Goal: Task Accomplishment & Management: Manage account settings

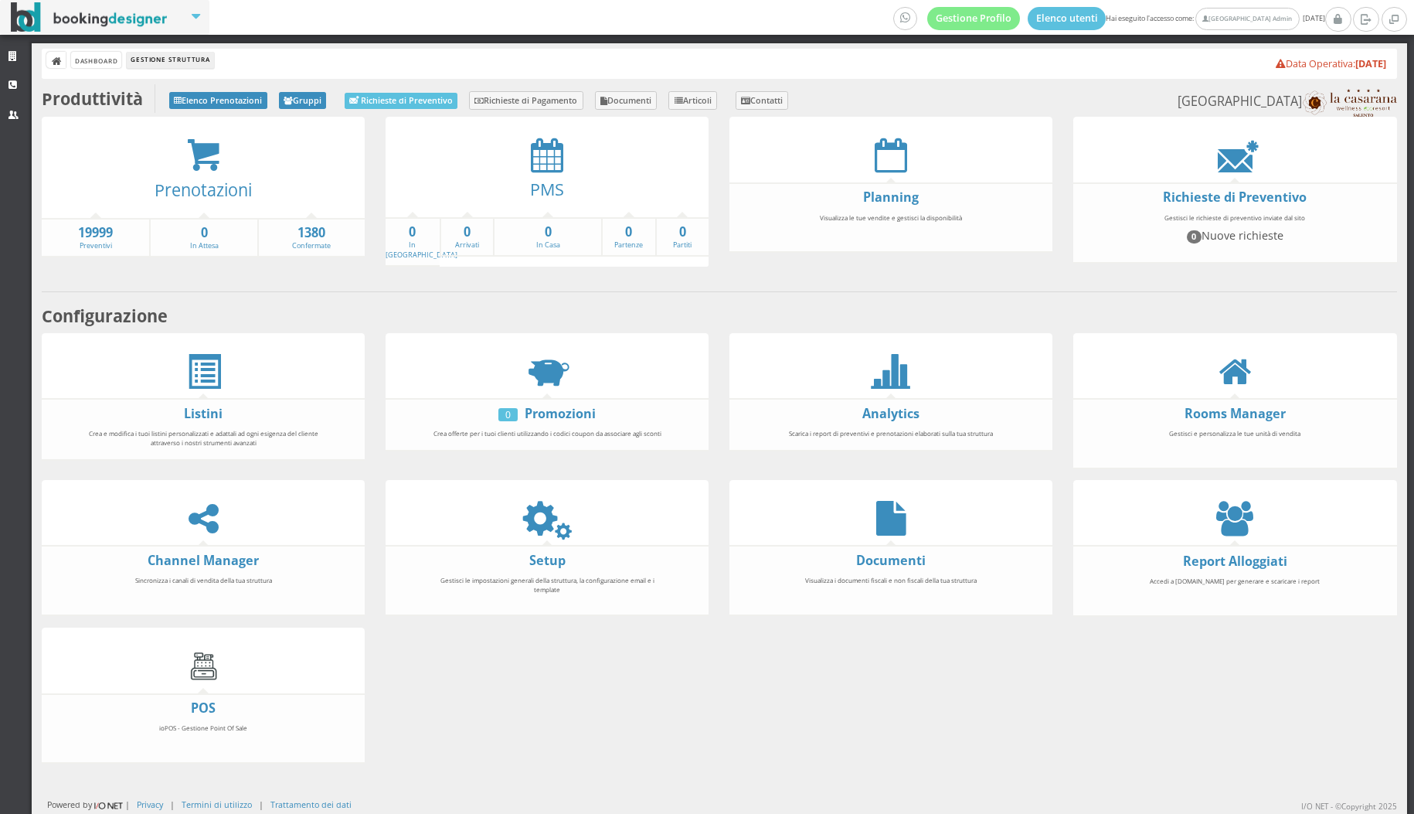
click at [1215, 514] on div at bounding box center [1234, 518] width 323 height 35
click at [1244, 521] on icon at bounding box center [1234, 518] width 37 height 35
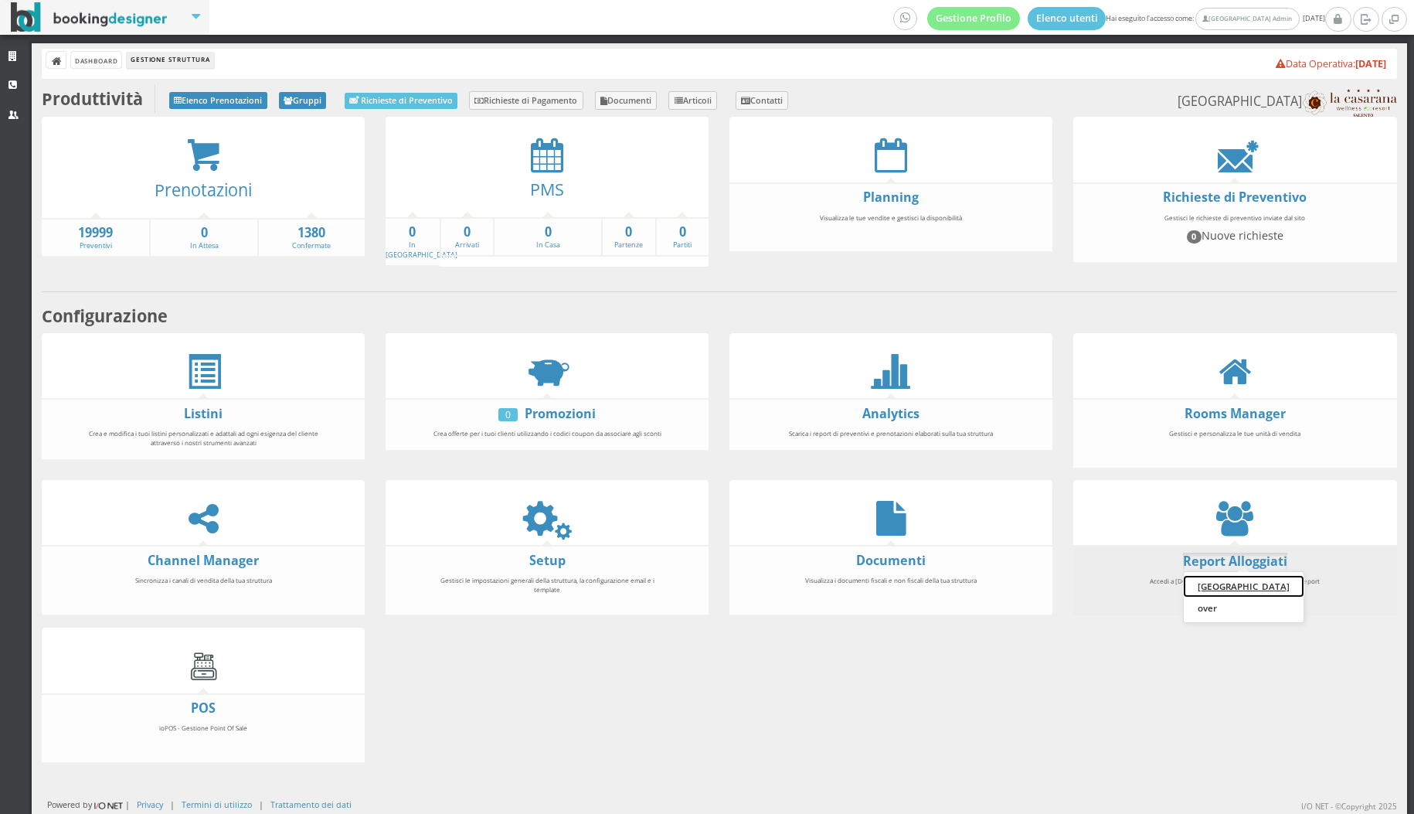
click at [1229, 578] on link "[GEOGRAPHIC_DATA]" at bounding box center [1244, 587] width 120 height 22
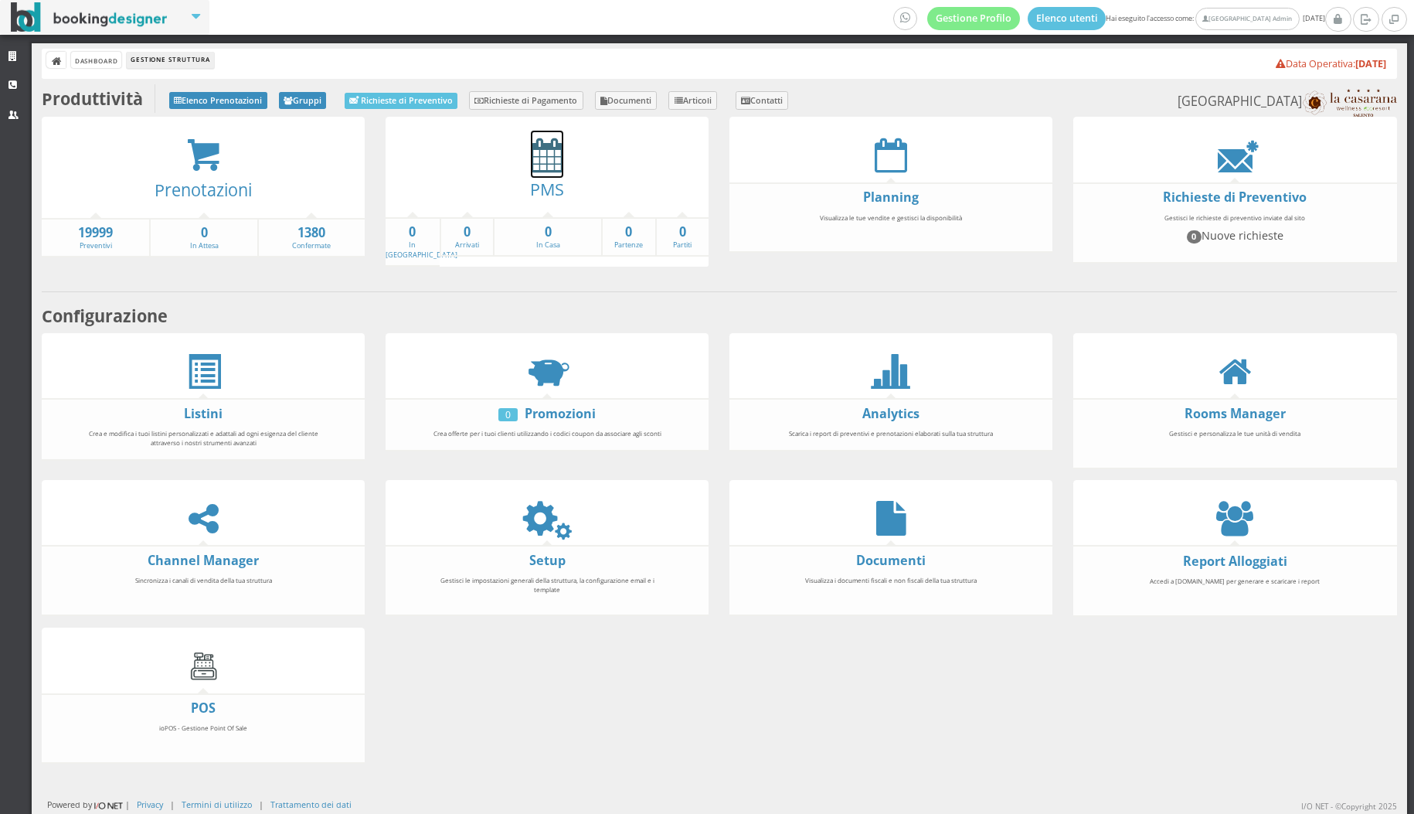
click at [556, 160] on icon at bounding box center [547, 155] width 32 height 35
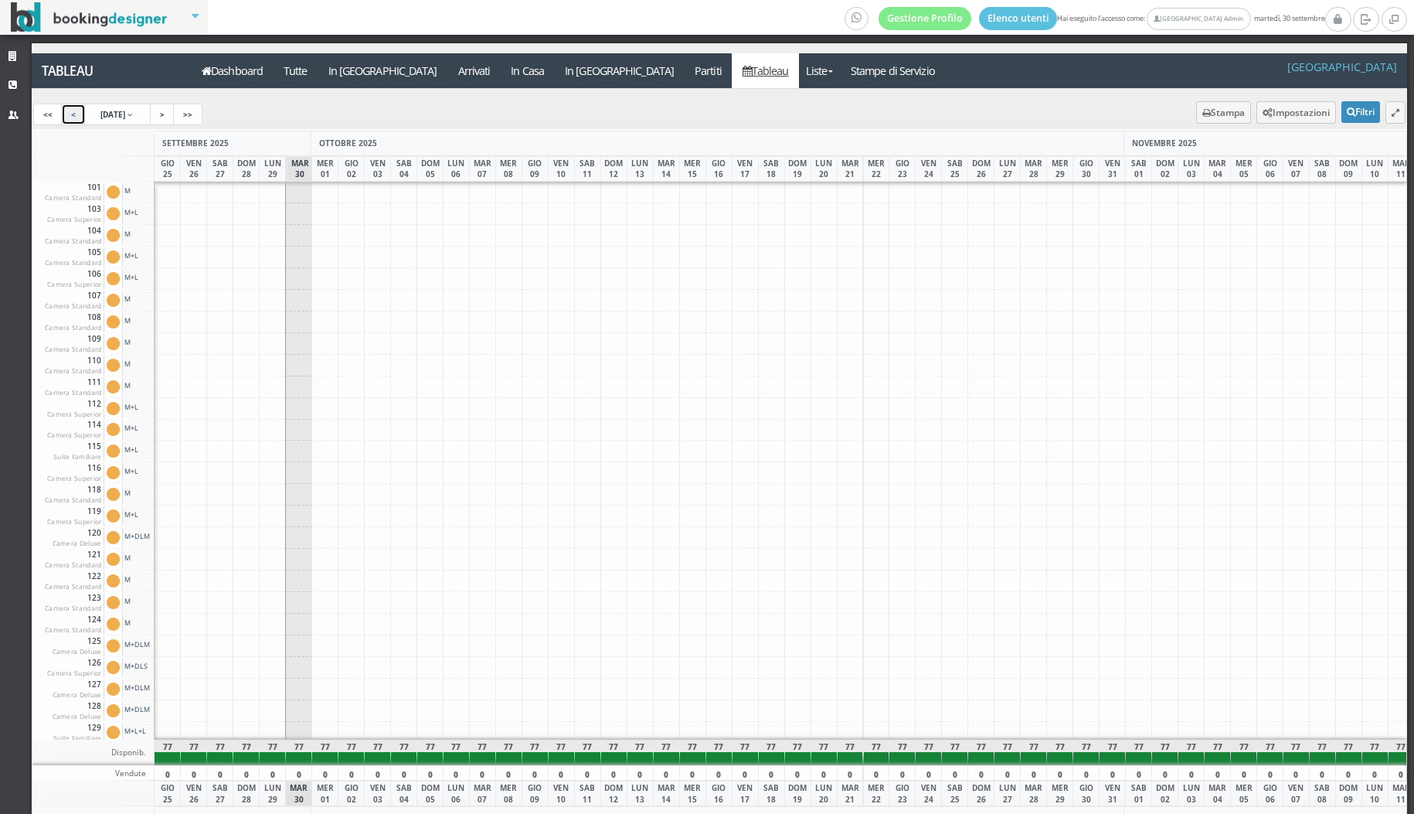
click at [62, 115] on link "<" at bounding box center [73, 115] width 25 height 22
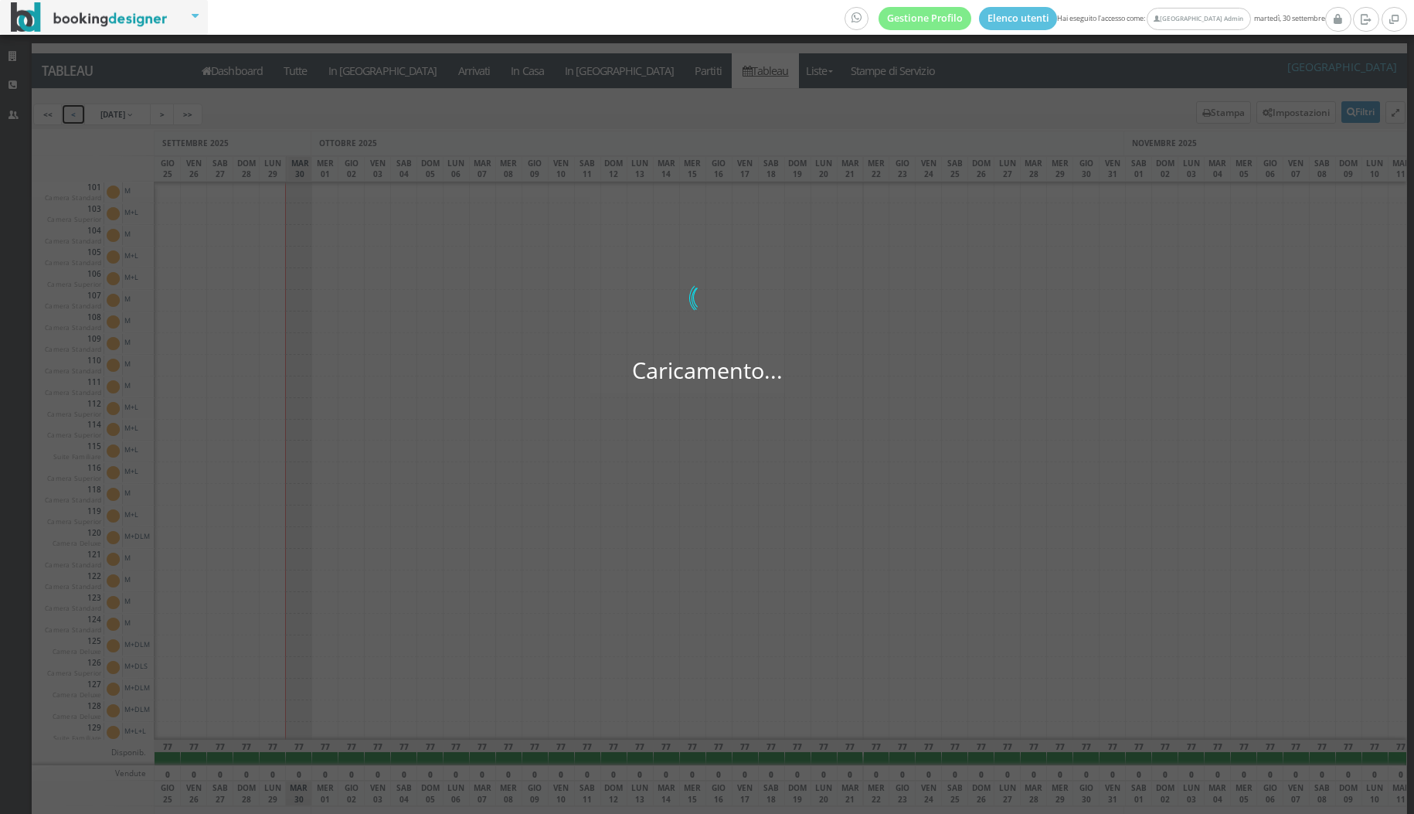
click at [62, 115] on link "<" at bounding box center [73, 115] width 25 height 22
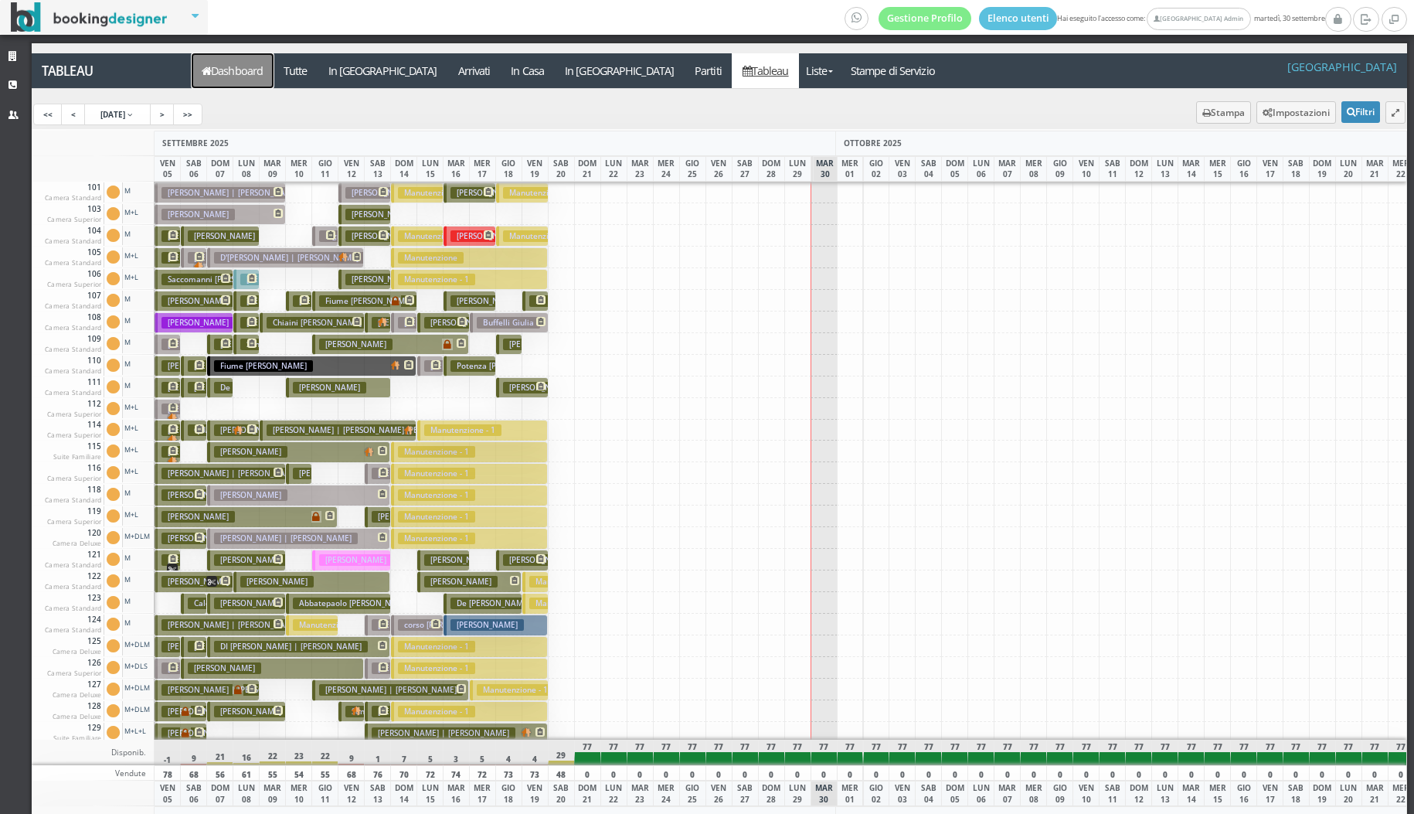
click at [260, 71] on link "Dashboard" at bounding box center [233, 70] width 82 height 35
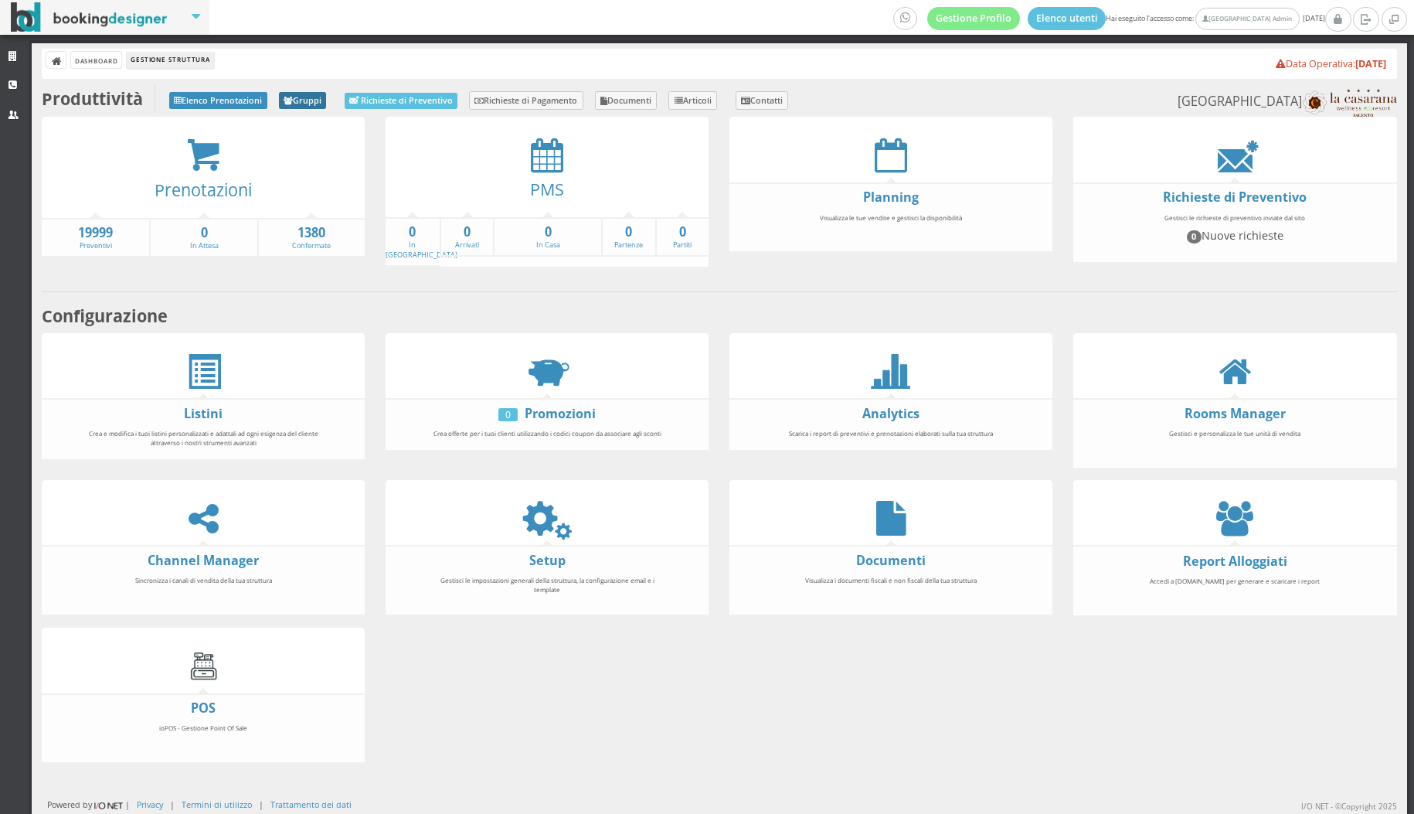
click at [311, 102] on link "Gruppi" at bounding box center [303, 100] width 48 height 17
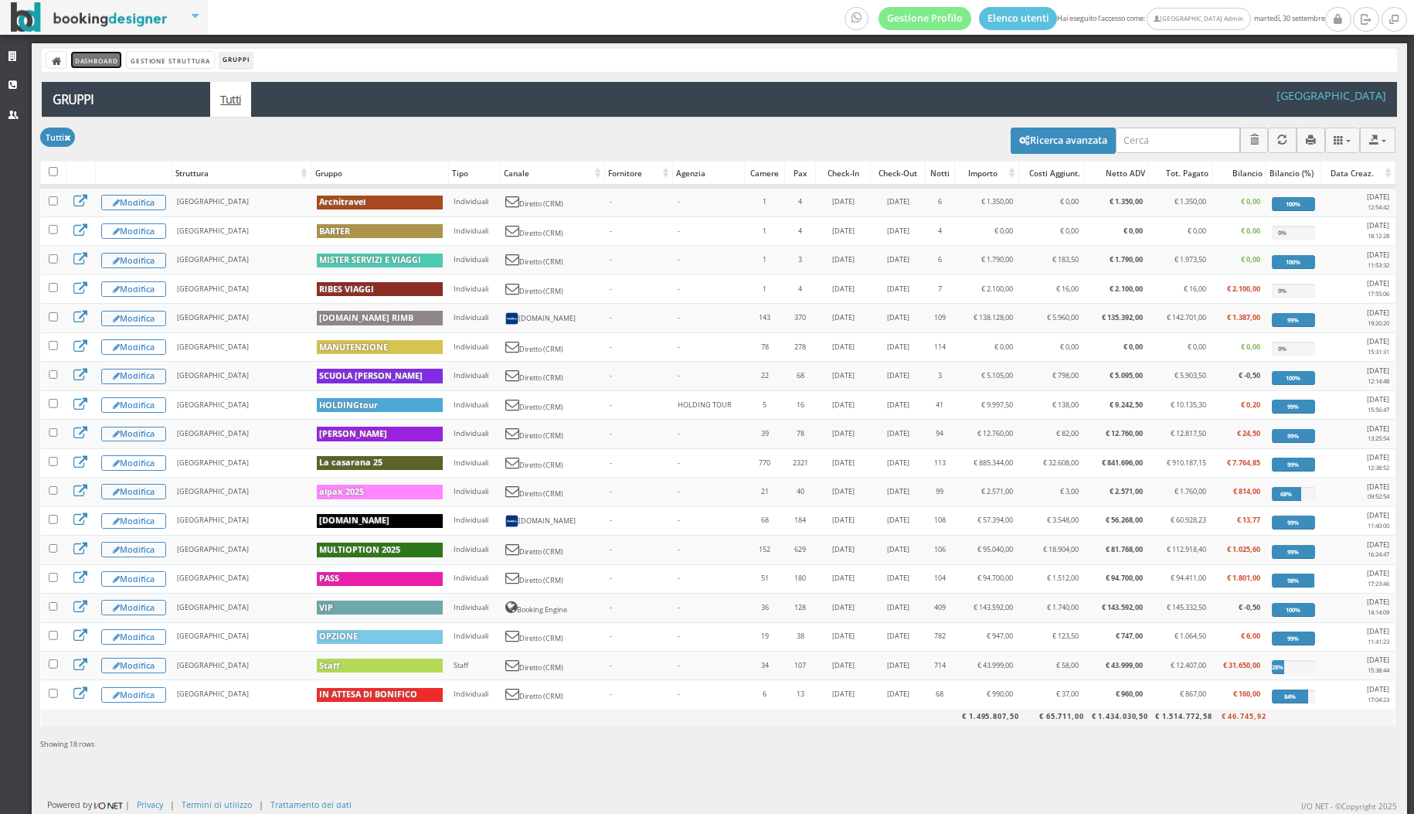
click at [110, 53] on link "Dashboard" at bounding box center [96, 60] width 50 height 16
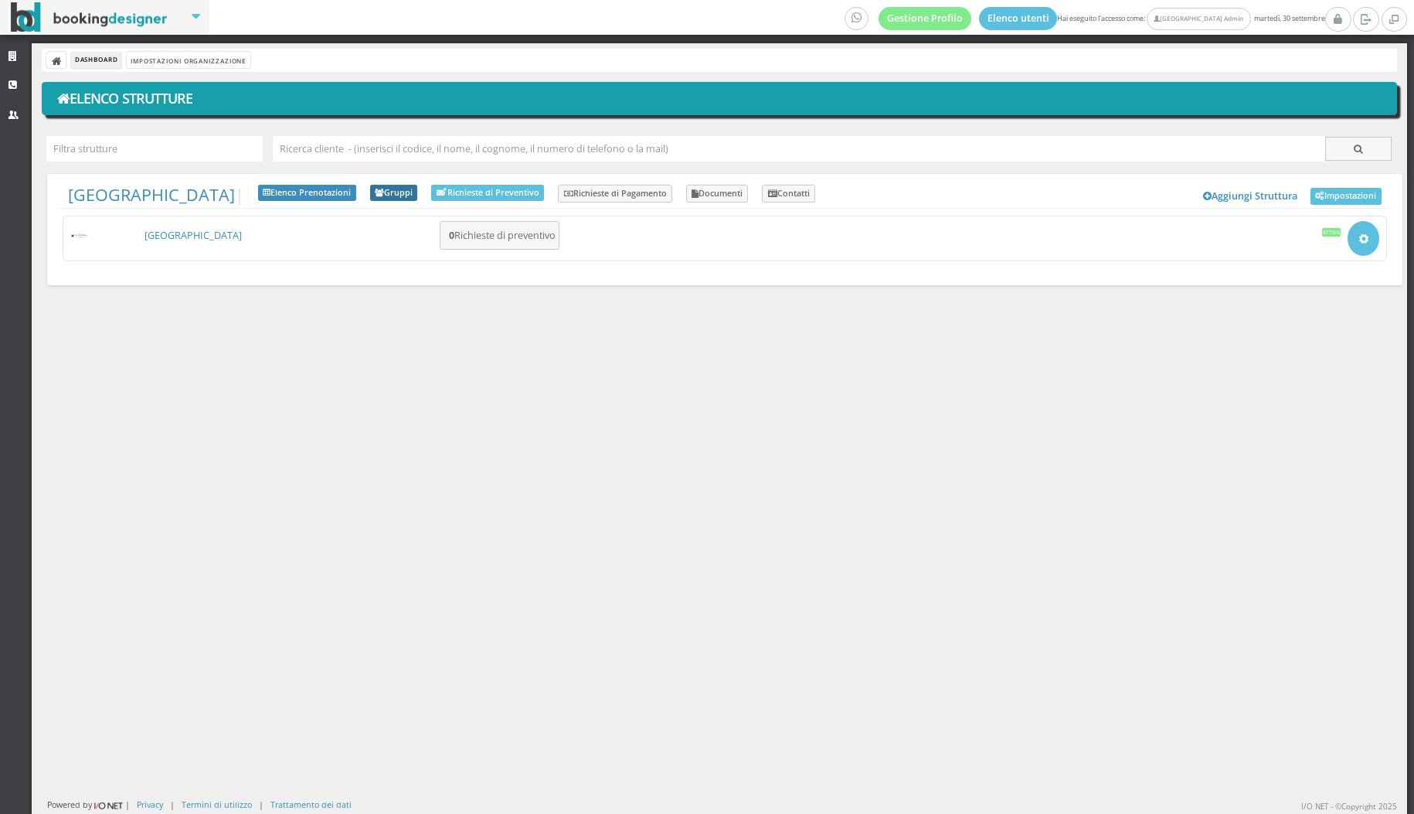
click at [418, 195] on link "Gruppi" at bounding box center [394, 193] width 48 height 17
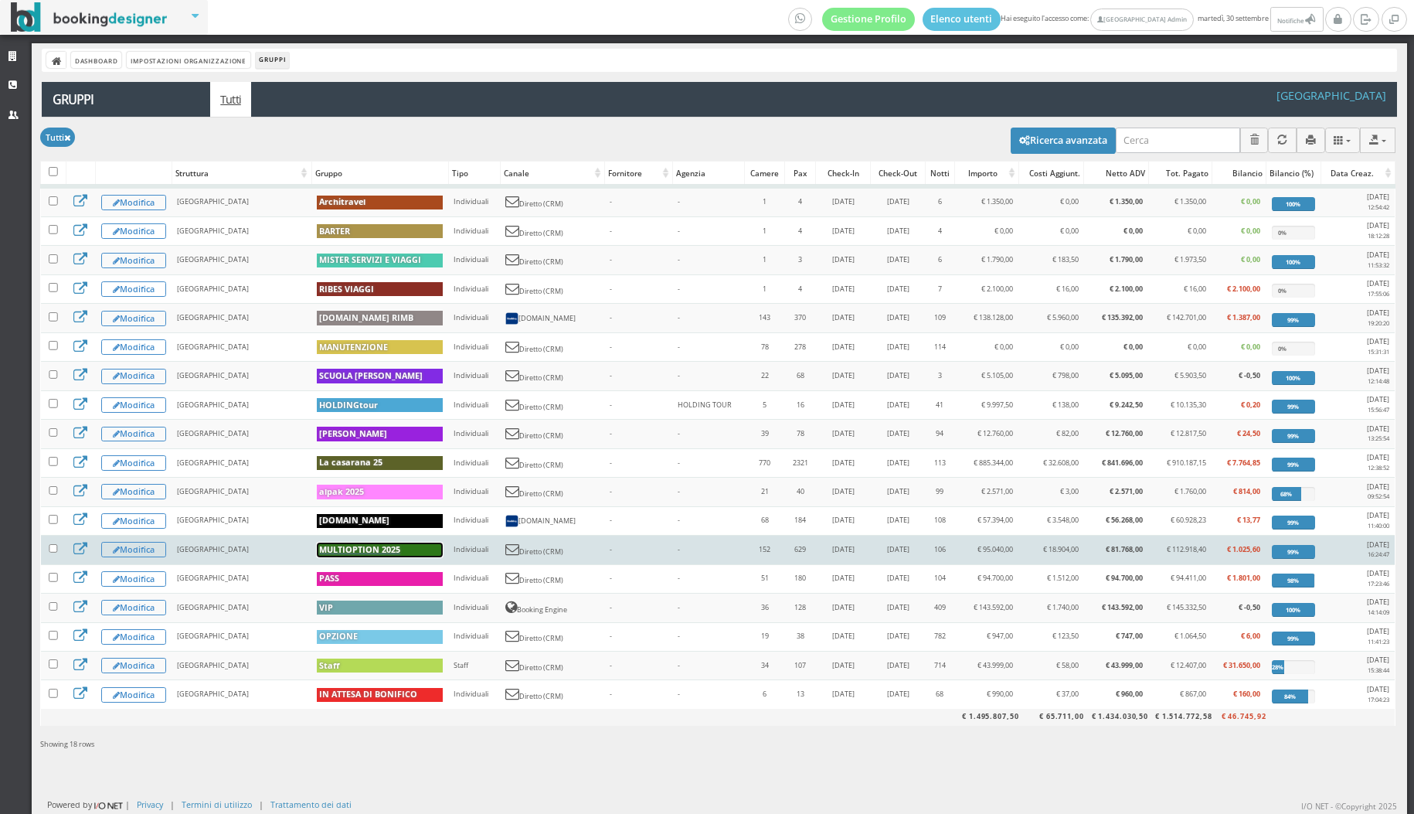
click at [406, 549] on h6 "MULTIOPTION 2025" at bounding box center [380, 549] width 126 height 14
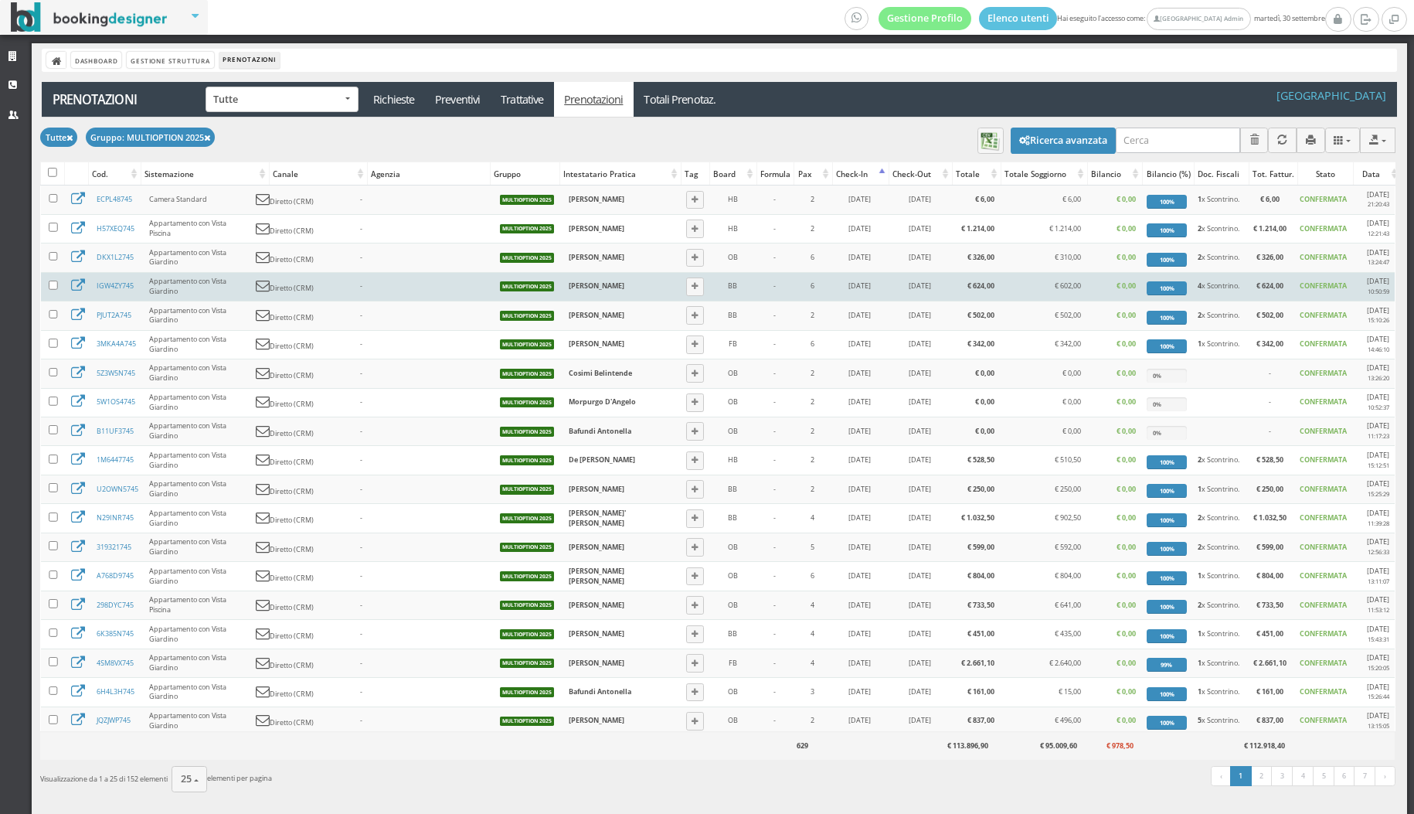
click at [118, 291] on td "IGW4ZY745" at bounding box center [116, 286] width 53 height 29
click at [117, 290] on td "IGW4ZY745" at bounding box center [116, 286] width 53 height 29
click at [114, 284] on link "IGW4ZY745" at bounding box center [115, 285] width 37 height 10
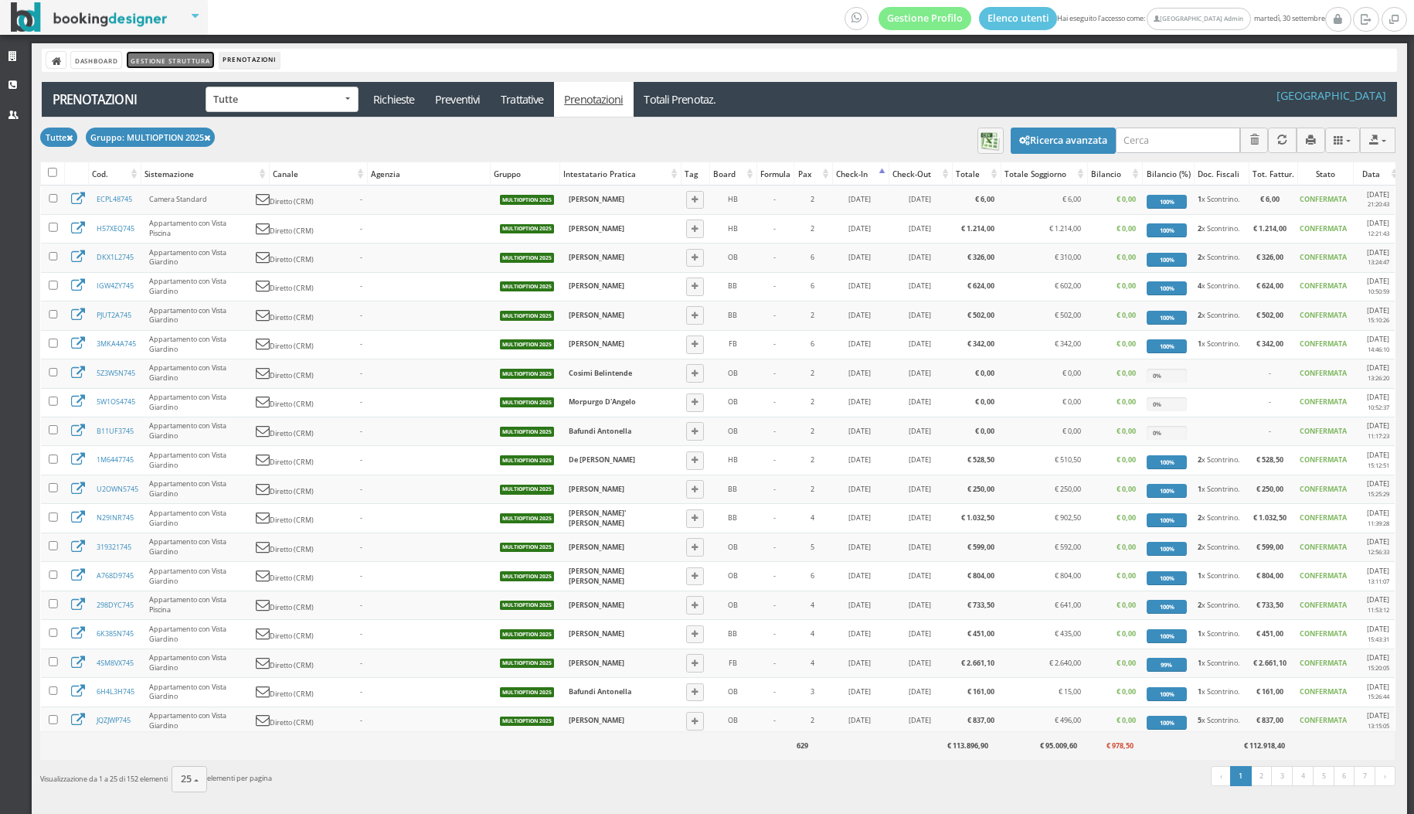
click at [189, 63] on link "Gestione Struttura" at bounding box center [170, 60] width 87 height 16
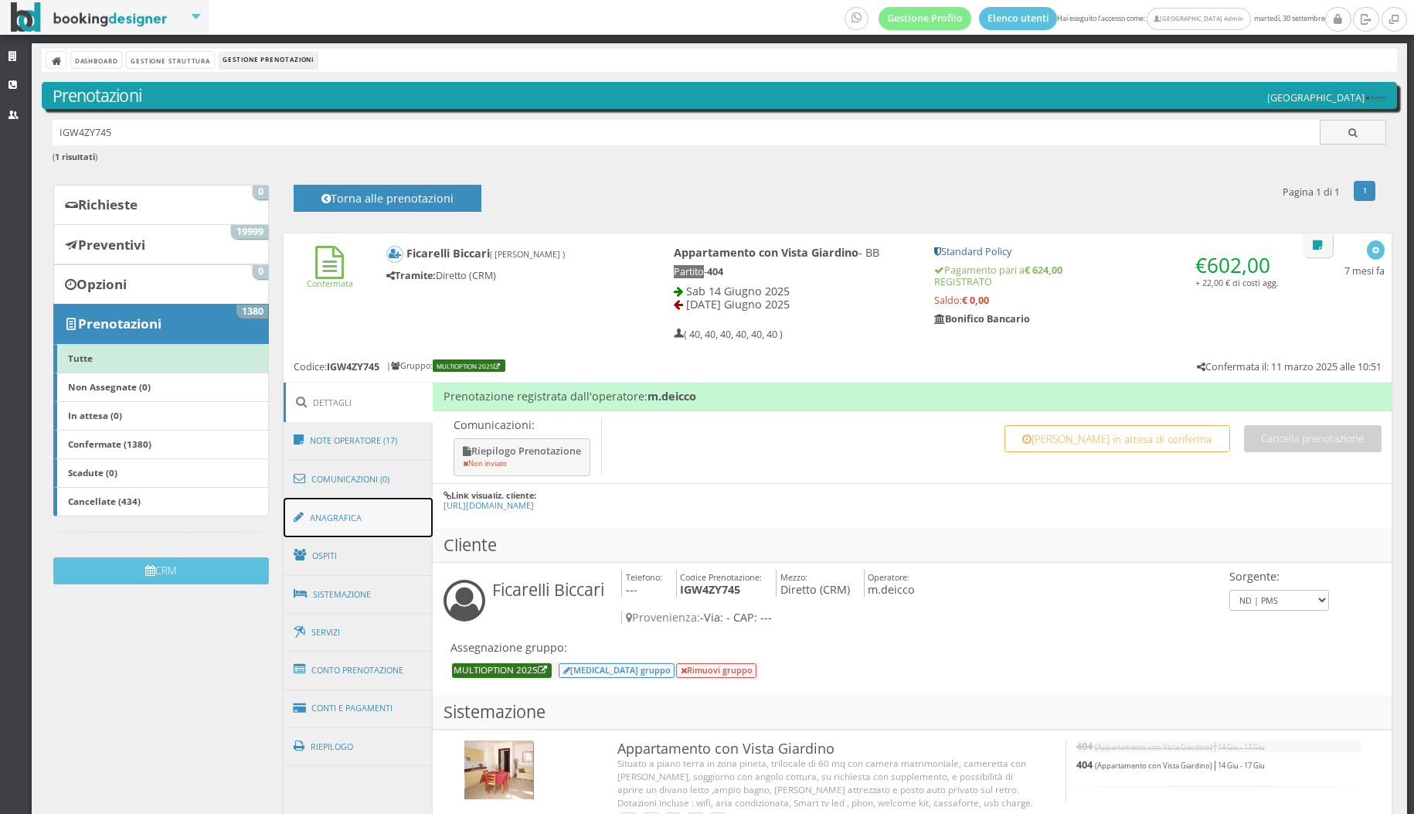
click at [363, 520] on link "Anagrafica" at bounding box center [359, 518] width 150 height 40
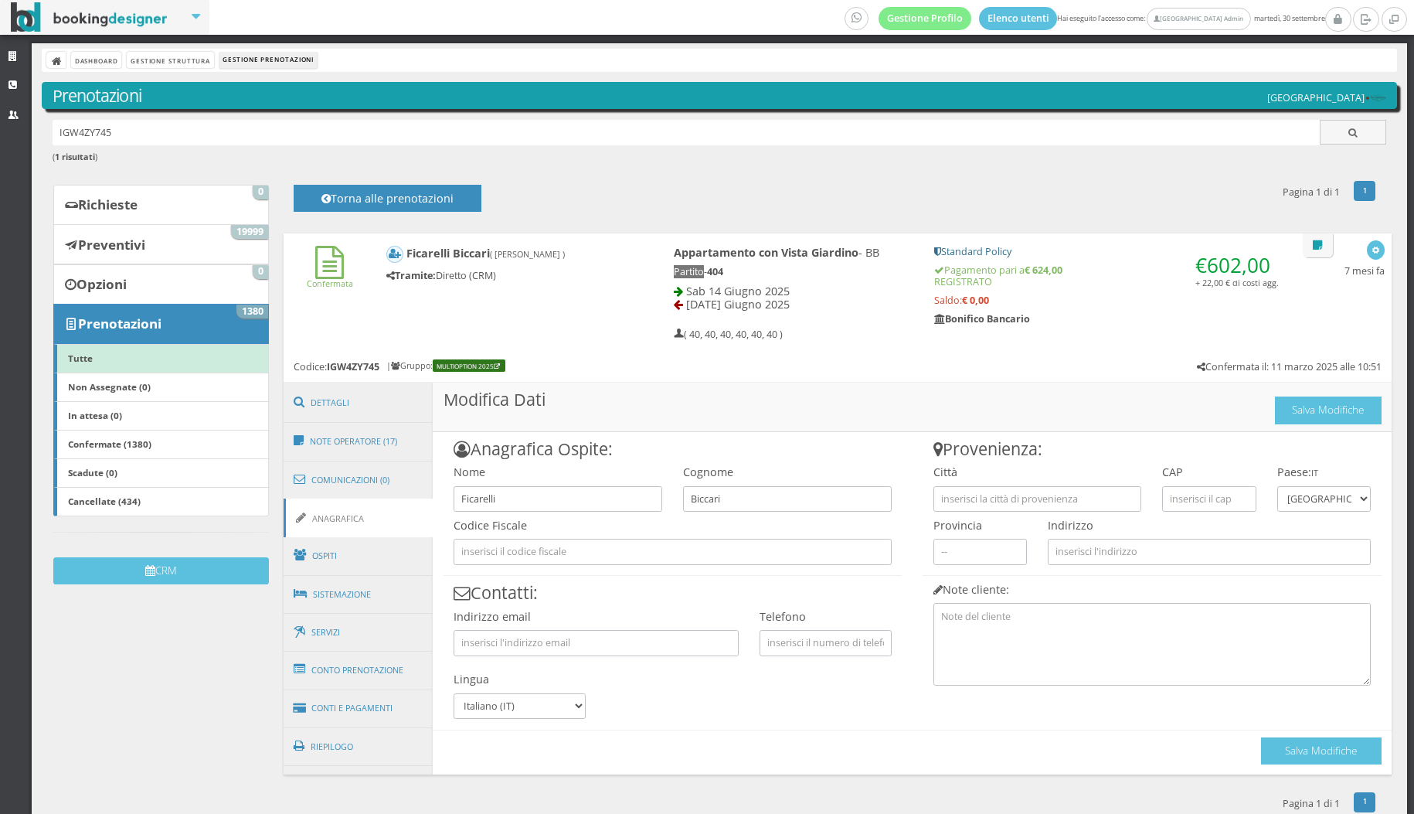
scroll to position [25, 0]
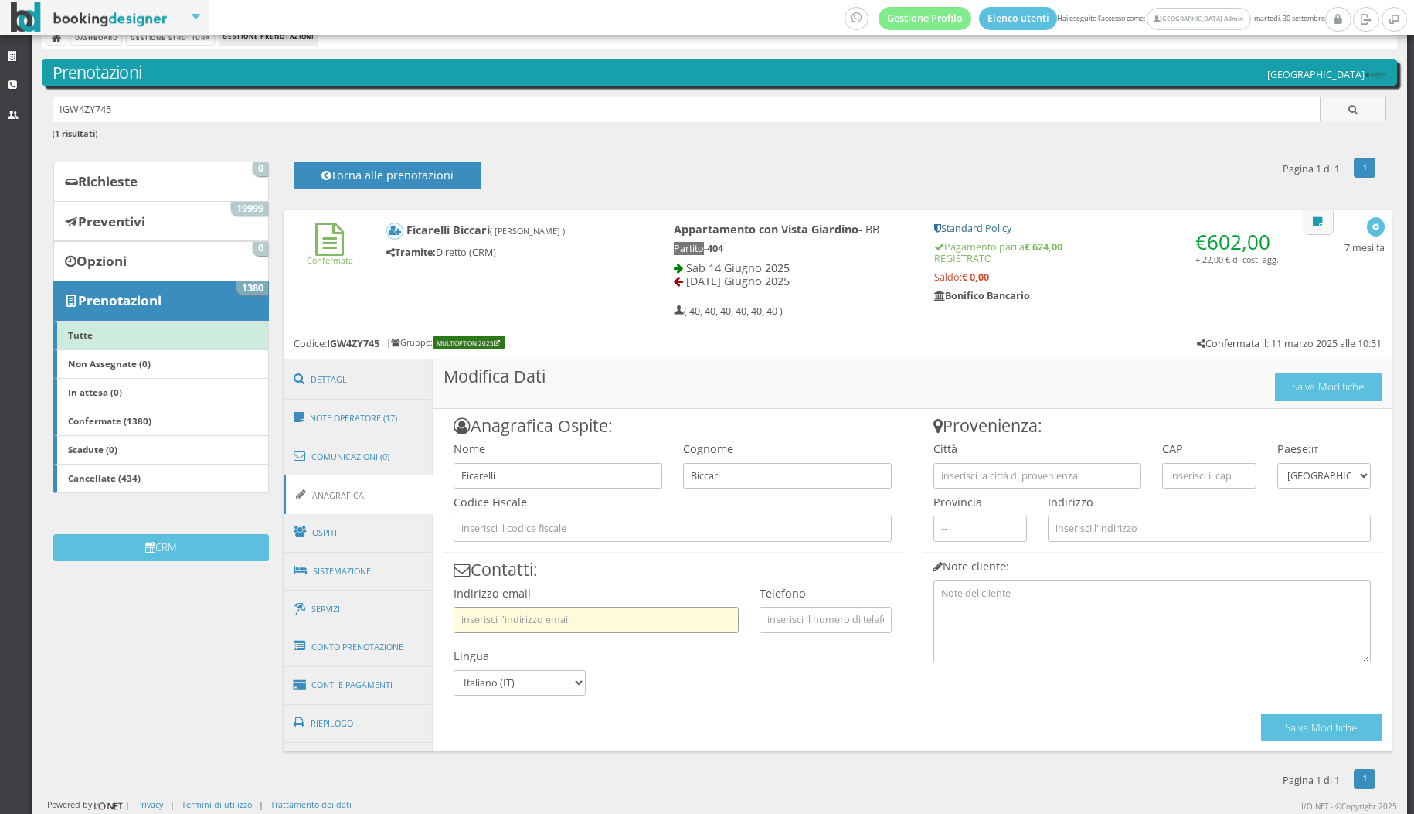
click at [580, 620] on input "text" at bounding box center [596, 618] width 285 height 25
click at [800, 618] on input "text" at bounding box center [825, 618] width 132 height 25
click at [352, 528] on link "Ospiti" at bounding box center [359, 532] width 150 height 40
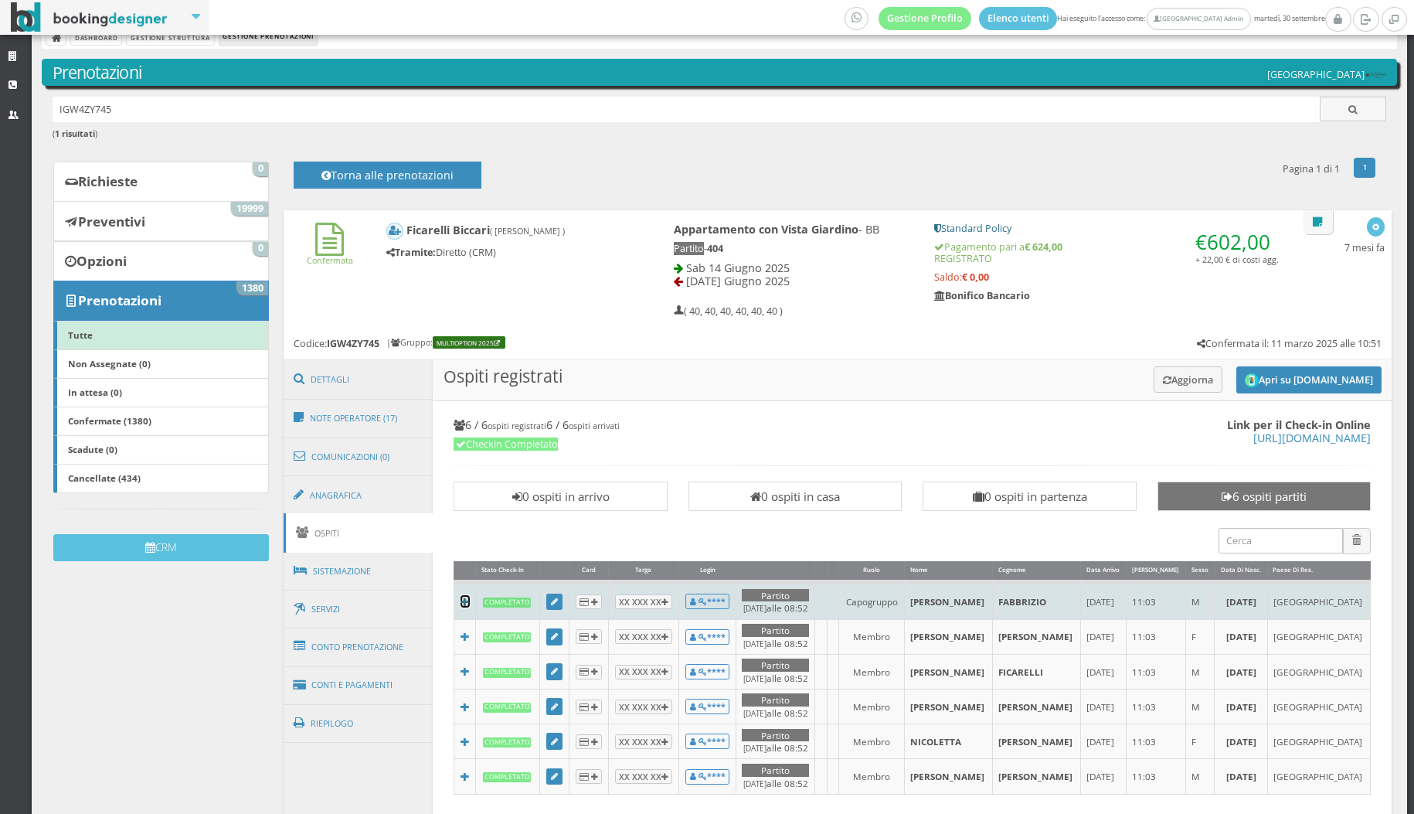
click at [463, 599] on icon at bounding box center [464, 601] width 9 height 9
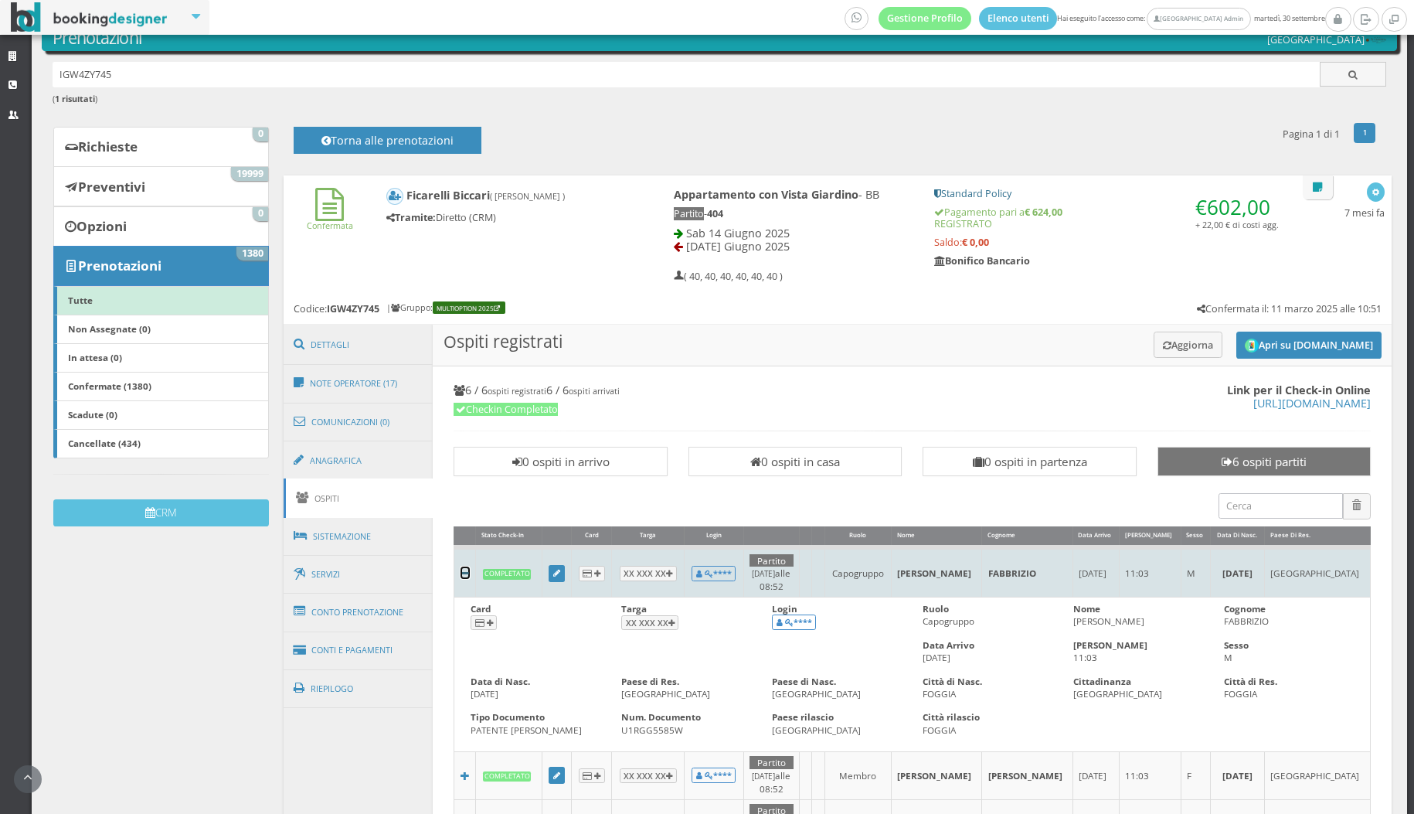
scroll to position [80, 0]
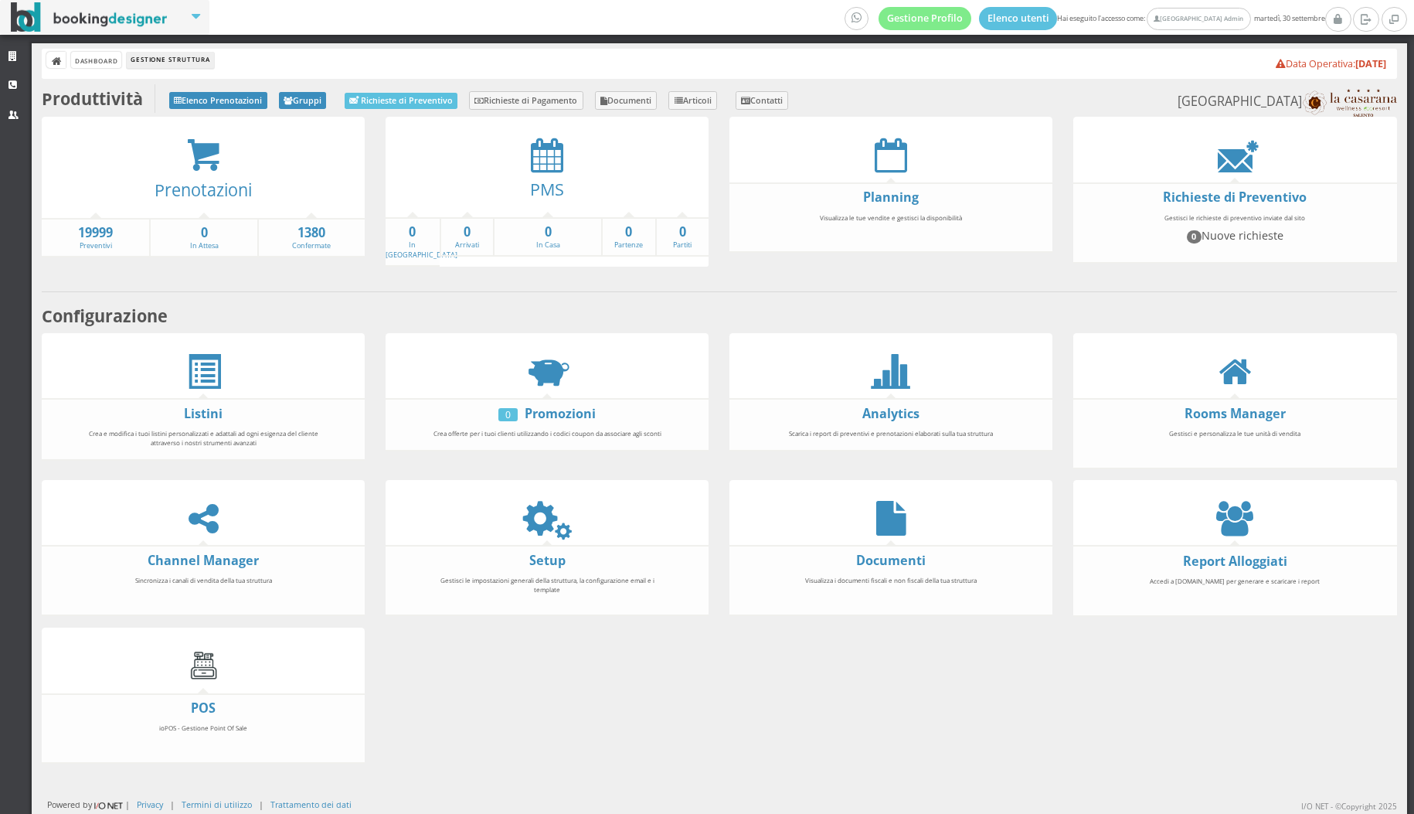
click at [542, 173] on div "PMS" at bounding box center [547, 194] width 323 height 44
click at [542, 149] on icon at bounding box center [547, 155] width 32 height 35
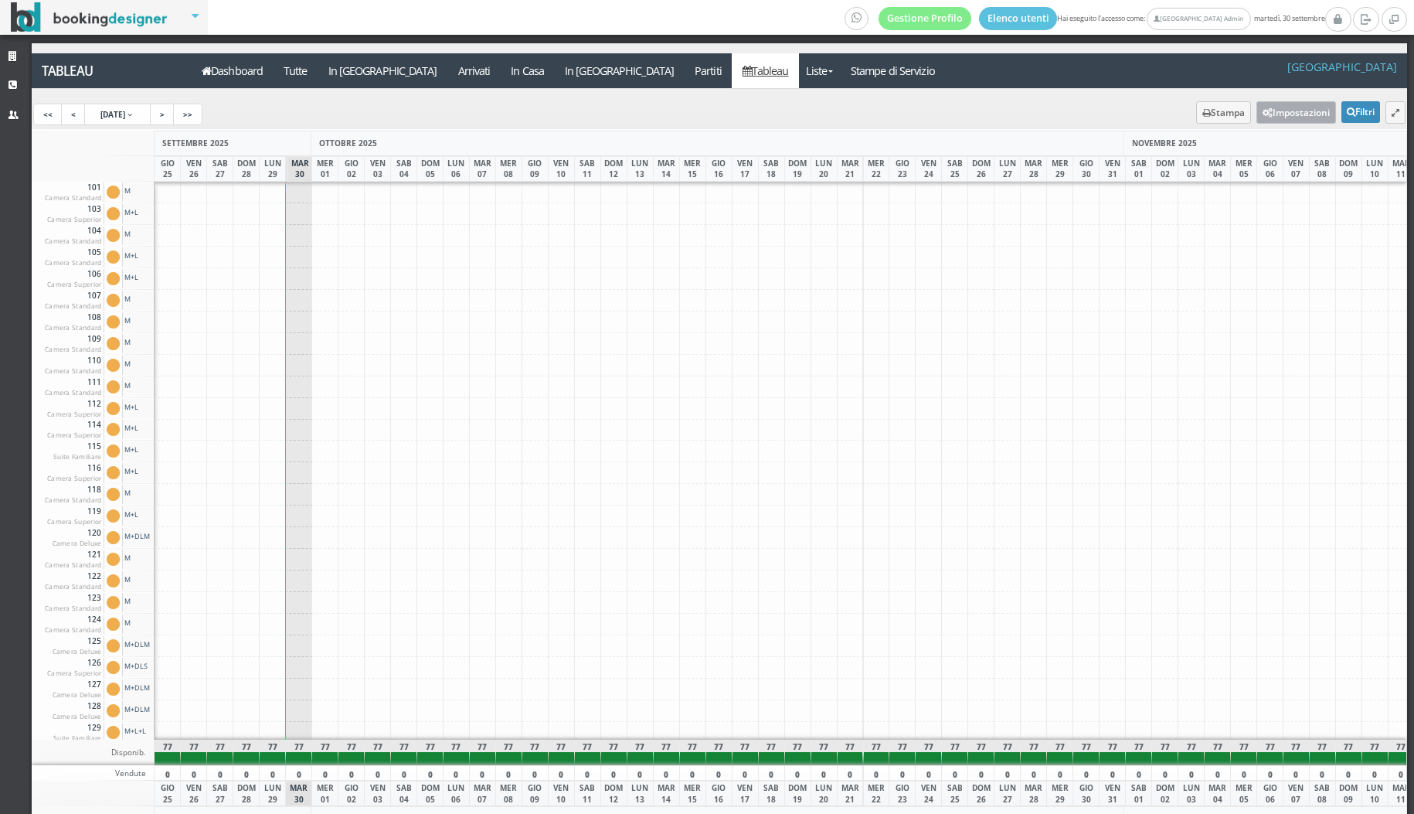
click at [1308, 114] on button "Impostazioni" at bounding box center [1296, 112] width 80 height 22
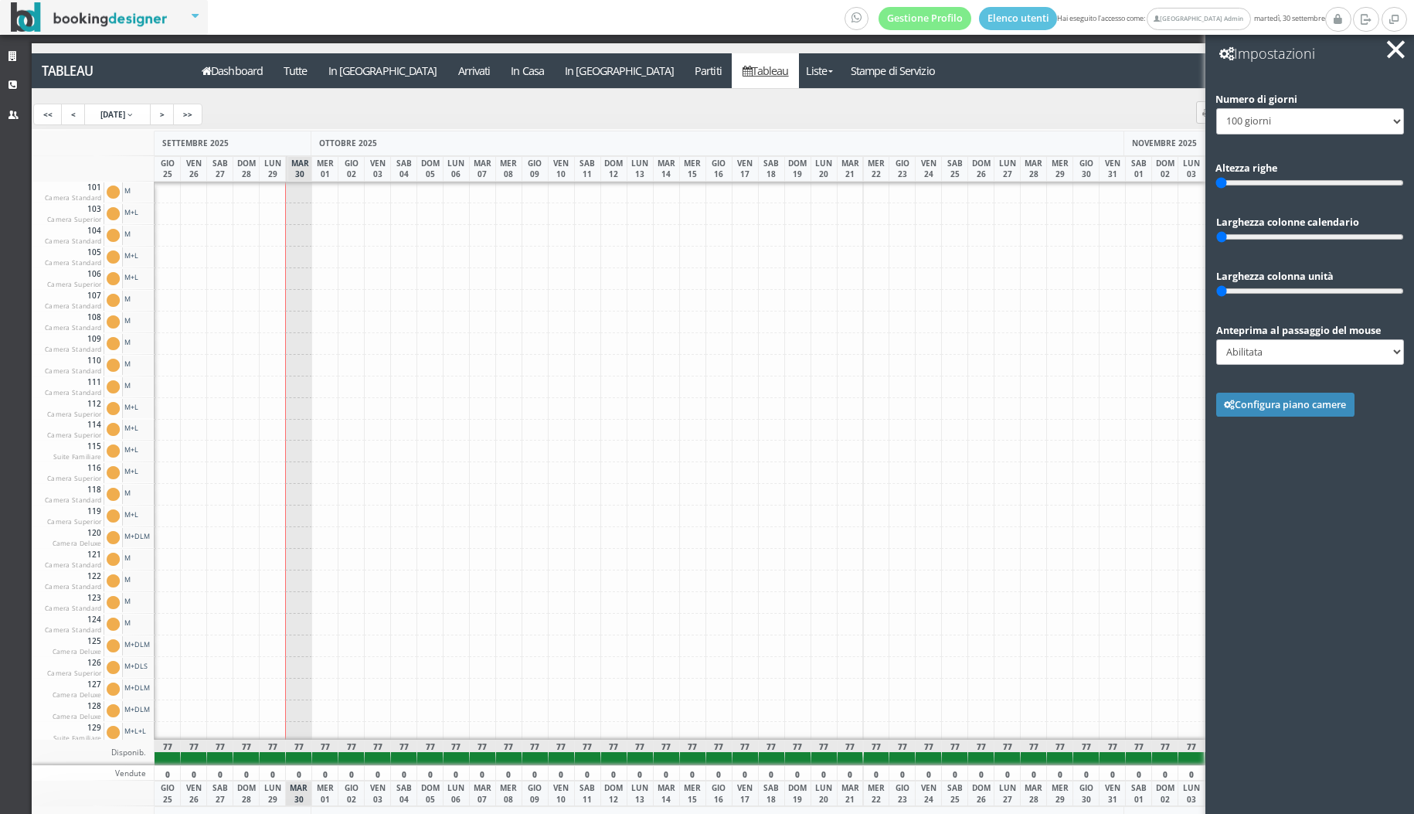
click at [1395, 55] on button "button" at bounding box center [1396, 50] width 22 height 22
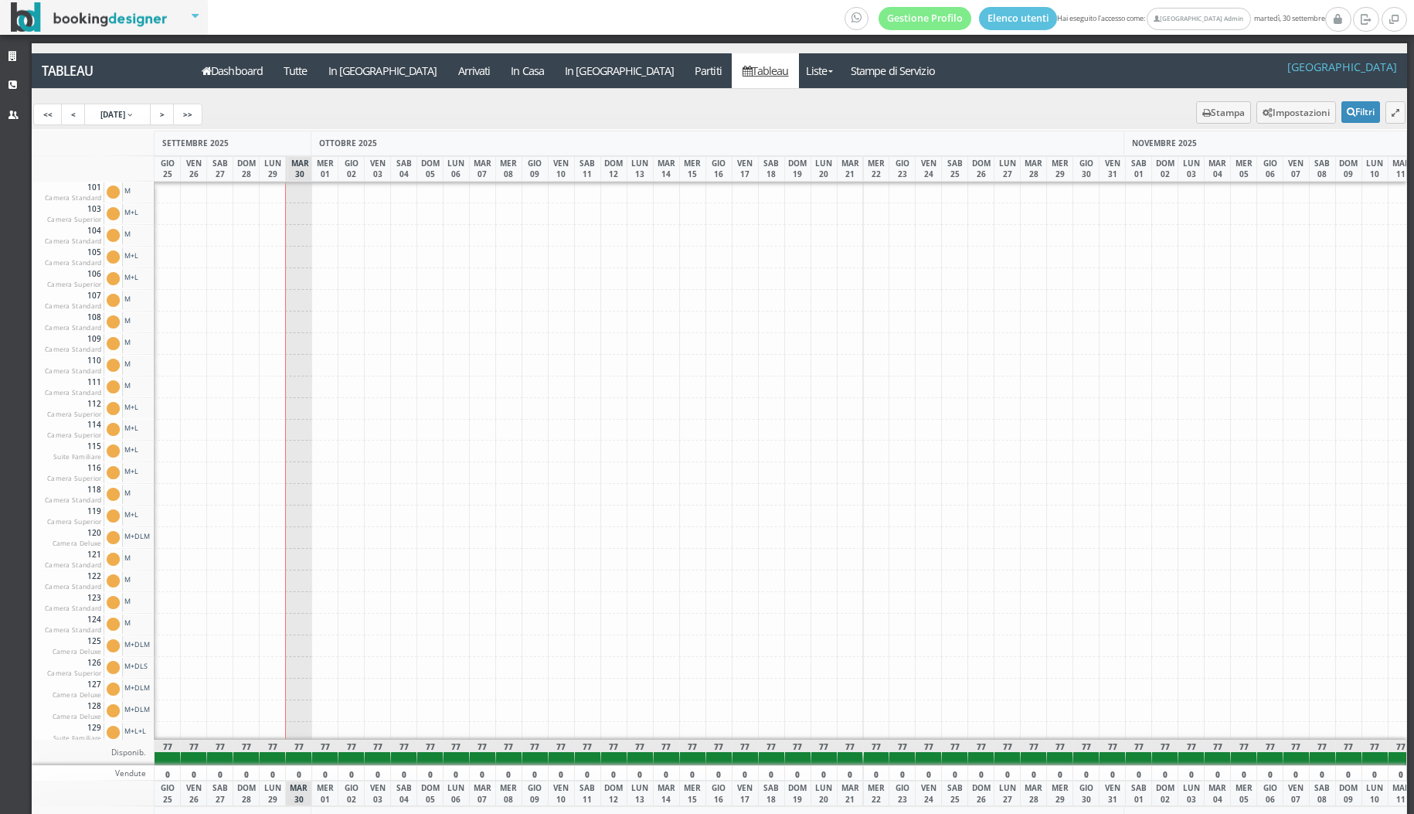
click at [1365, 124] on div "<< < 25 Sep 2025 > >>" at bounding box center [720, 114] width 1376 height 29
click at [1361, 113] on button "Filtri" at bounding box center [1360, 112] width 39 height 22
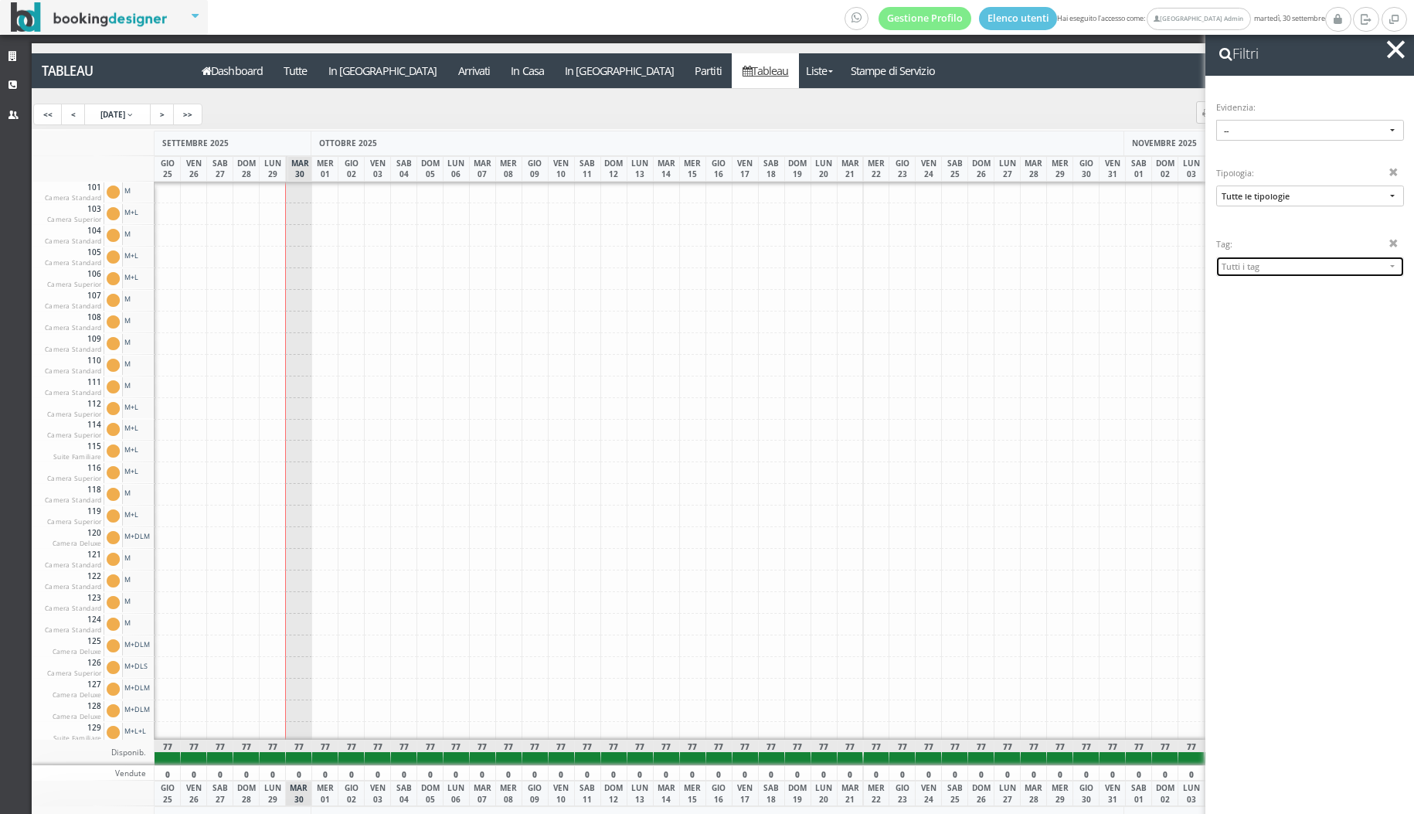
click at [1308, 261] on span "Tutti i tag" at bounding box center [1303, 266] width 164 height 12
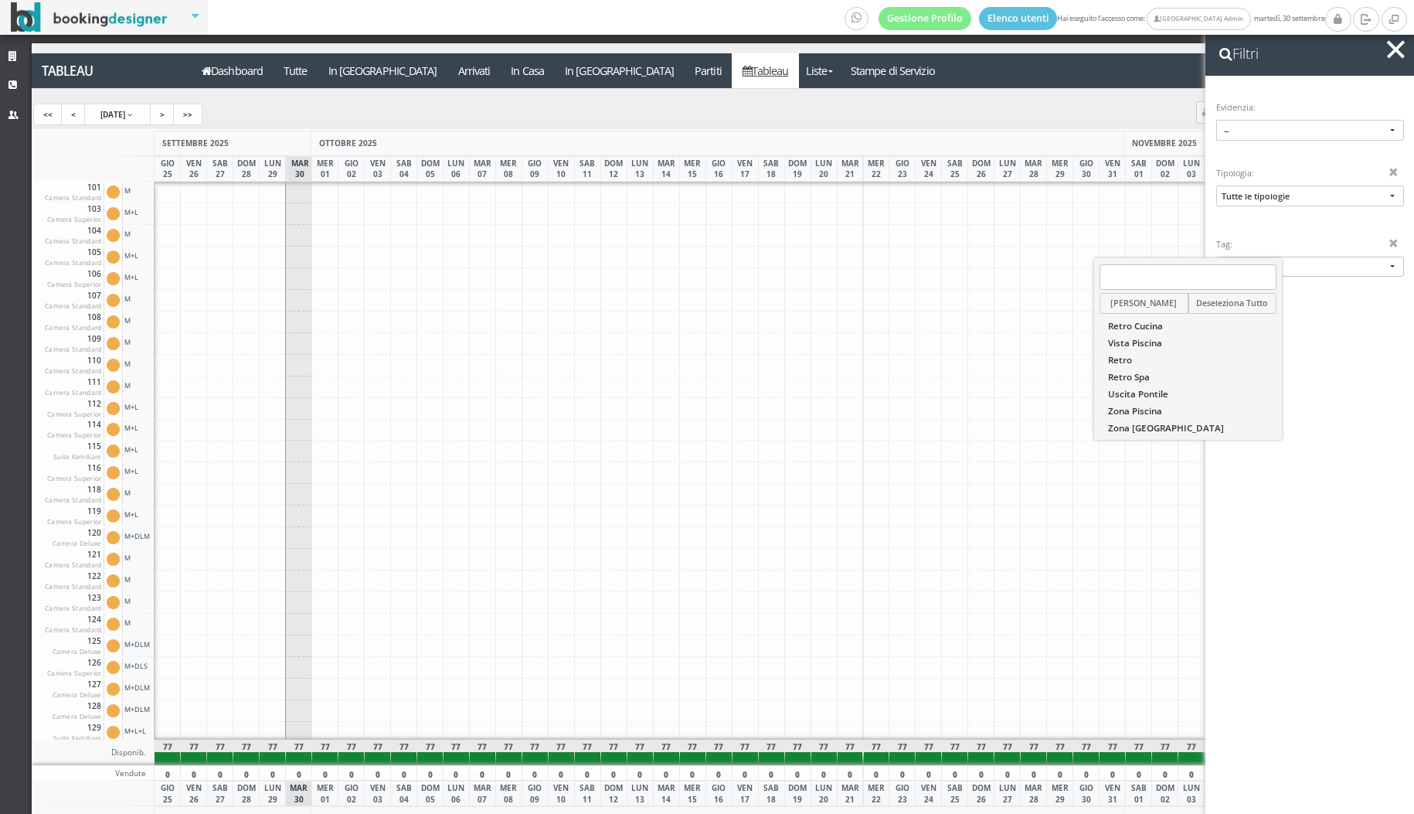
click at [1334, 213] on div "Tipologia: Tutte le tipologie Seleziona Tutto Deseleziona Tutto Camera Standard…" at bounding box center [1310, 191] width 188 height 60
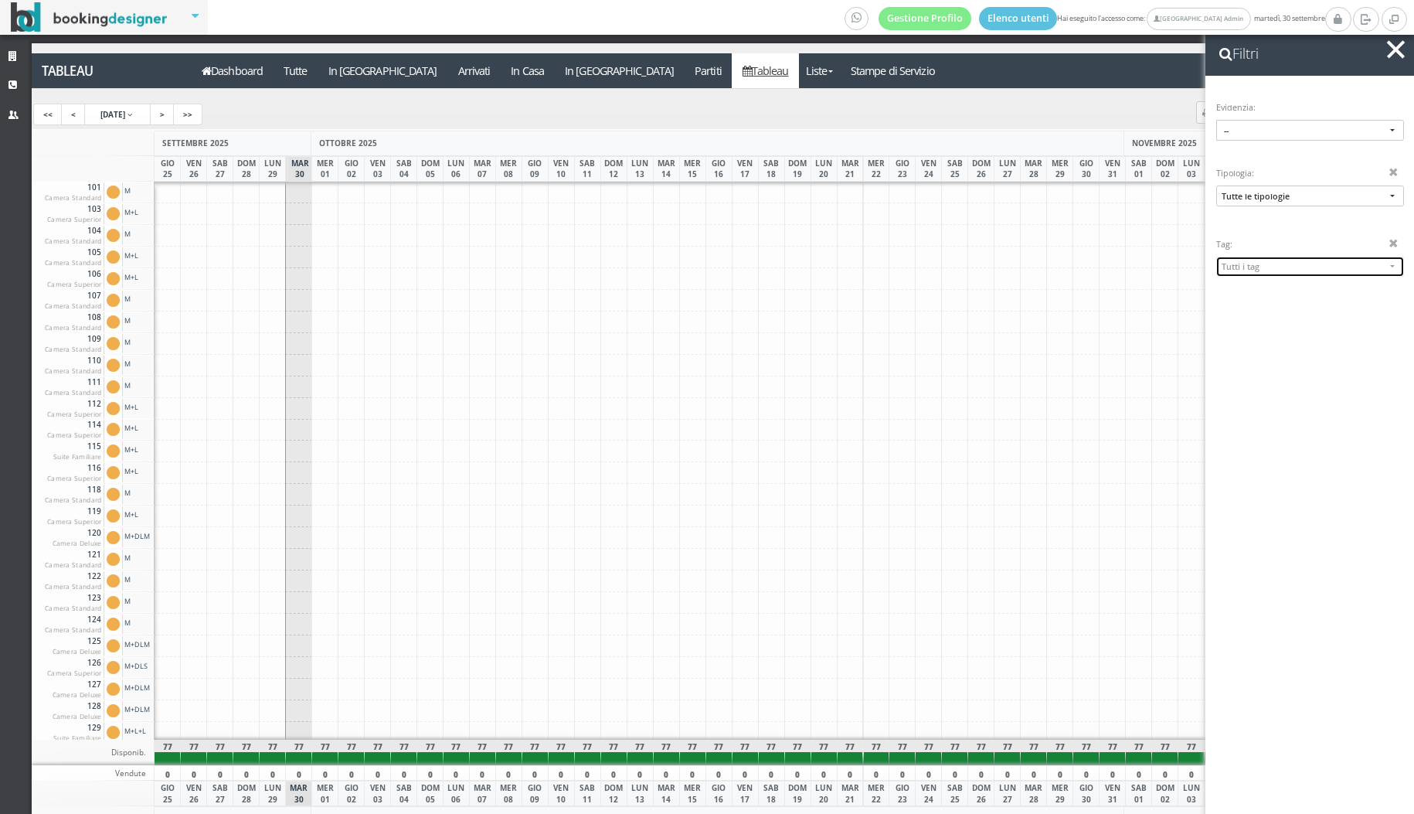
click at [1303, 272] on button "Tutti i tag" at bounding box center [1310, 267] width 188 height 20
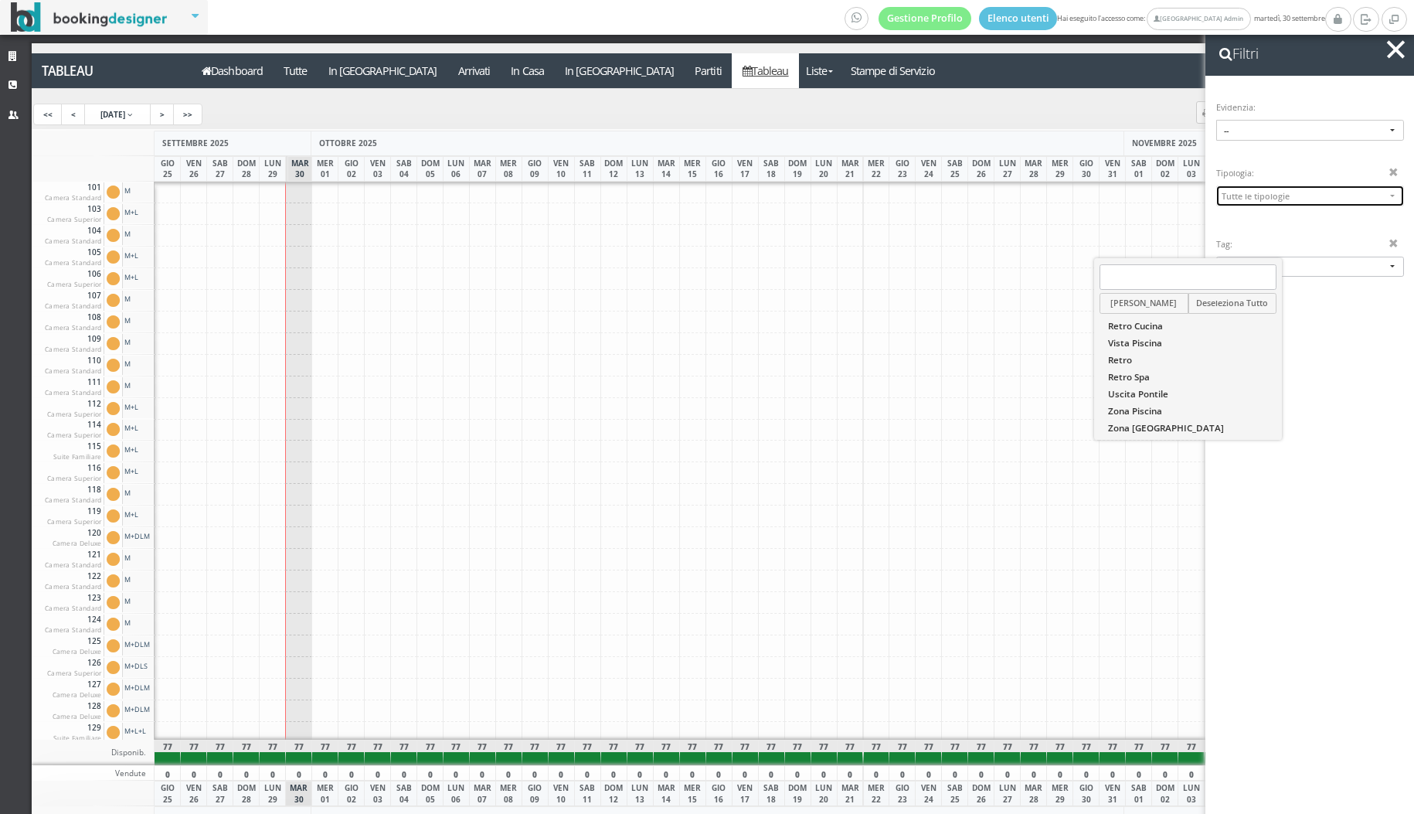
click at [1293, 198] on span "Tutte le tipologie" at bounding box center [1303, 196] width 164 height 12
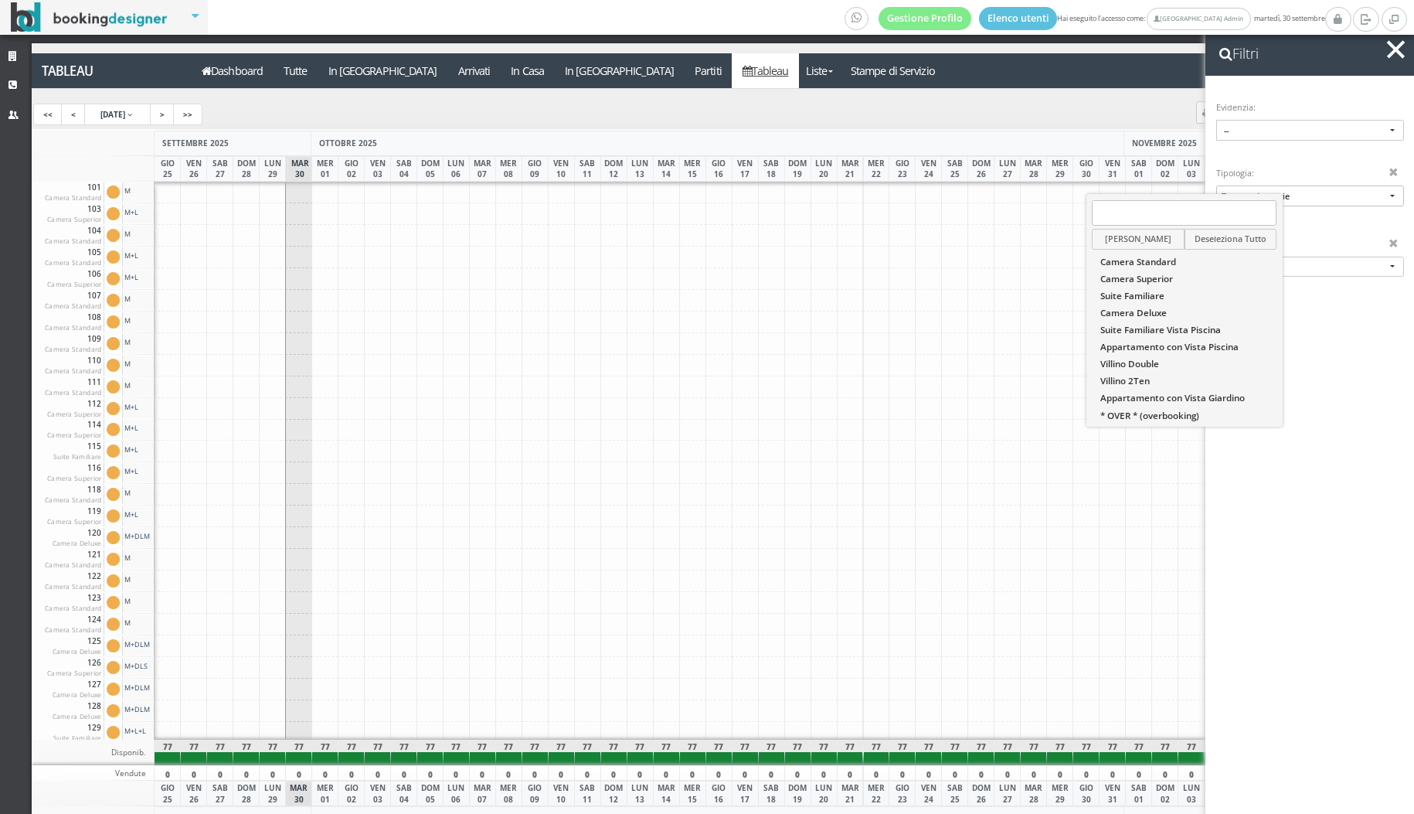
click at [1311, 230] on div "Tipologia: Tutte le tipologie Camera Standard Camera Superior Suite Familiare C…" at bounding box center [1309, 196] width 209 height 70
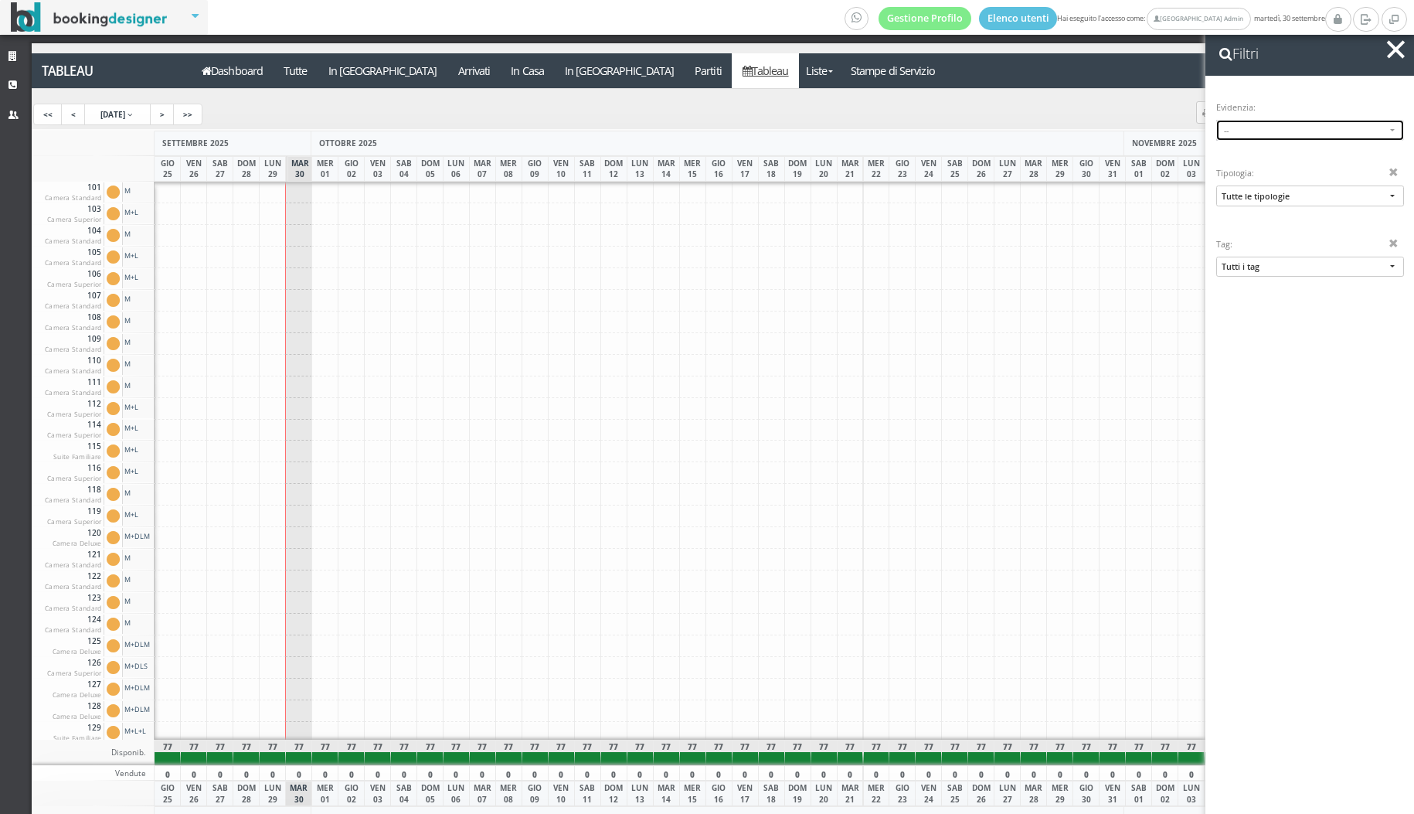
click at [1288, 127] on span "--" at bounding box center [1310, 130] width 172 height 12
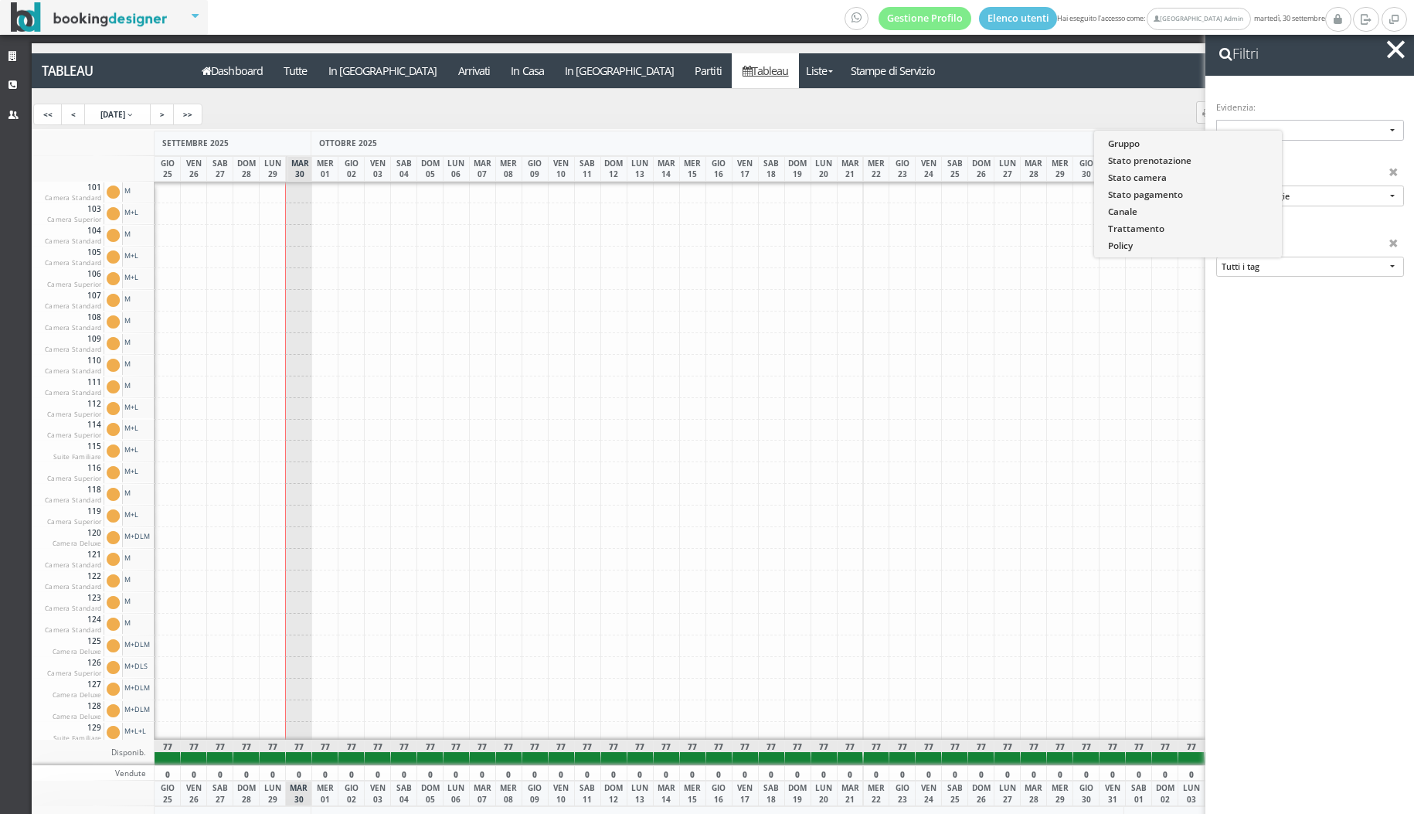
click at [1380, 358] on form "Evidenzia: -- -- Gruppo Stato prenotazione Stato camera Stato pagamento Canale …" at bounding box center [1309, 483] width 209 height 814
click at [1300, 252] on div "Tag: Tutti i tag Retro Cucina Vista Piscina Retro Retro Spa Uscita Pontile Zona…" at bounding box center [1310, 263] width 188 height 60
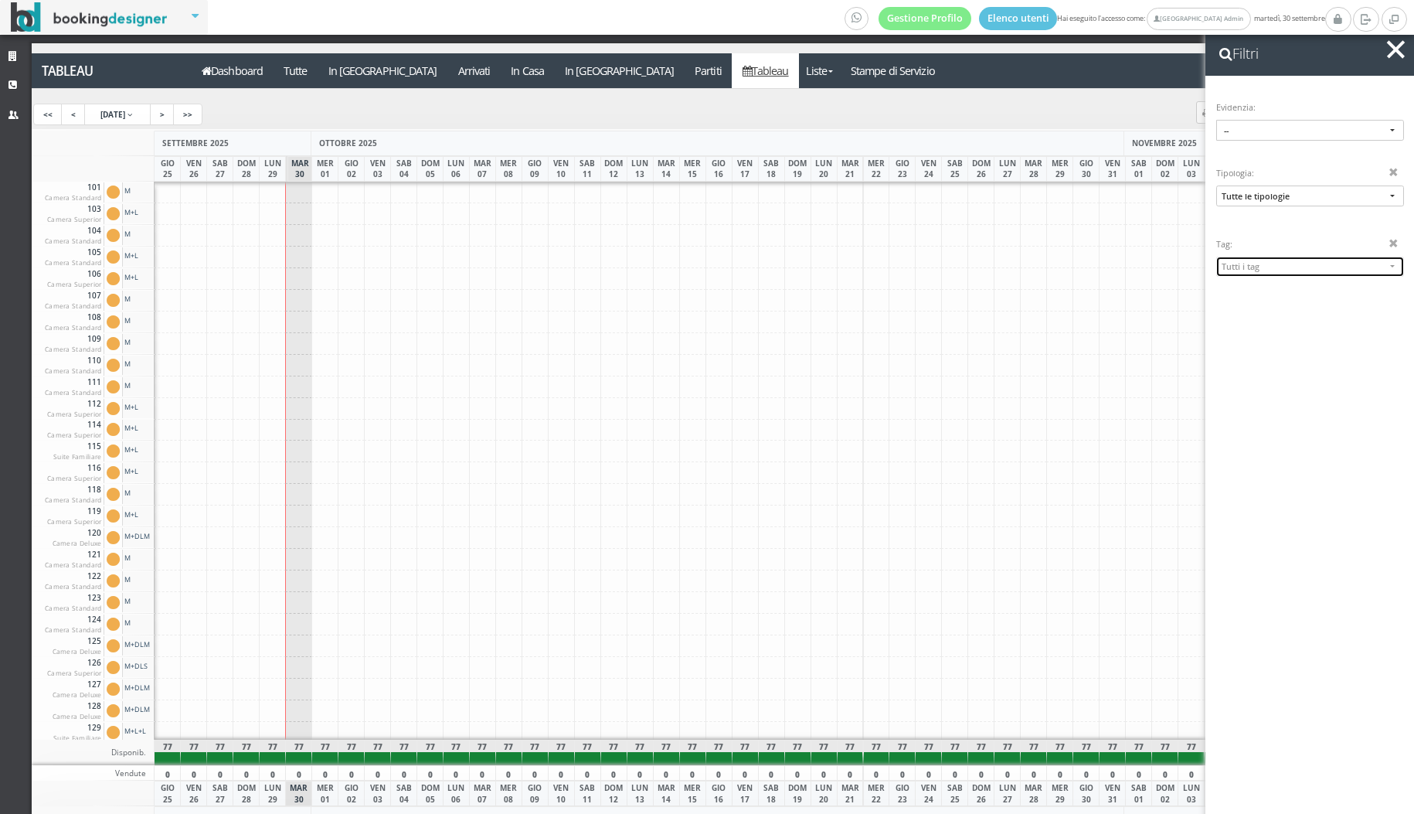
click at [1300, 259] on button "Tutti i tag" at bounding box center [1310, 267] width 188 height 20
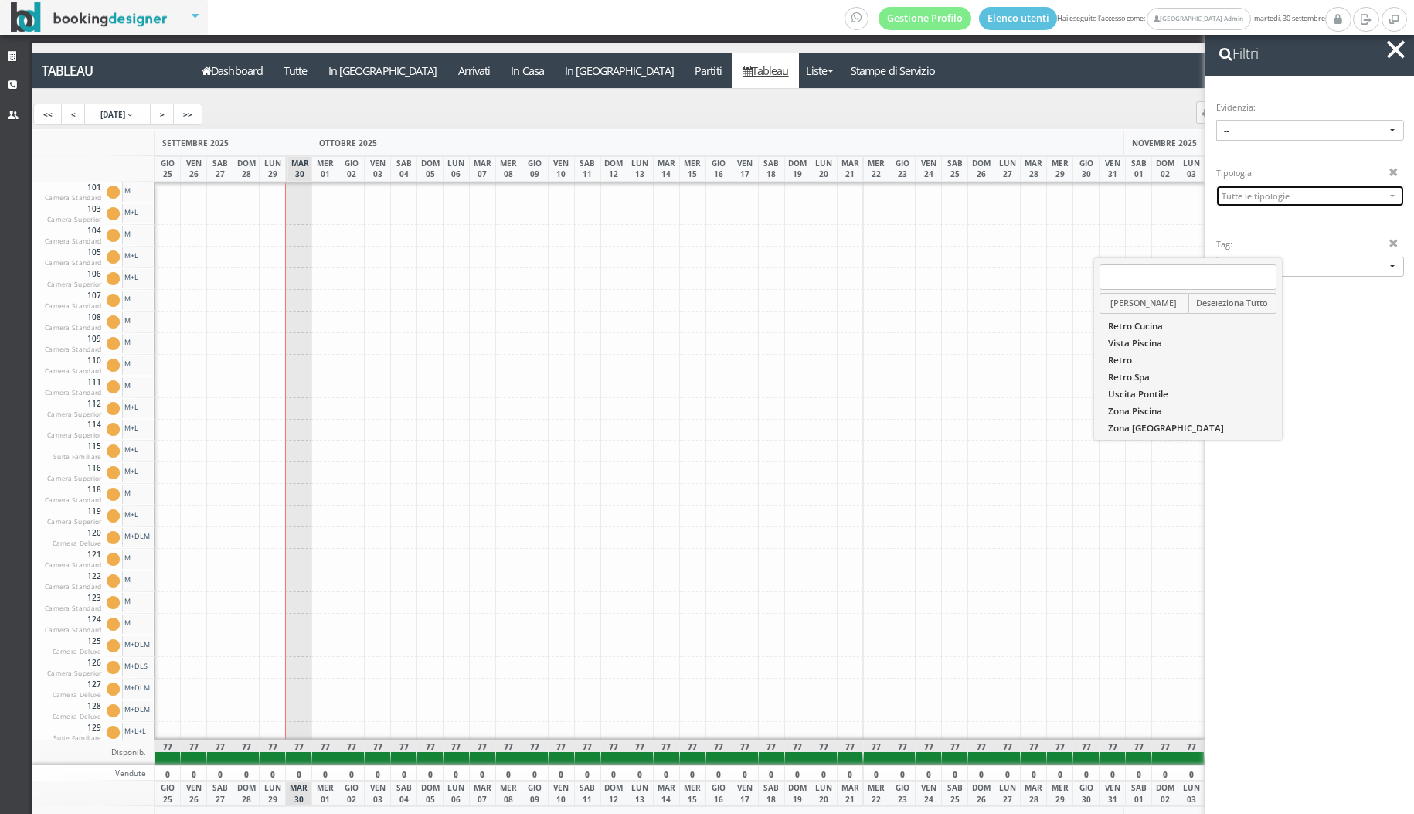
click at [1294, 201] on button "Tutte le tipologie" at bounding box center [1310, 195] width 188 height 20
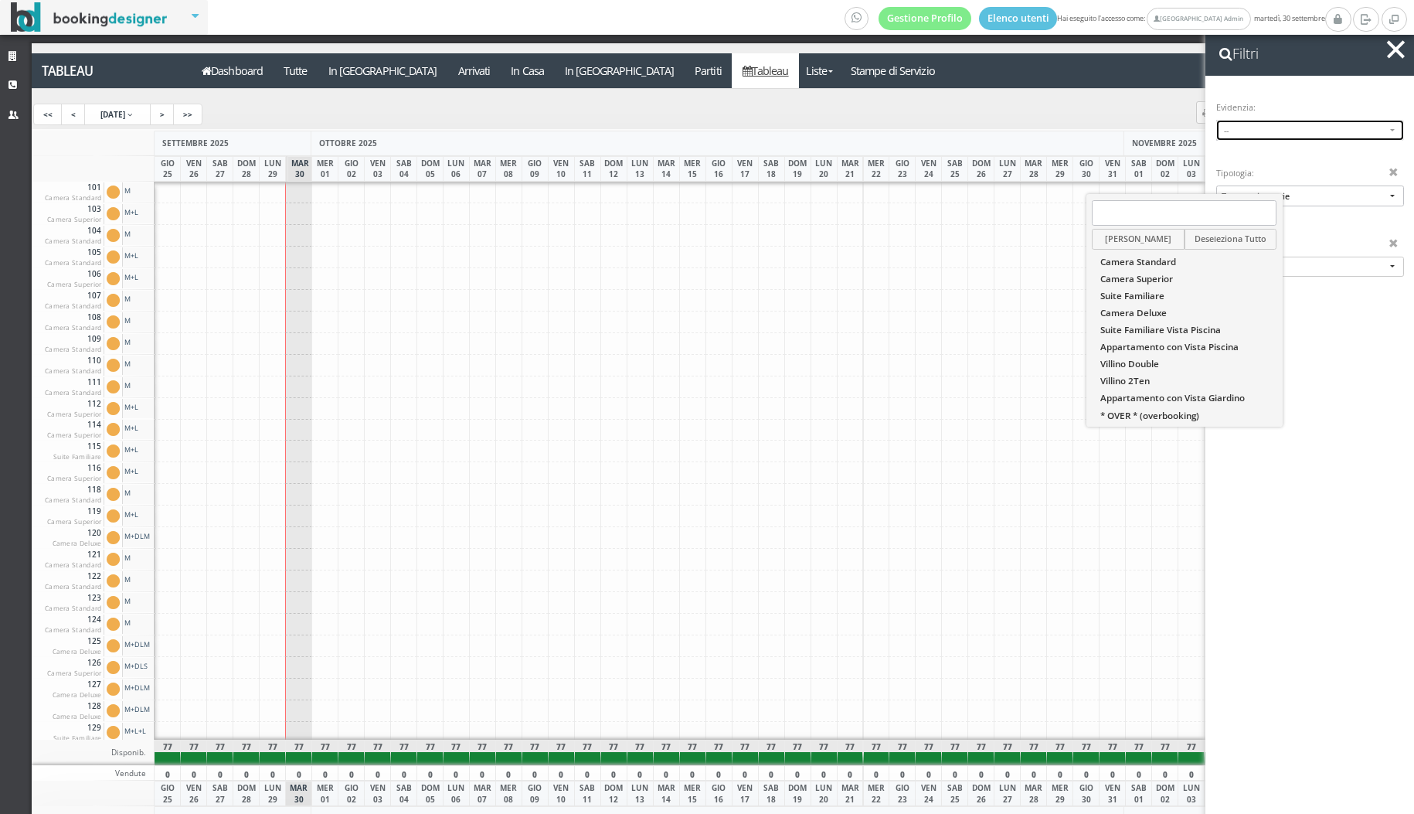
click at [1286, 134] on span "--" at bounding box center [1310, 130] width 172 height 12
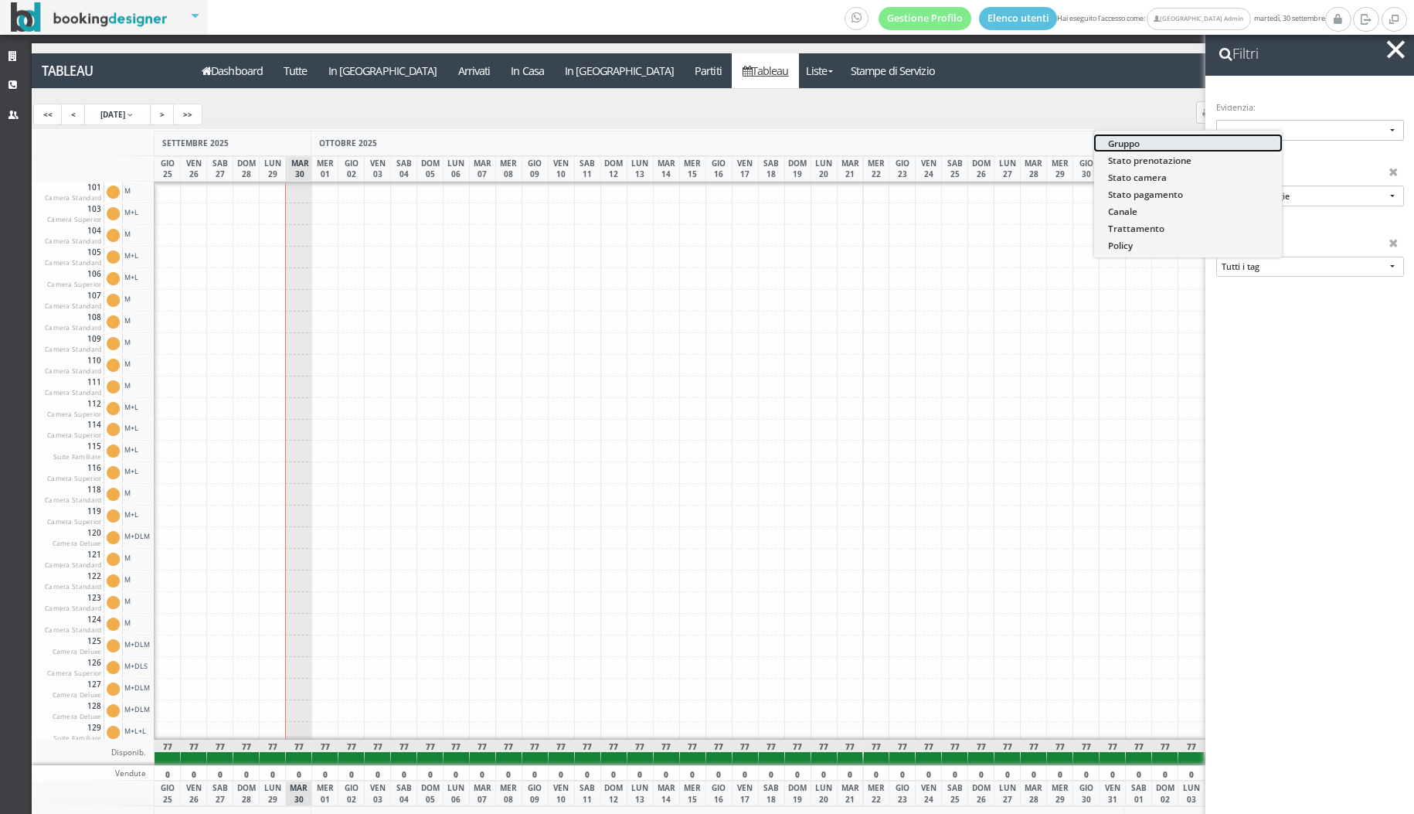
click at [1182, 144] on link "Gruppo" at bounding box center [1188, 142] width 188 height 17
select select "reservation-group"
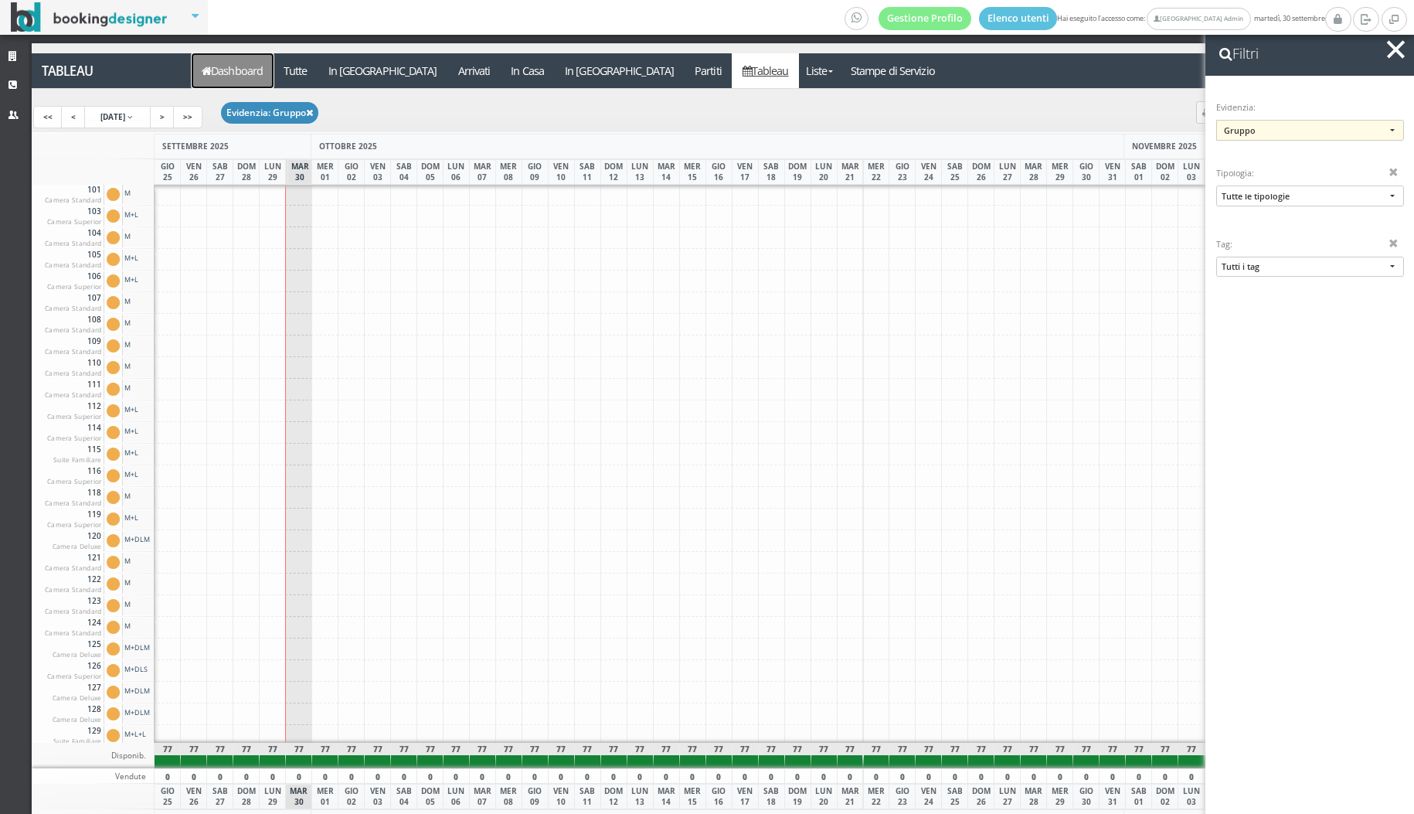
click at [210, 74] on icon at bounding box center [206, 71] width 9 height 11
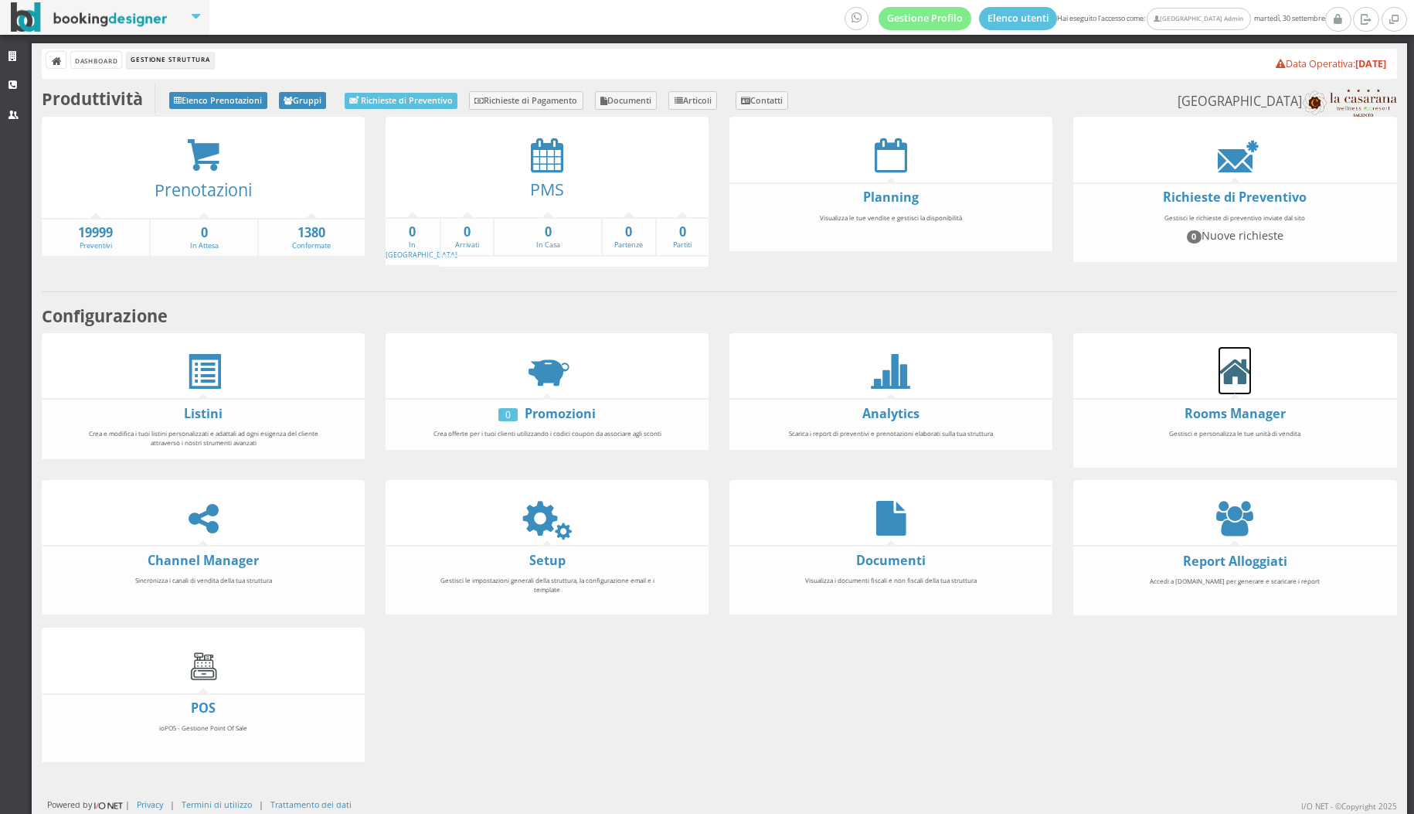
click at [1239, 368] on icon at bounding box center [1234, 371] width 32 height 35
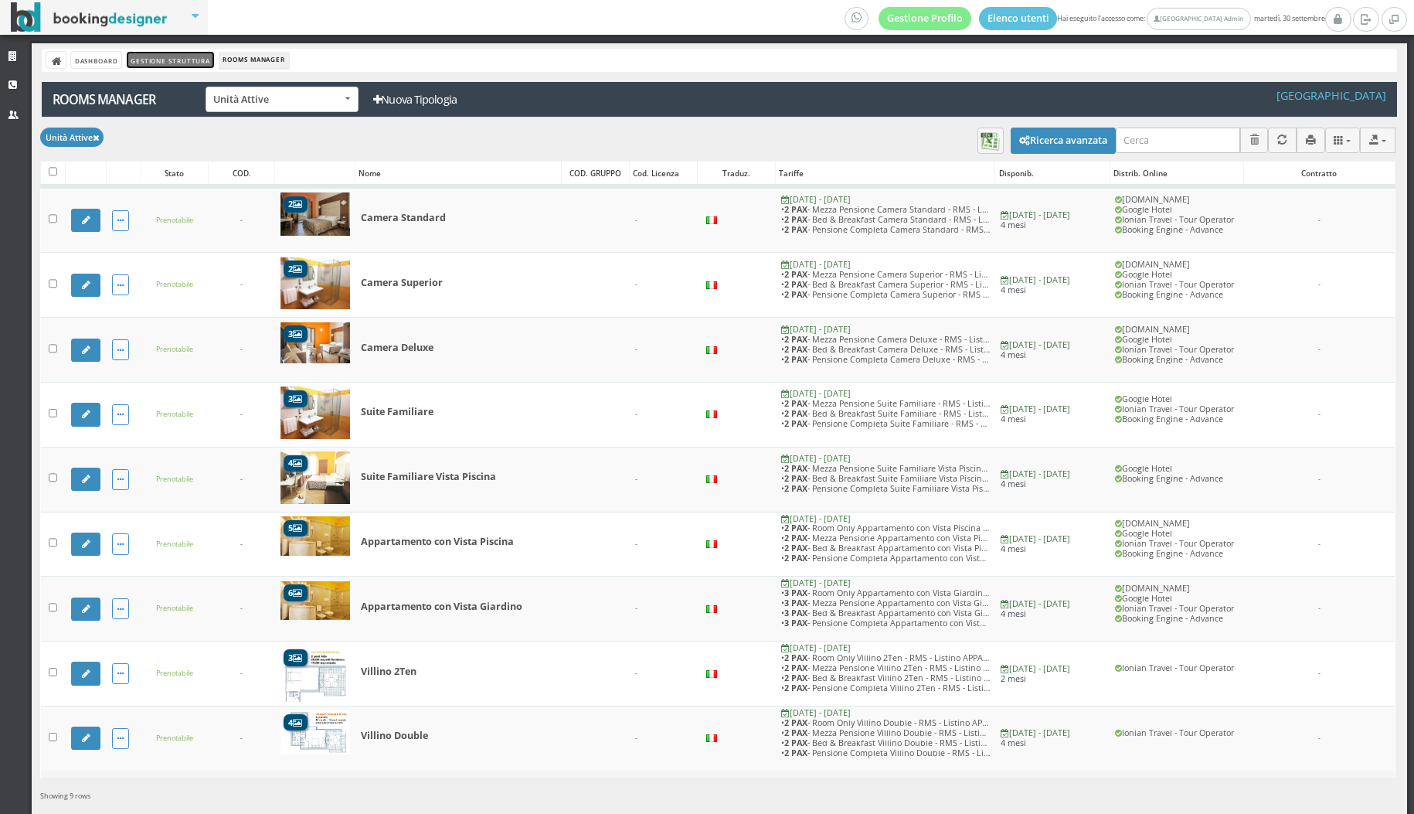
click at [202, 63] on link "Gestione Struttura" at bounding box center [170, 60] width 87 height 16
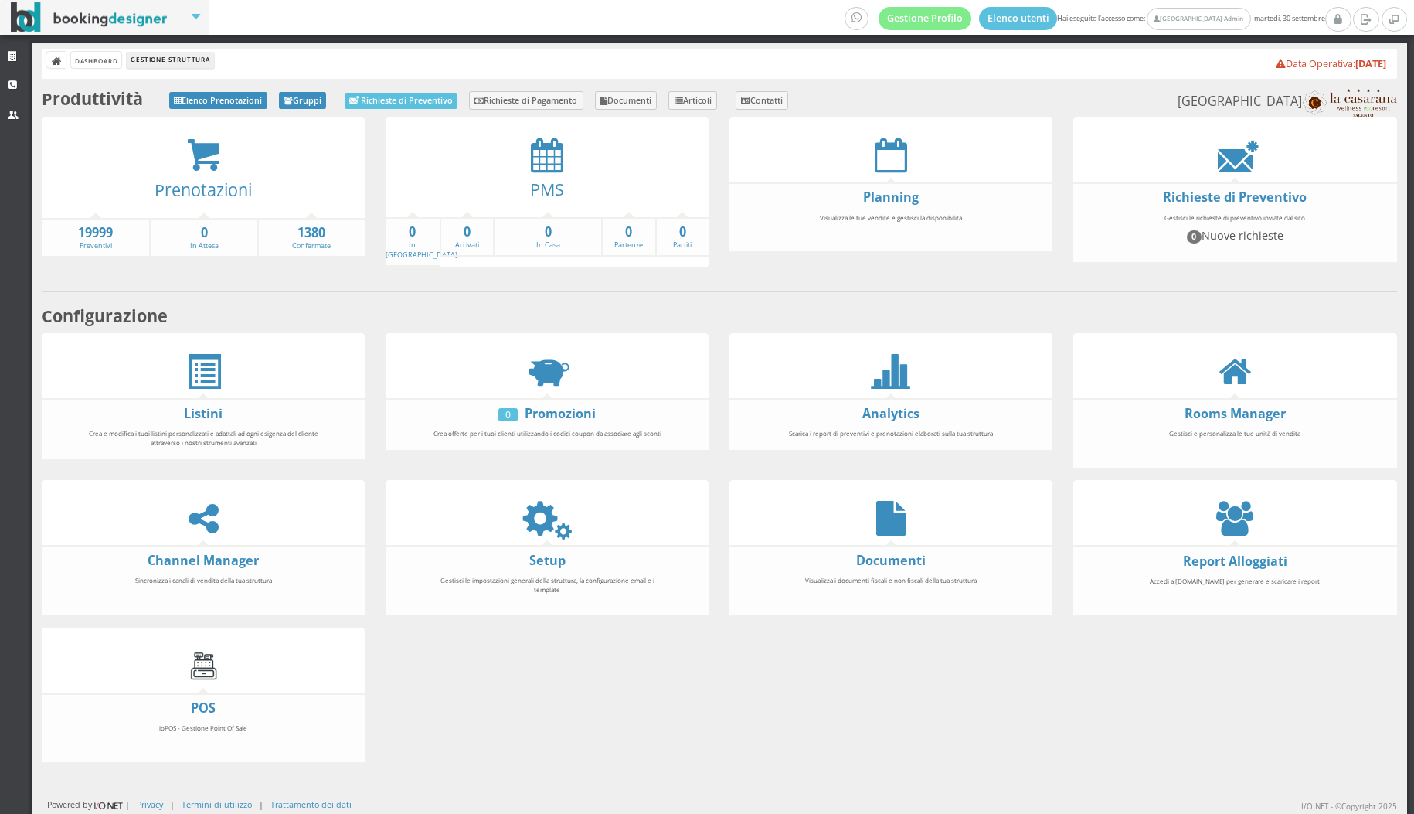
click at [528, 522] on div at bounding box center [547, 518] width 323 height 35
click at [545, 504] on icon at bounding box center [547, 518] width 35 height 35
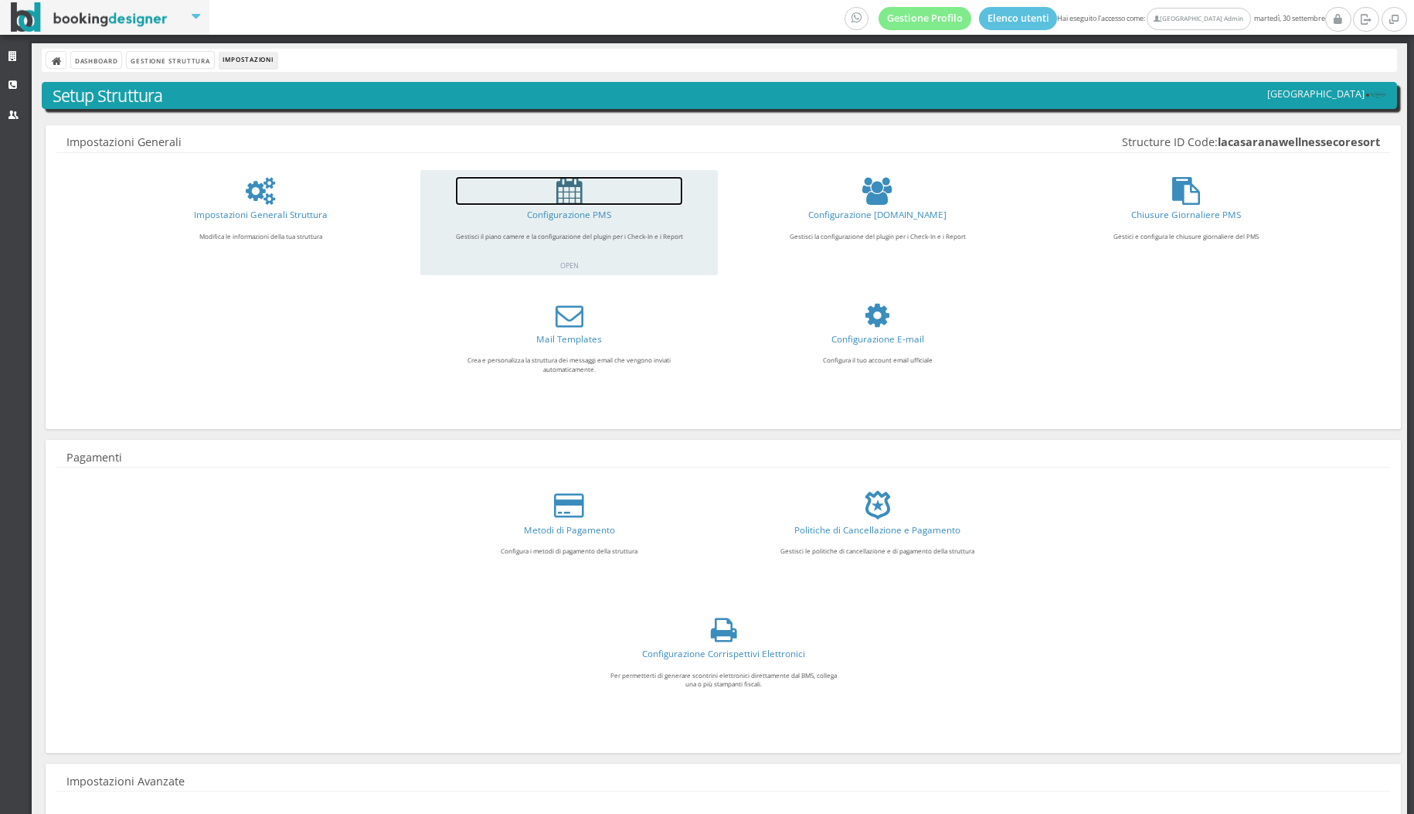
click at [577, 184] on icon at bounding box center [568, 191] width 25 height 28
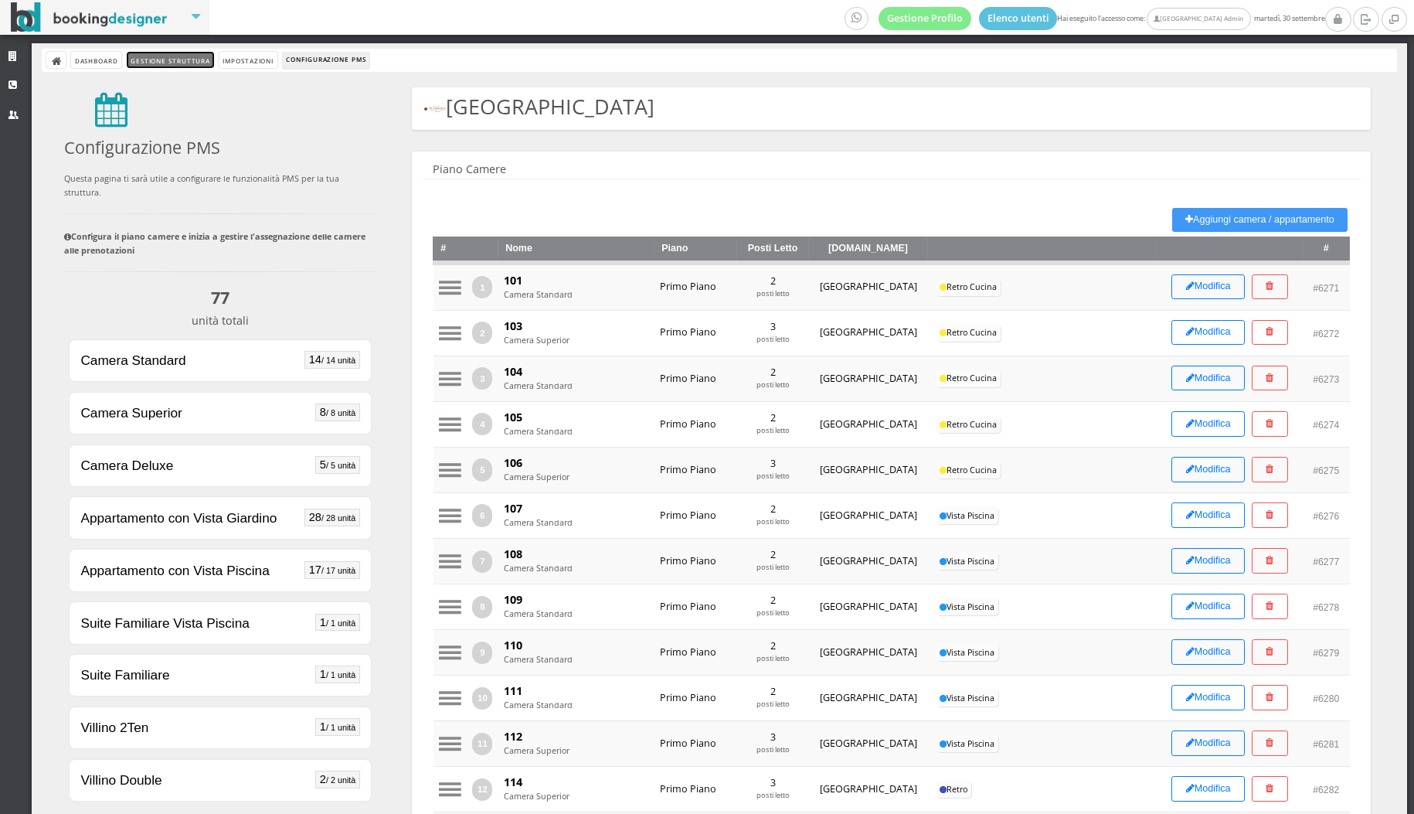
click at [186, 61] on link "Gestione Struttura" at bounding box center [170, 60] width 87 height 16
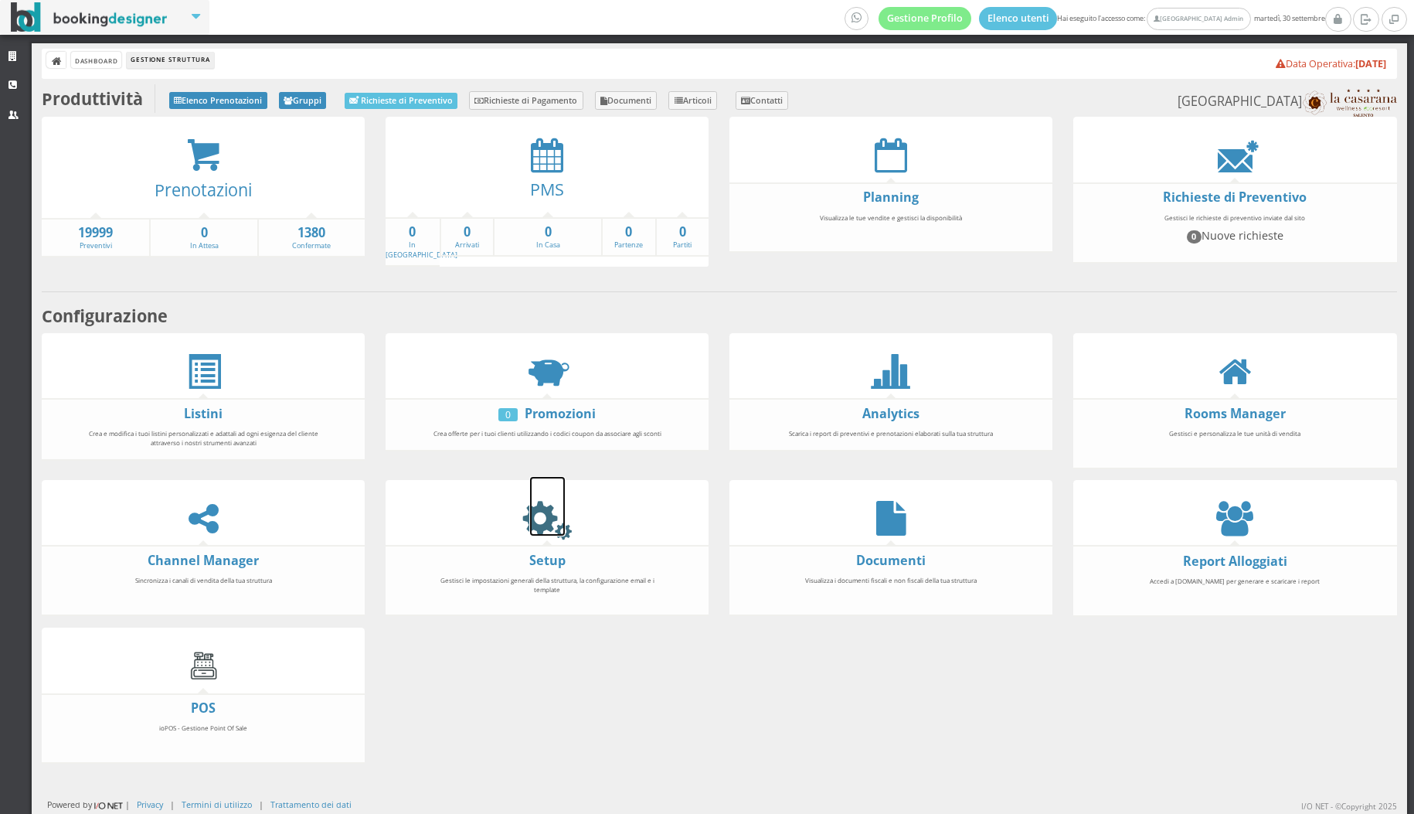
click at [549, 518] on icon at bounding box center [547, 518] width 35 height 35
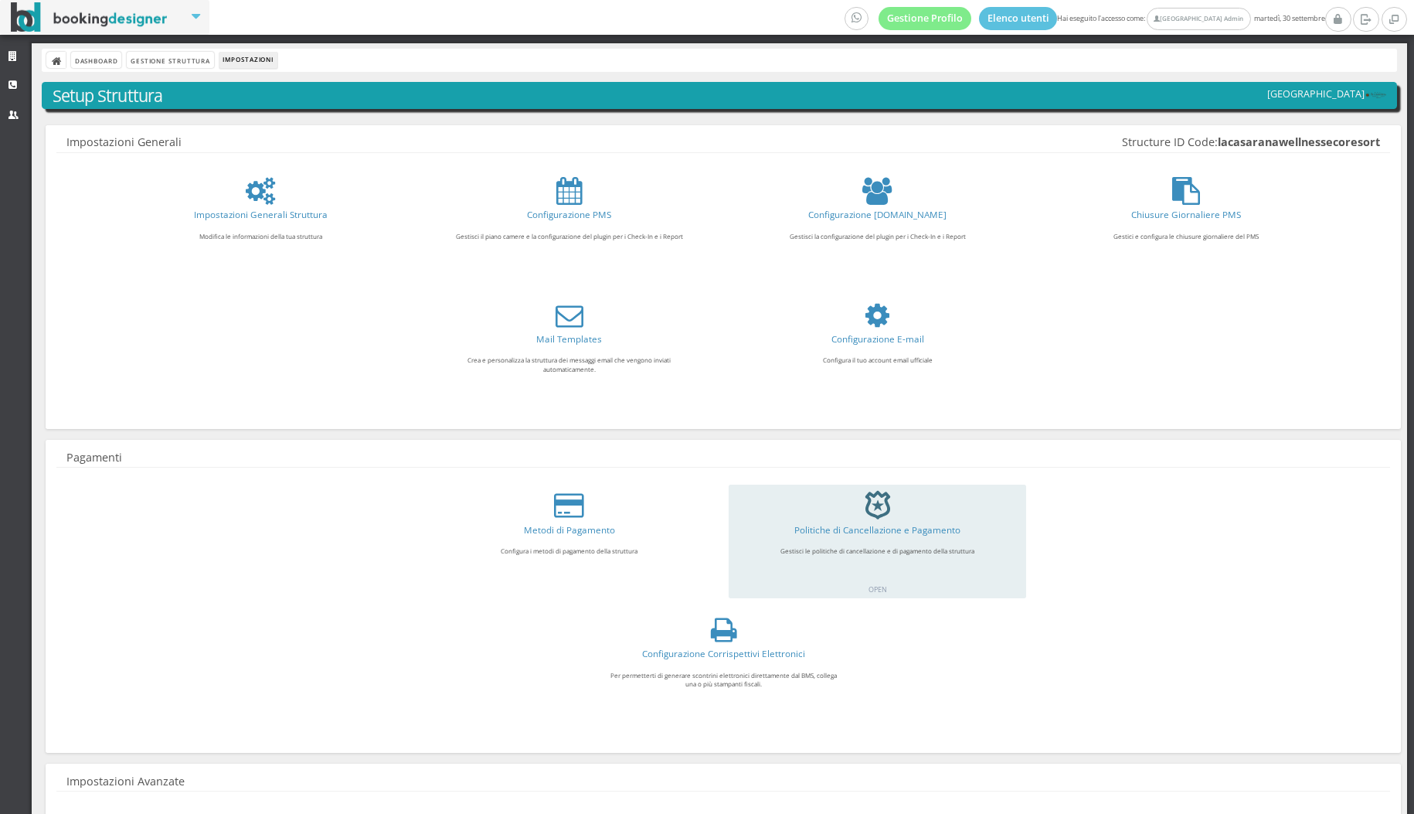
click at [884, 506] on icon at bounding box center [878, 505] width 28 height 28
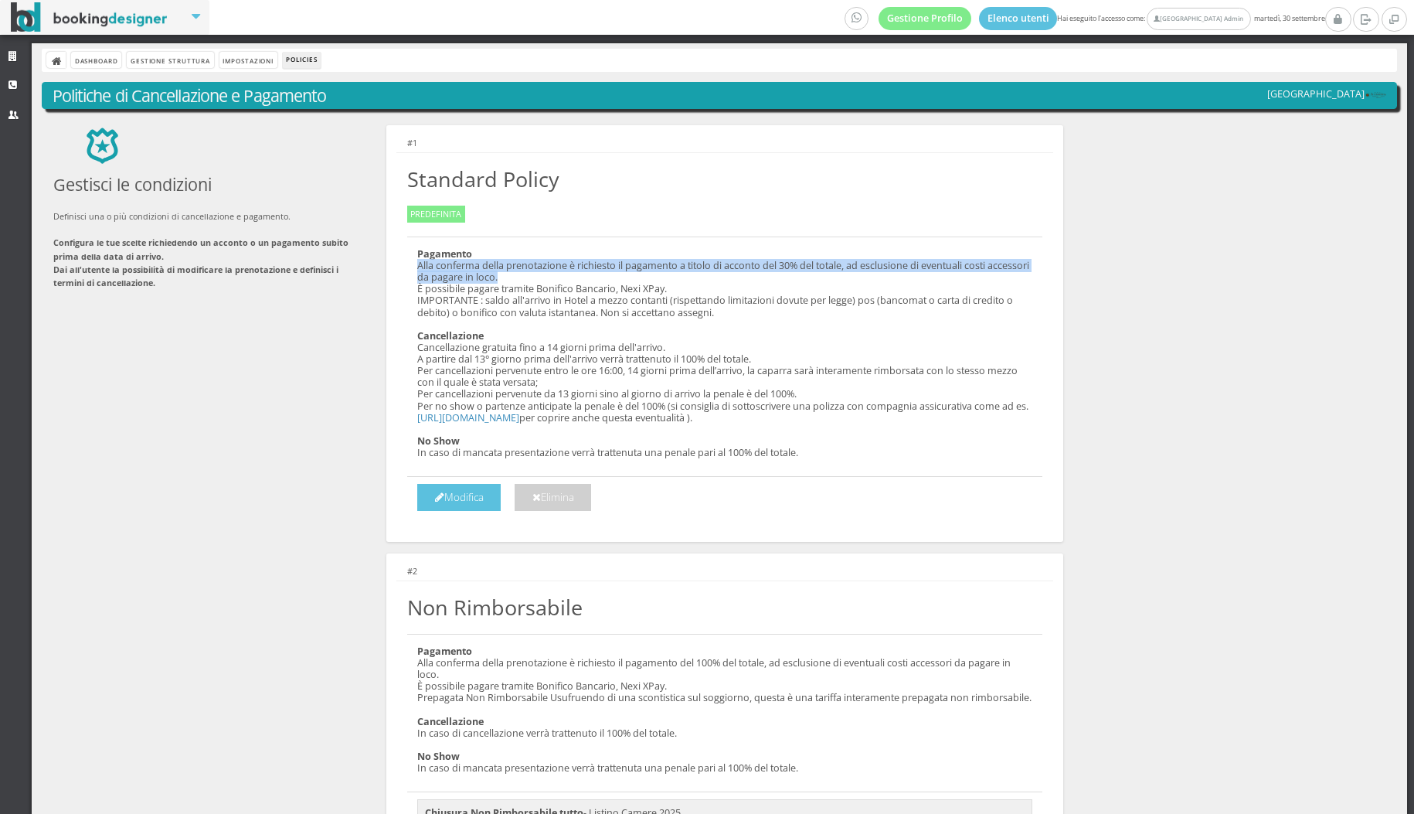
drag, startPoint x: 720, startPoint y: 272, endPoint x: 772, endPoint y: 254, distance: 54.7
click at [773, 256] on h5 "Pagamento Alla conferma della prenotazione è richiesto il pagamento a titolo di…" at bounding box center [725, 352] width 636 height 232
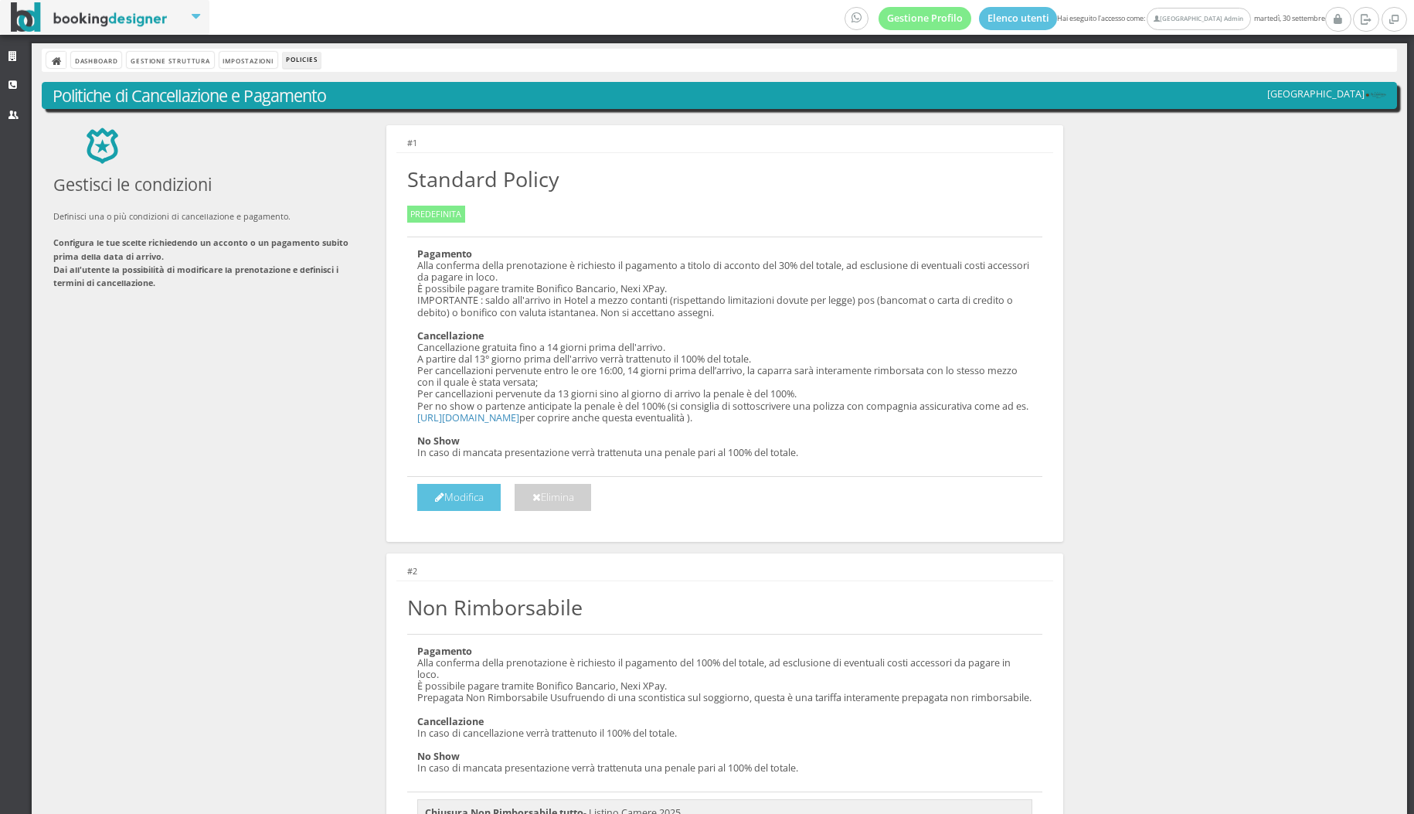
click at [744, 260] on div "Alla conferma della prenotazione è richiesto il pagamento a titolo di acconto d…" at bounding box center [724, 289] width 615 height 59
drag, startPoint x: 722, startPoint y: 266, endPoint x: 799, endPoint y: 266, distance: 77.3
click at [799, 266] on div "Alla conferma della prenotazione è richiesto il pagamento a titolo di acconto d…" at bounding box center [724, 289] width 615 height 59
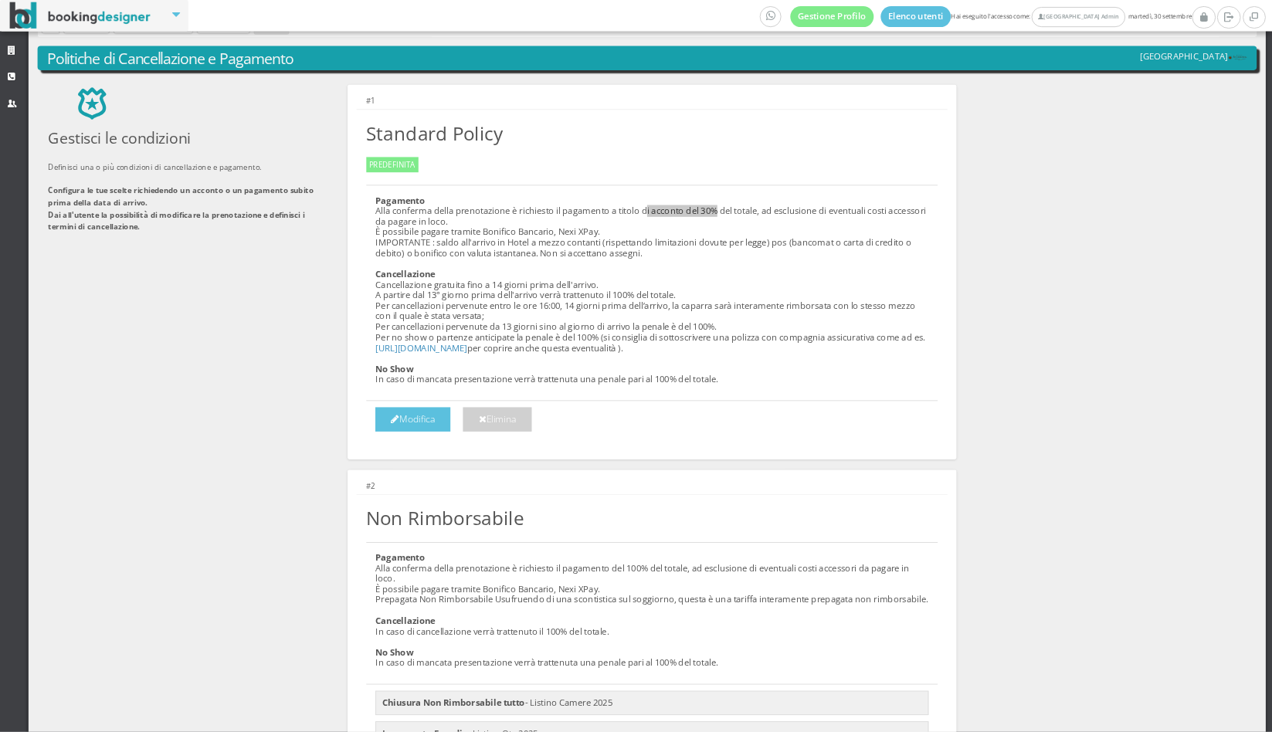
scroll to position [34, 0]
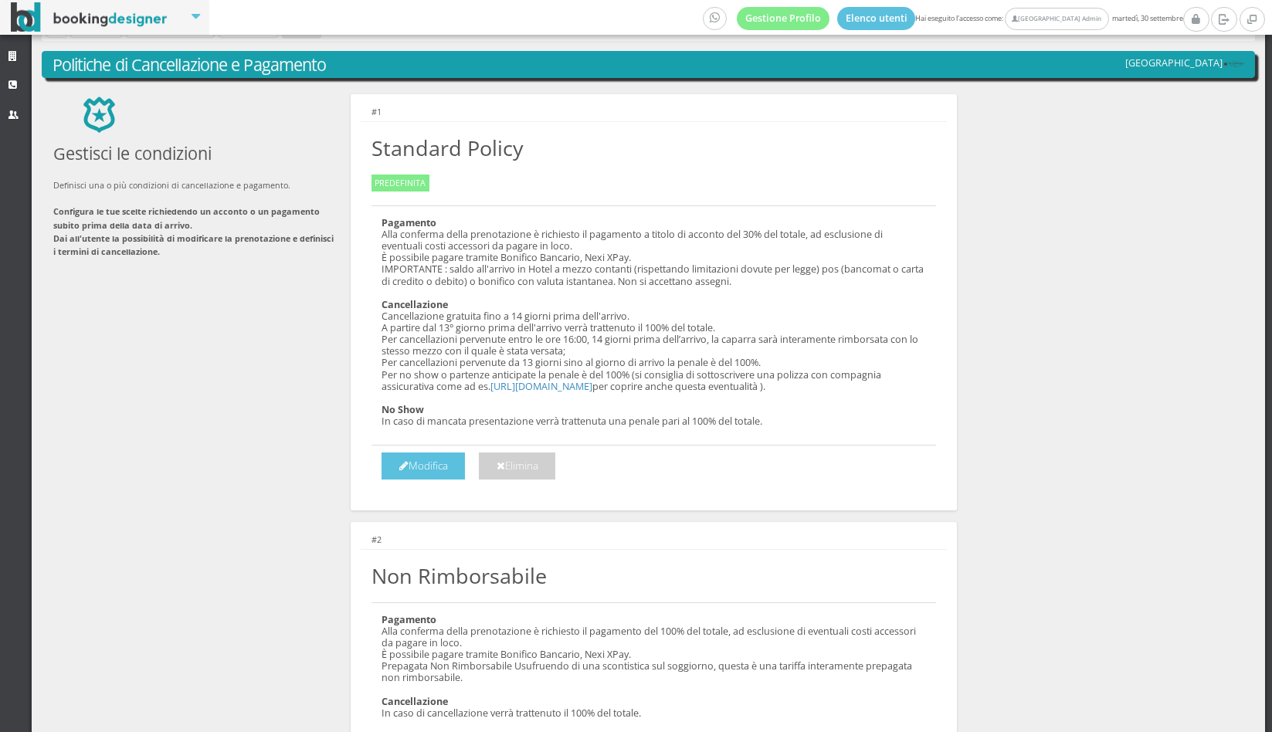
click at [751, 284] on div "Alla conferma della prenotazione è richiesto il pagamento a titolo di acconto d…" at bounding box center [654, 258] width 544 height 59
drag, startPoint x: 692, startPoint y: 231, endPoint x: 761, endPoint y: 236, distance: 68.9
click at [761, 236] on div "Alla conferma della prenotazione è richiesto il pagamento a titolo di acconto d…" at bounding box center [654, 258] width 544 height 59
click at [726, 221] on h5 "Pagamento Alla conferma della prenotazione è richiesto il pagamento a titolo di…" at bounding box center [654, 322] width 565 height 232
click at [702, 229] on div "Alla conferma della prenotazione è richiesto il pagamento a titolo di acconto d…" at bounding box center [654, 258] width 544 height 59
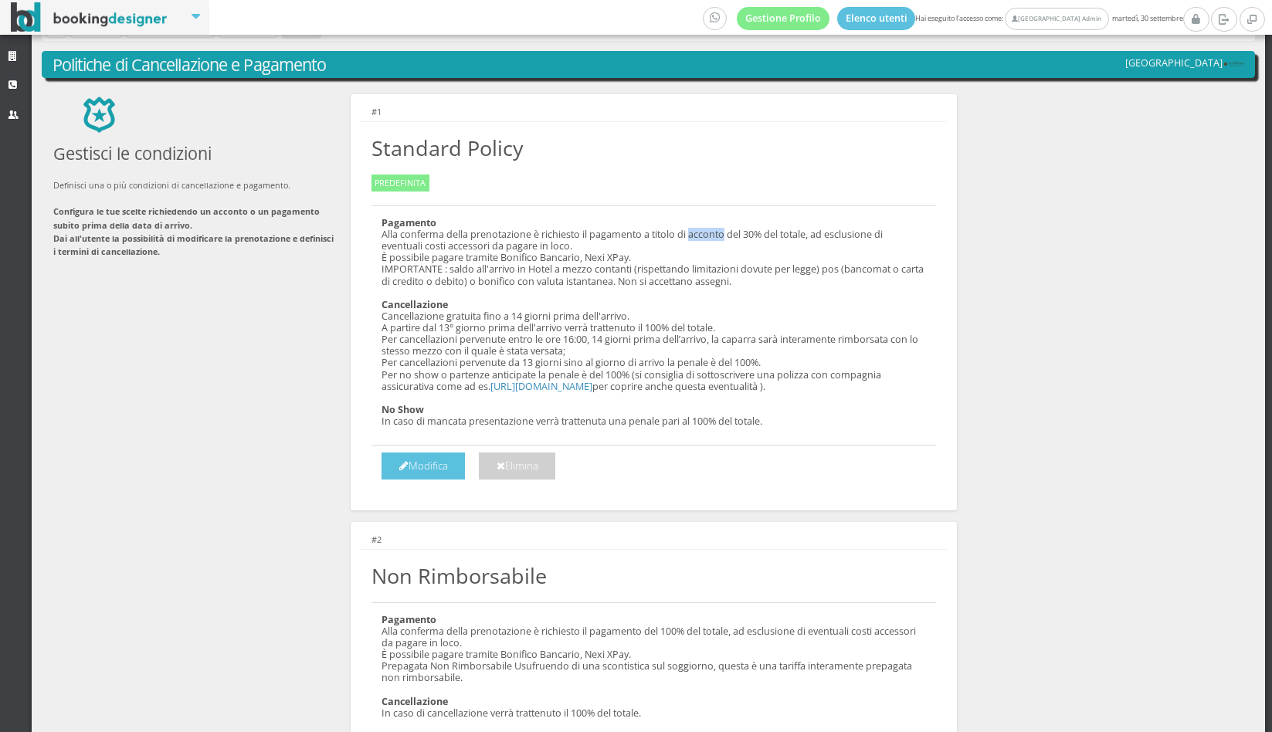
click at [702, 229] on div "Alla conferma della prenotazione è richiesto il pagamento a titolo di acconto d…" at bounding box center [654, 258] width 544 height 59
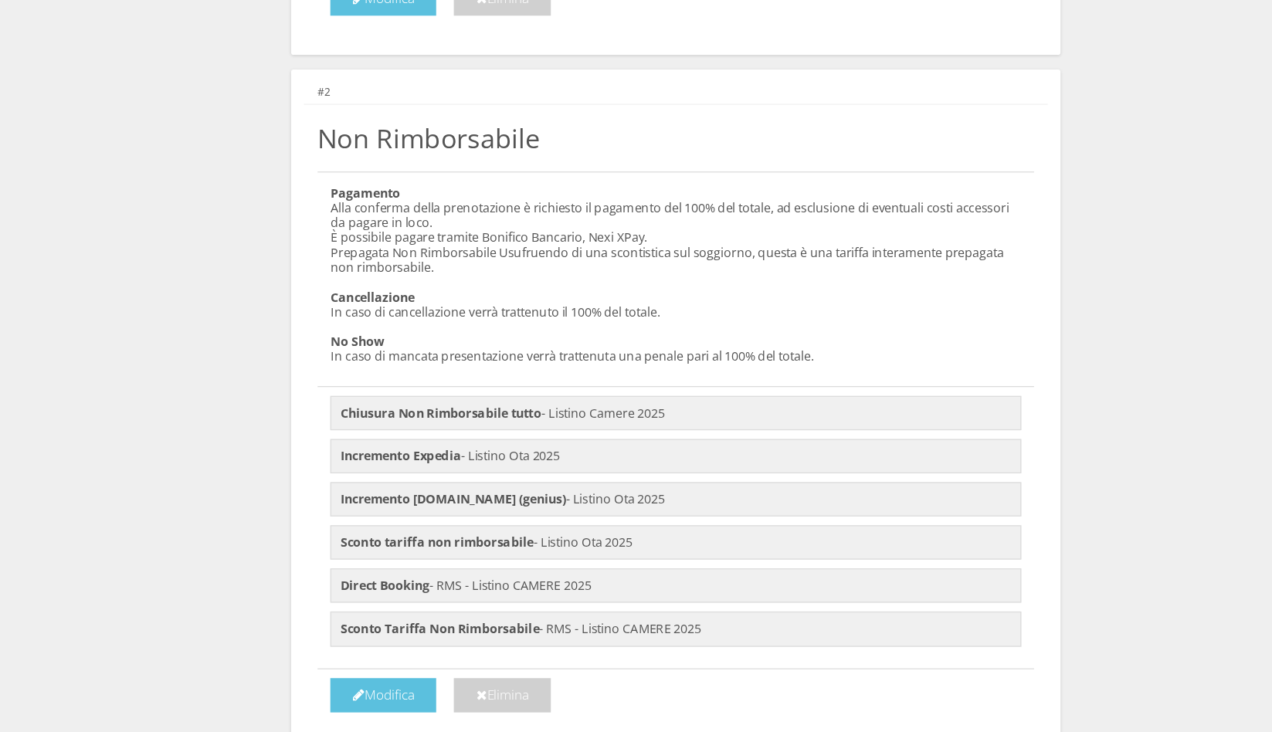
scroll to position [488, 0]
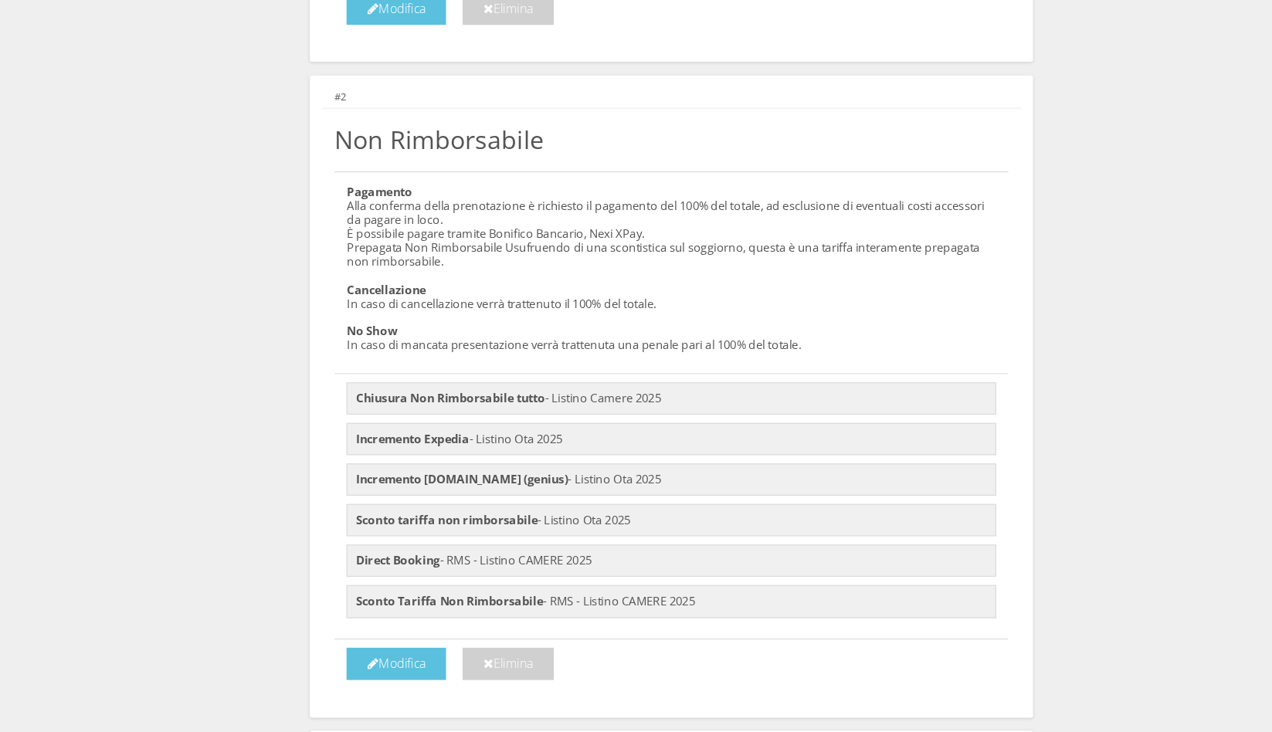
click at [434, 324] on h5 "Pagamento Alla conferma della prenotazione è richiesto il pagamento del 100% de…" at bounding box center [654, 275] width 565 height 162
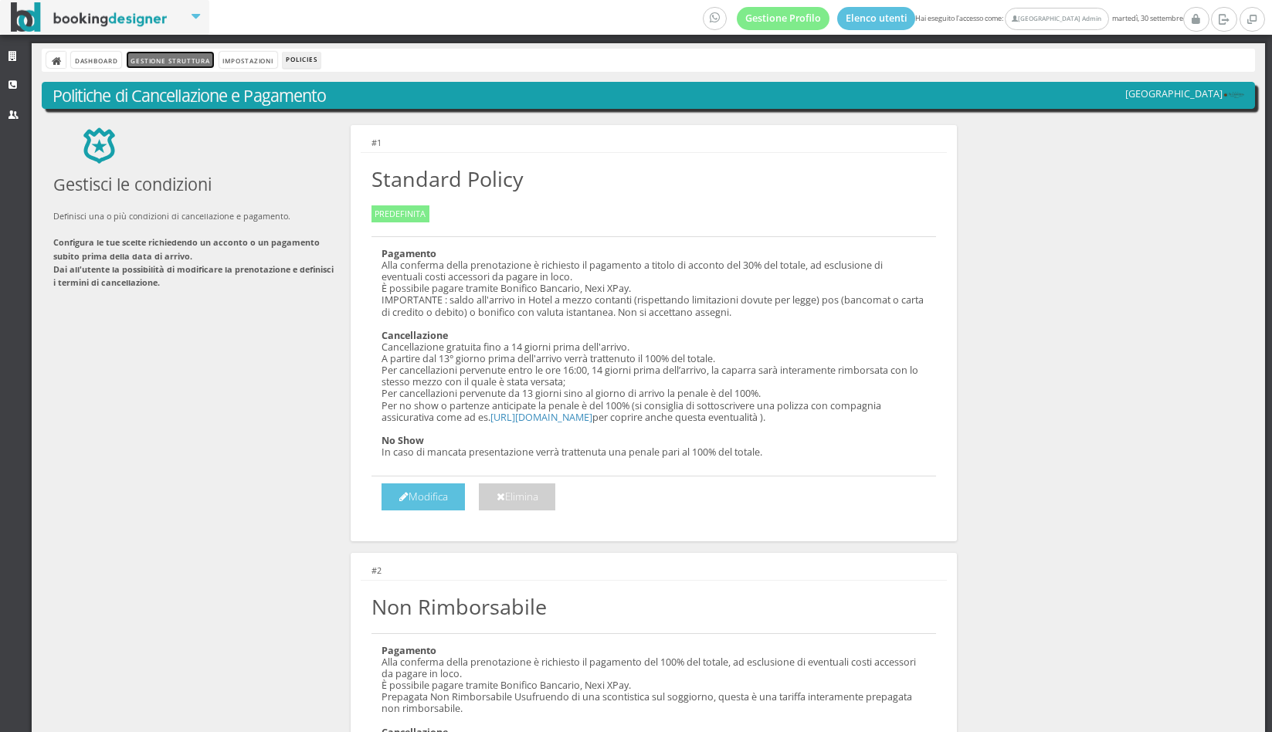
click at [171, 57] on link "Gestione Struttura" at bounding box center [170, 60] width 87 height 16
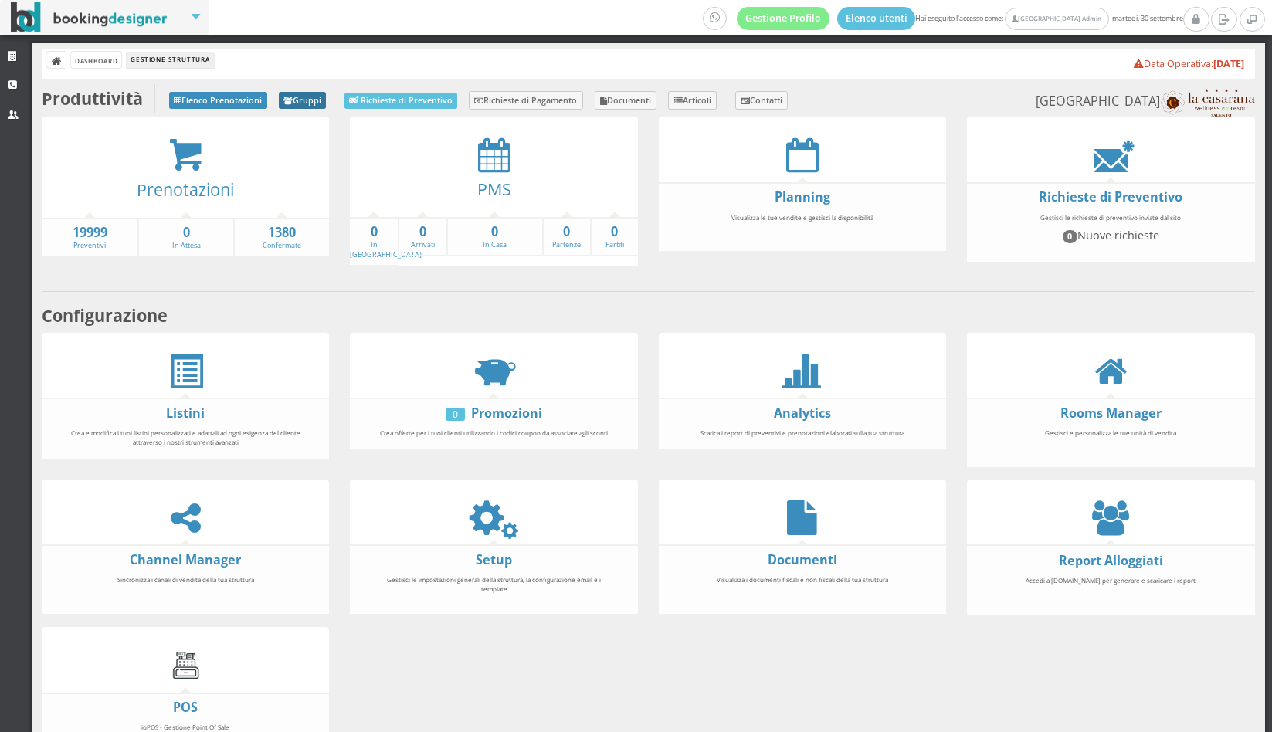
click at [308, 104] on link "Gruppi" at bounding box center [303, 100] width 48 height 17
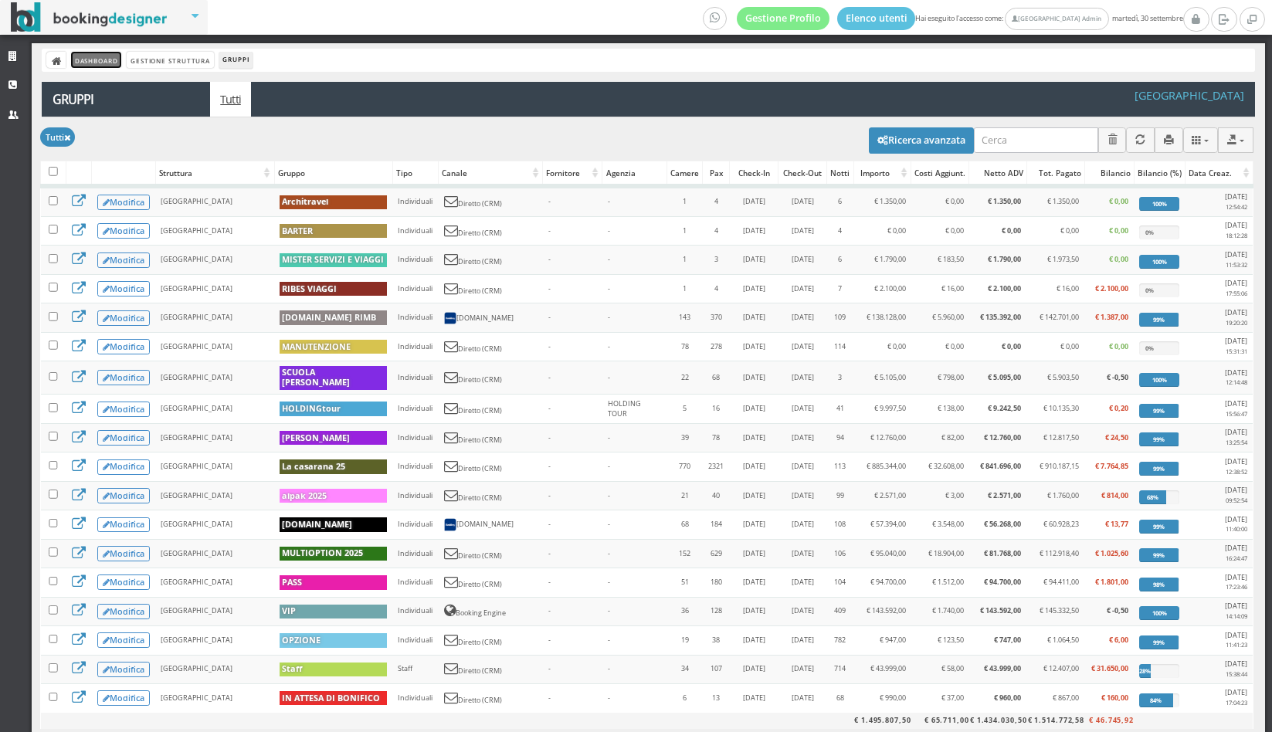
click at [105, 62] on link "Dashboard" at bounding box center [96, 60] width 50 height 16
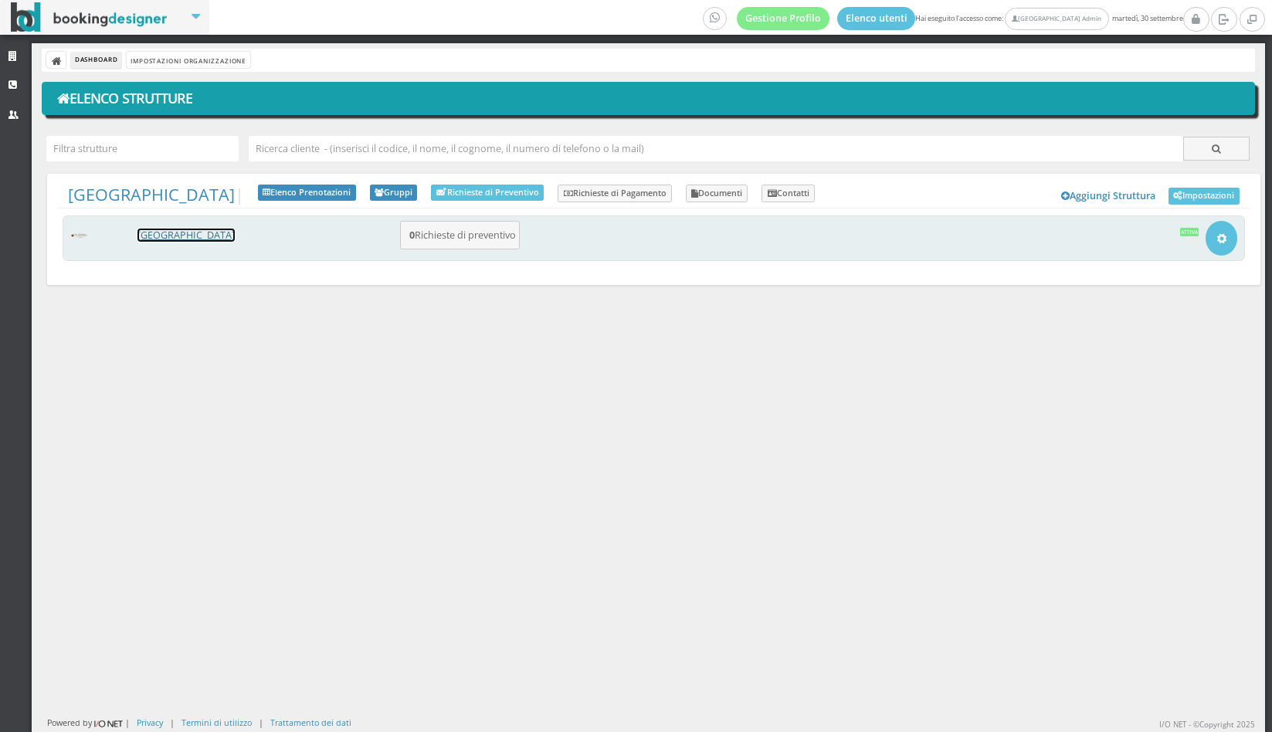
click at [199, 236] on link "[GEOGRAPHIC_DATA]" at bounding box center [186, 235] width 97 height 13
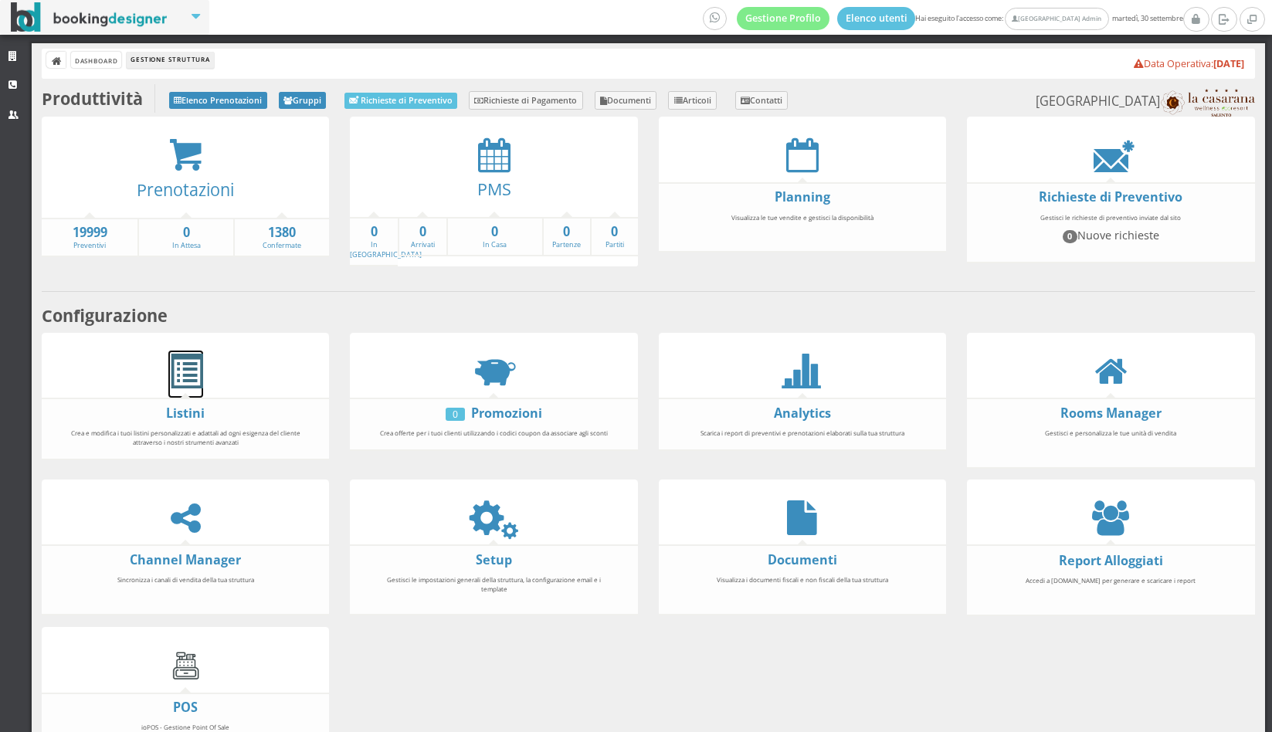
click at [188, 371] on span at bounding box center [185, 372] width 35 height 35
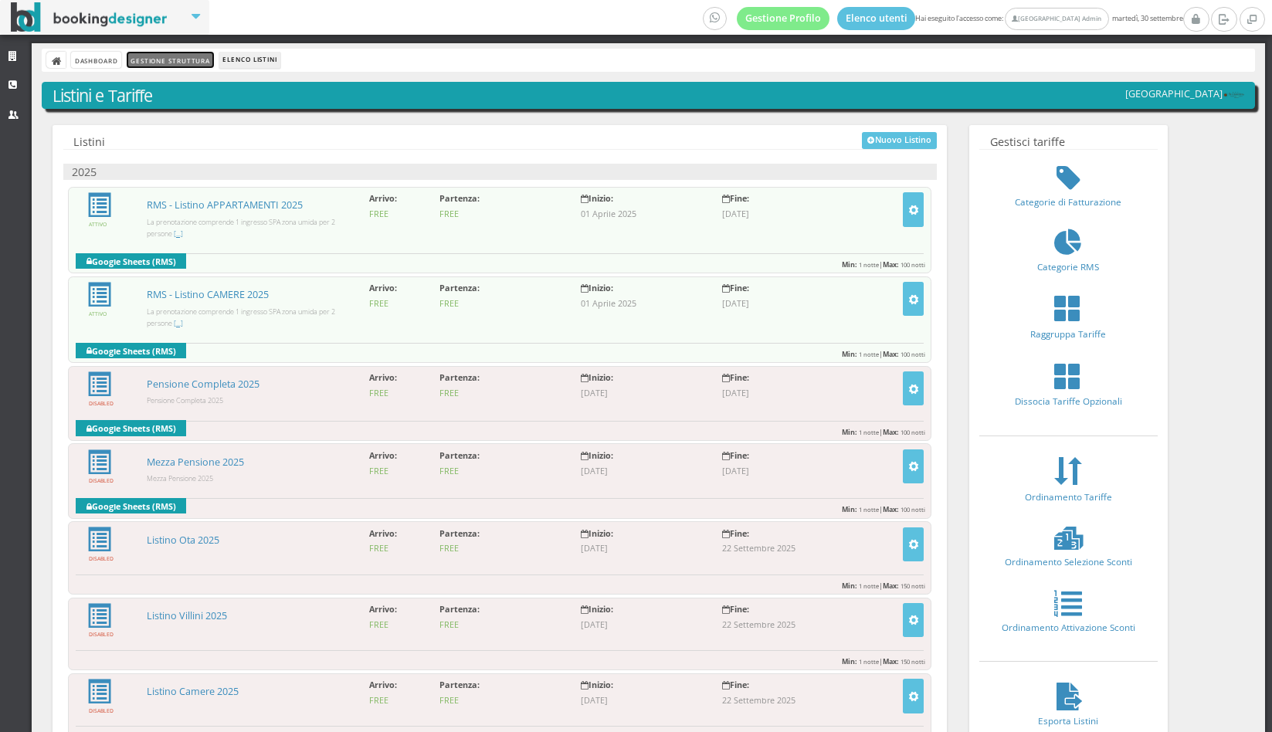
click at [178, 56] on link "Gestione Struttura" at bounding box center [170, 60] width 87 height 16
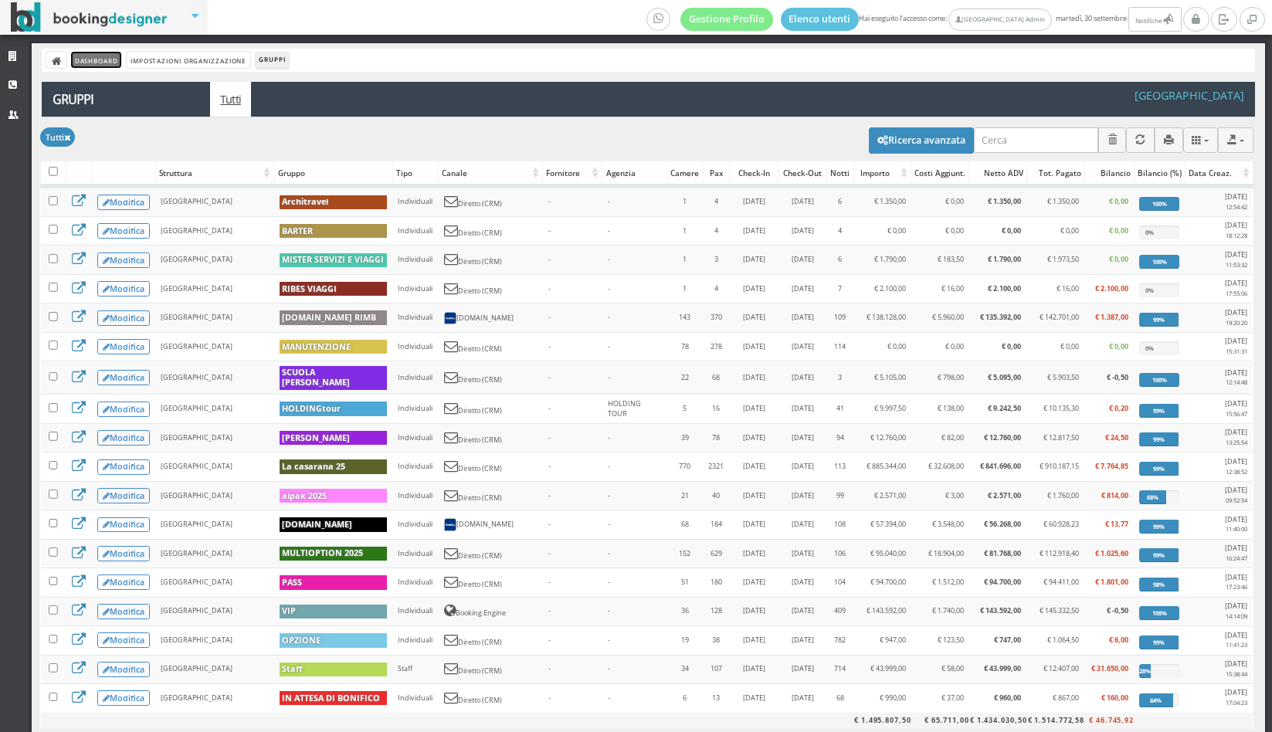
click at [116, 60] on link "Dashboard" at bounding box center [96, 60] width 50 height 16
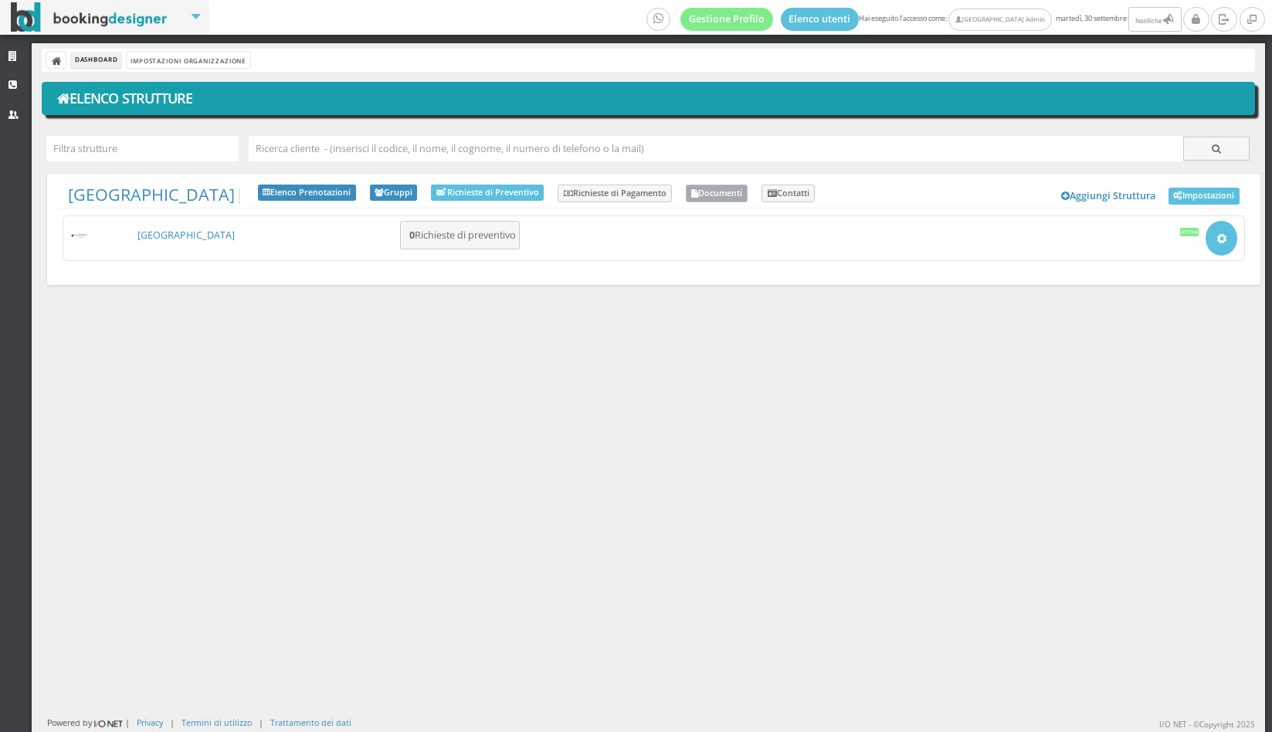
click at [749, 196] on link "Documenti" at bounding box center [717, 194] width 63 height 19
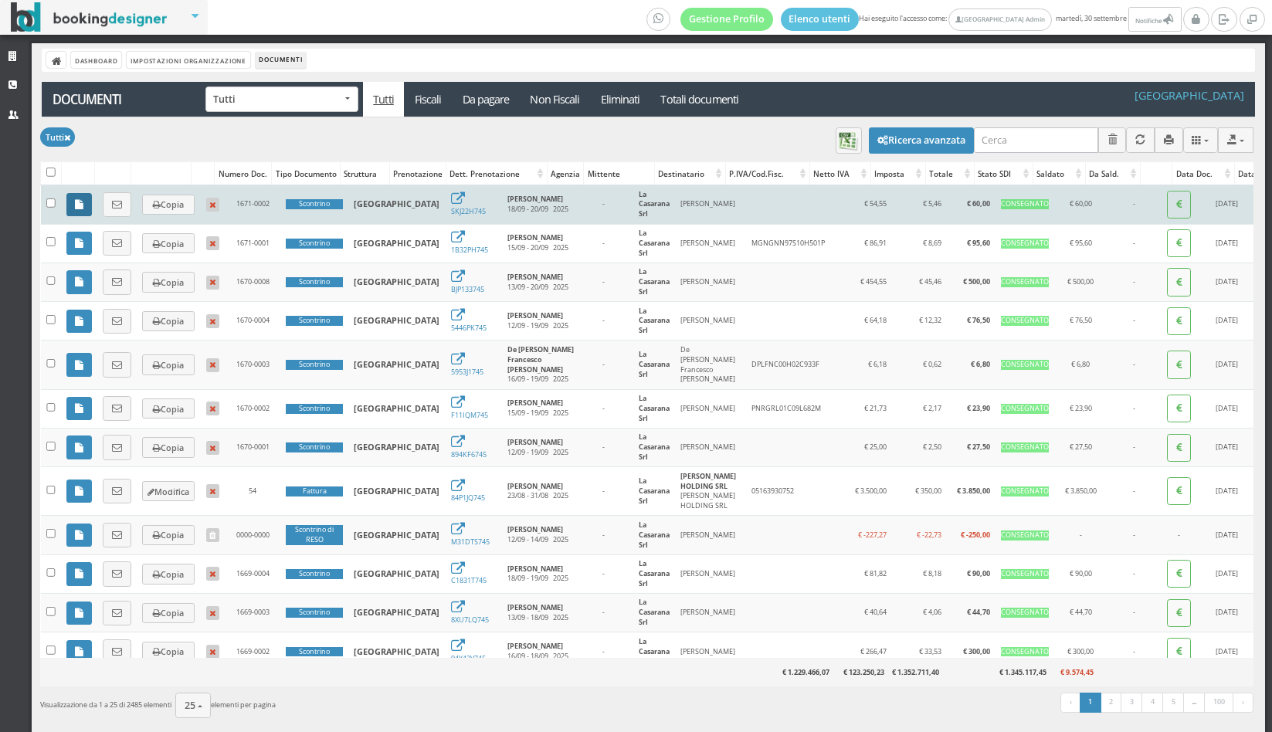
click at [70, 214] on link at bounding box center [78, 204] width 25 height 23
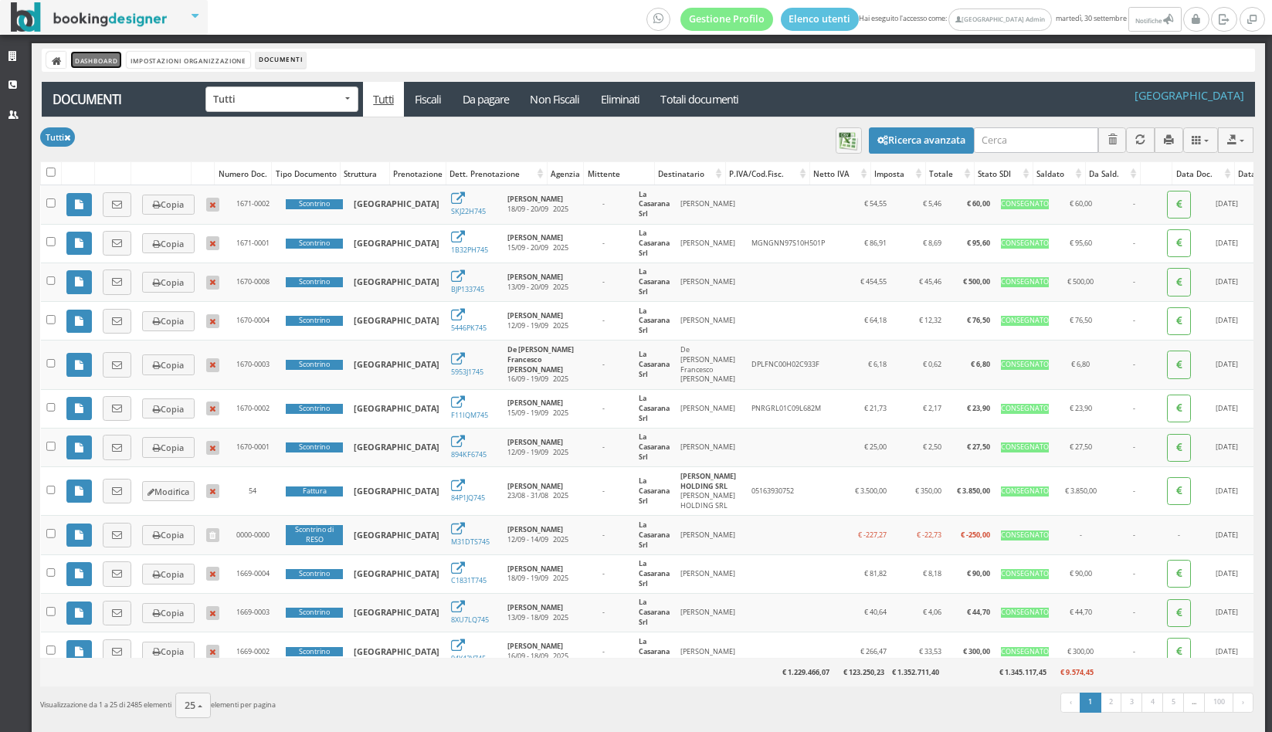
click at [98, 59] on link "Dashboard" at bounding box center [96, 60] width 50 height 16
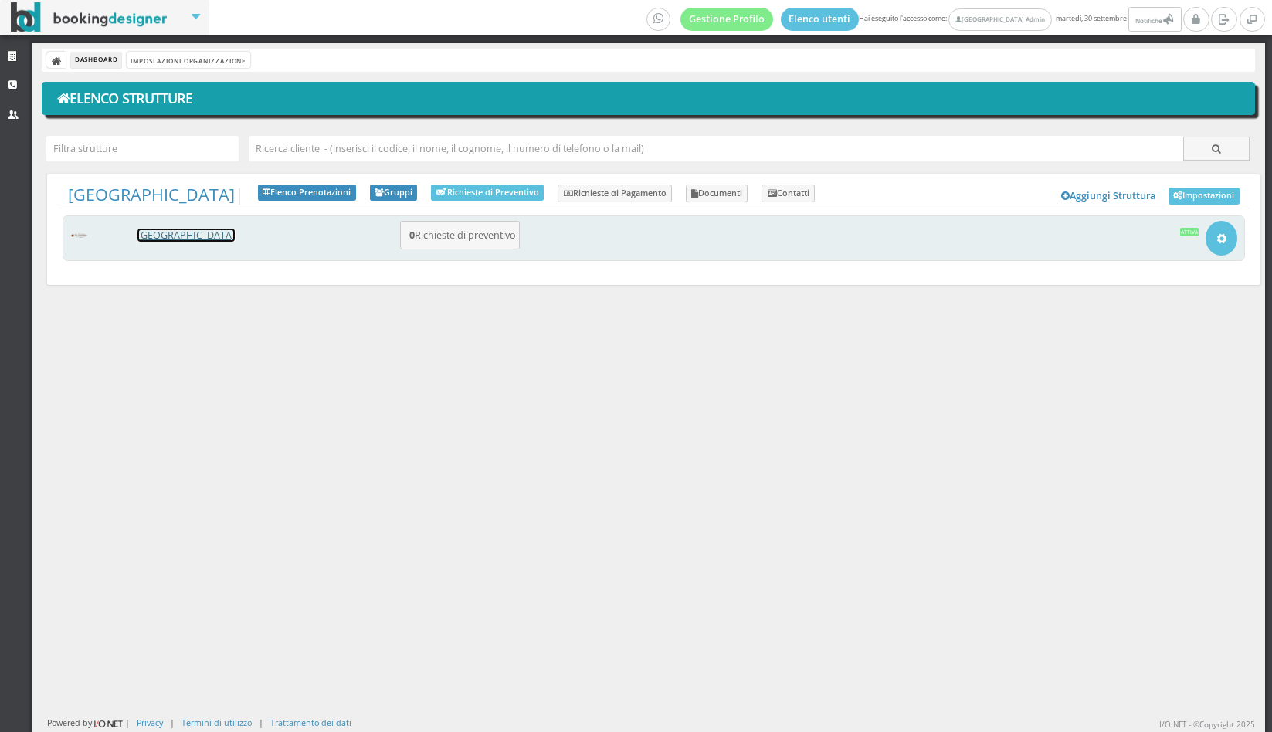
click at [206, 233] on link "[GEOGRAPHIC_DATA]" at bounding box center [186, 235] width 97 height 13
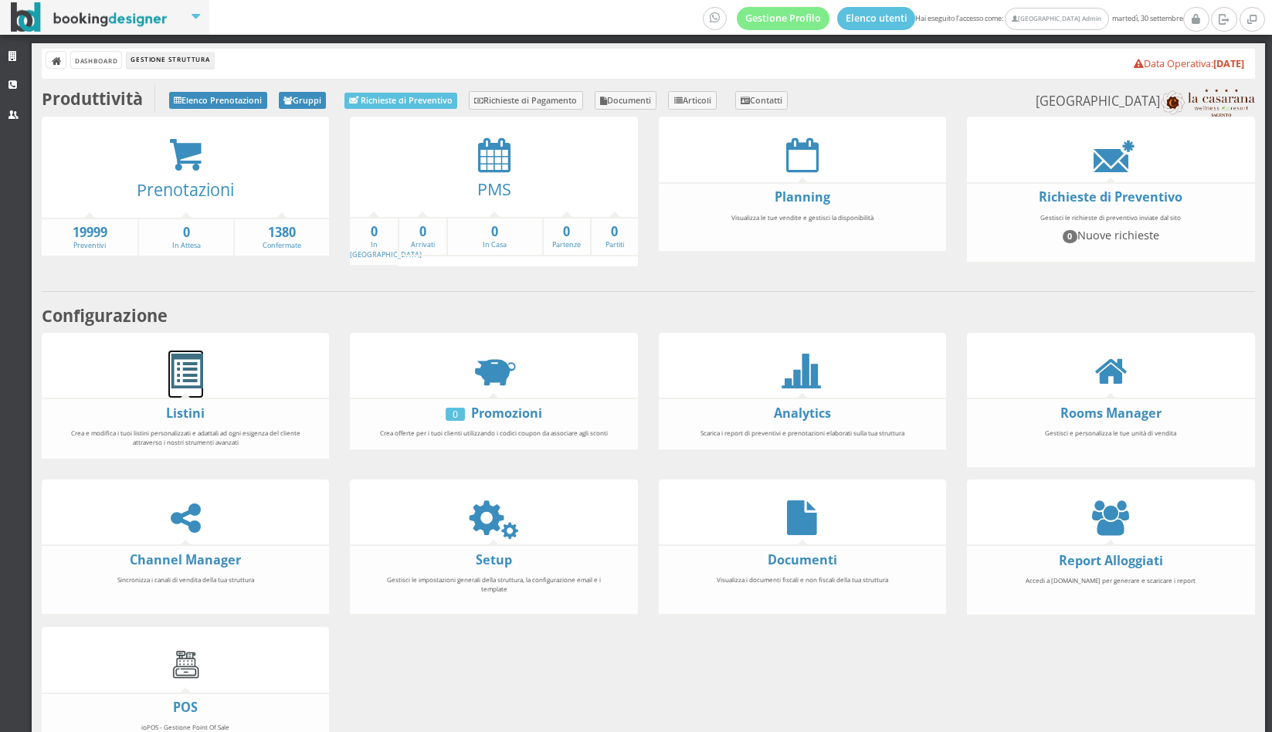
click at [187, 365] on span at bounding box center [185, 372] width 35 height 35
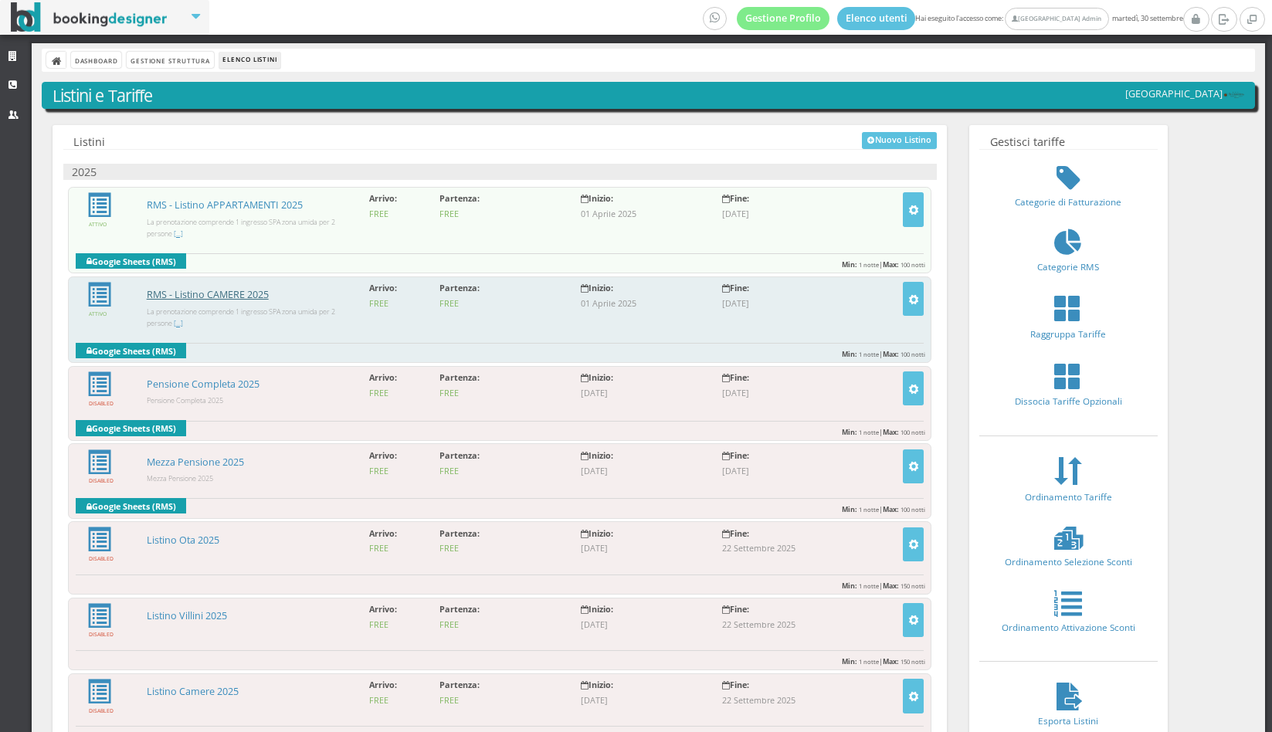
click at [195, 291] on link "RMS - Listino CAMERE 2025" at bounding box center [208, 294] width 122 height 13
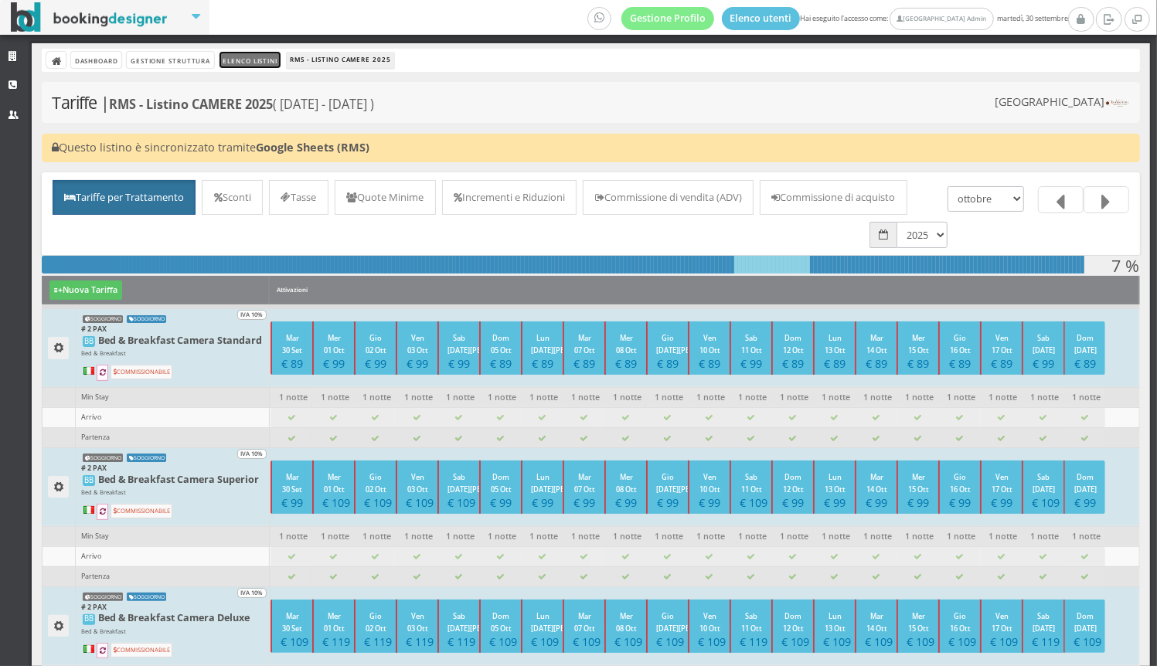
click at [246, 64] on link "Elenco Listini" at bounding box center [250, 60] width 62 height 16
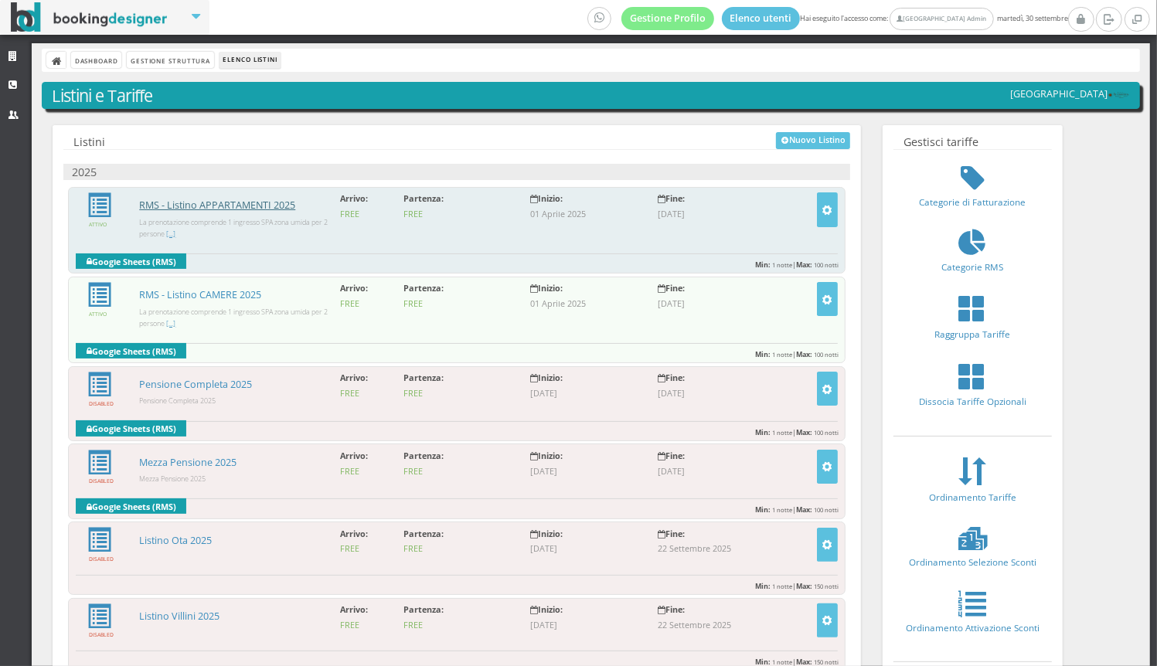
click at [189, 201] on link "RMS - Listino APPARTAMENTI 2025" at bounding box center [217, 205] width 156 height 13
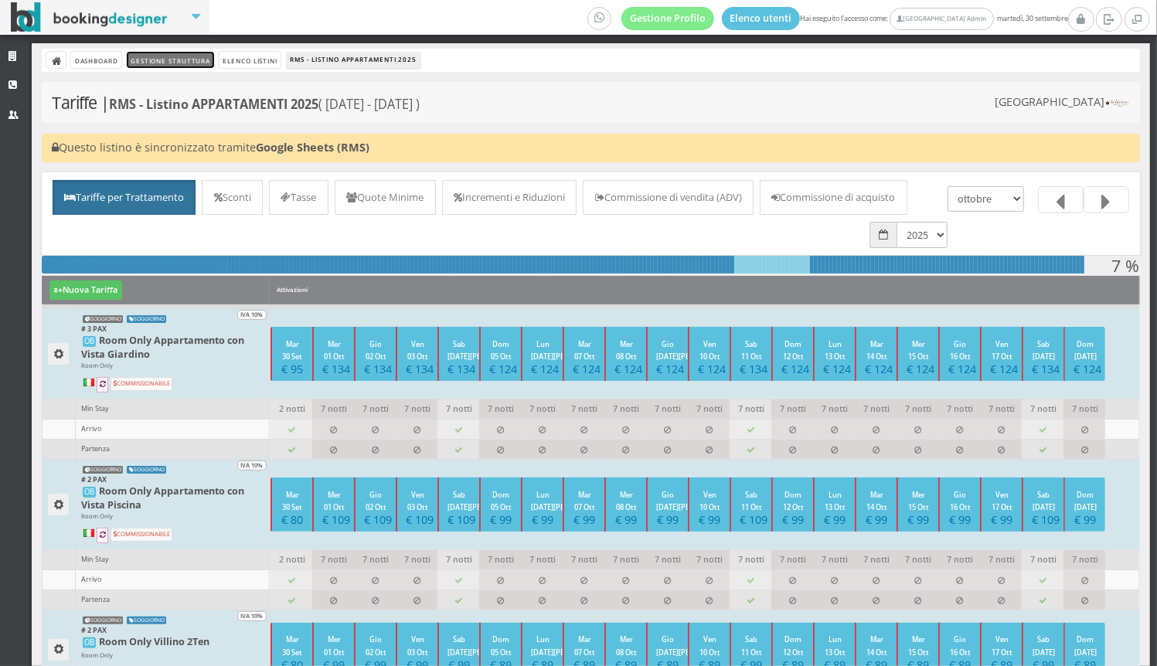
click at [144, 55] on link "Gestione Struttura" at bounding box center [170, 60] width 87 height 16
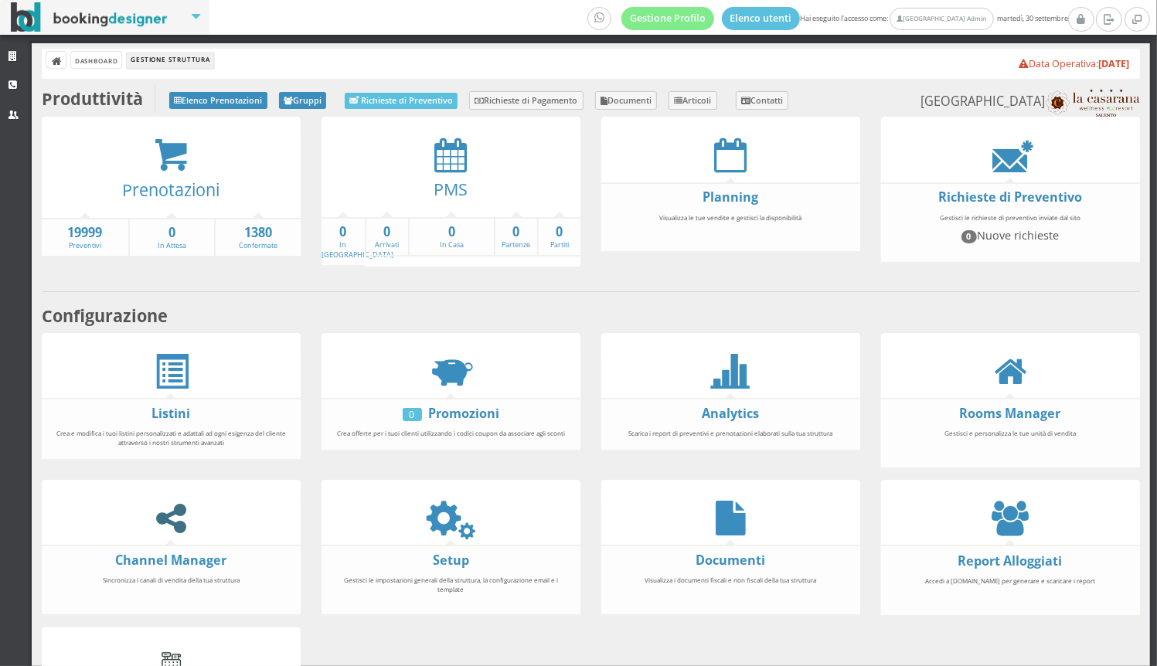
scroll to position [151, 0]
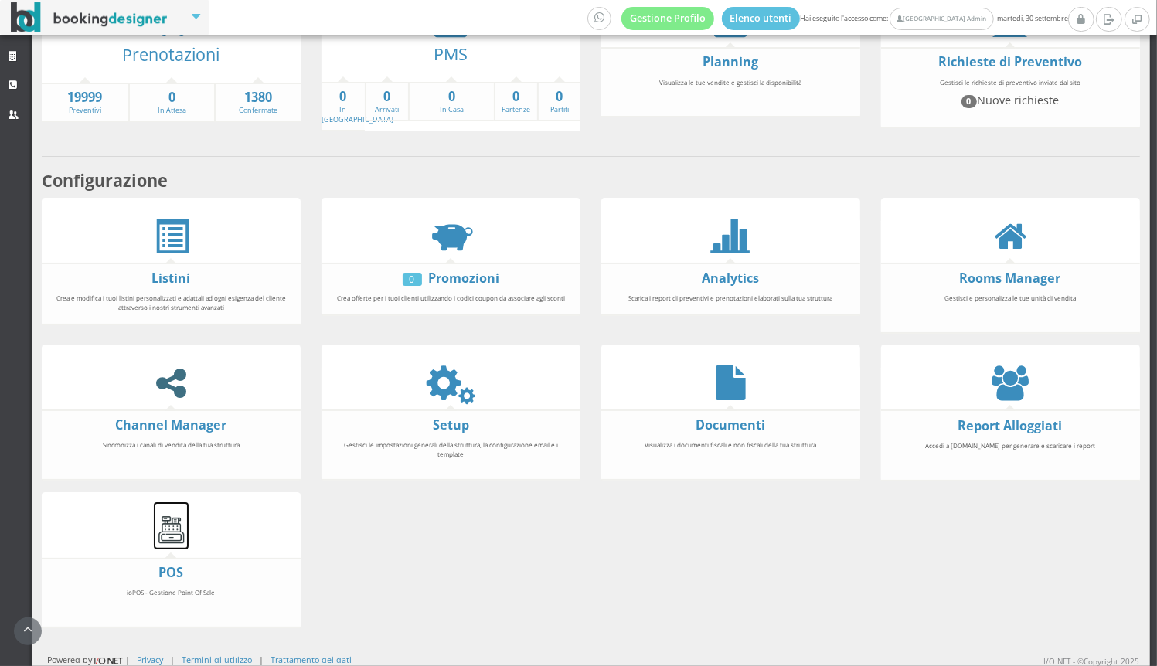
click at [168, 505] on link at bounding box center [171, 525] width 35 height 47
click at [167, 235] on span at bounding box center [171, 236] width 35 height 35
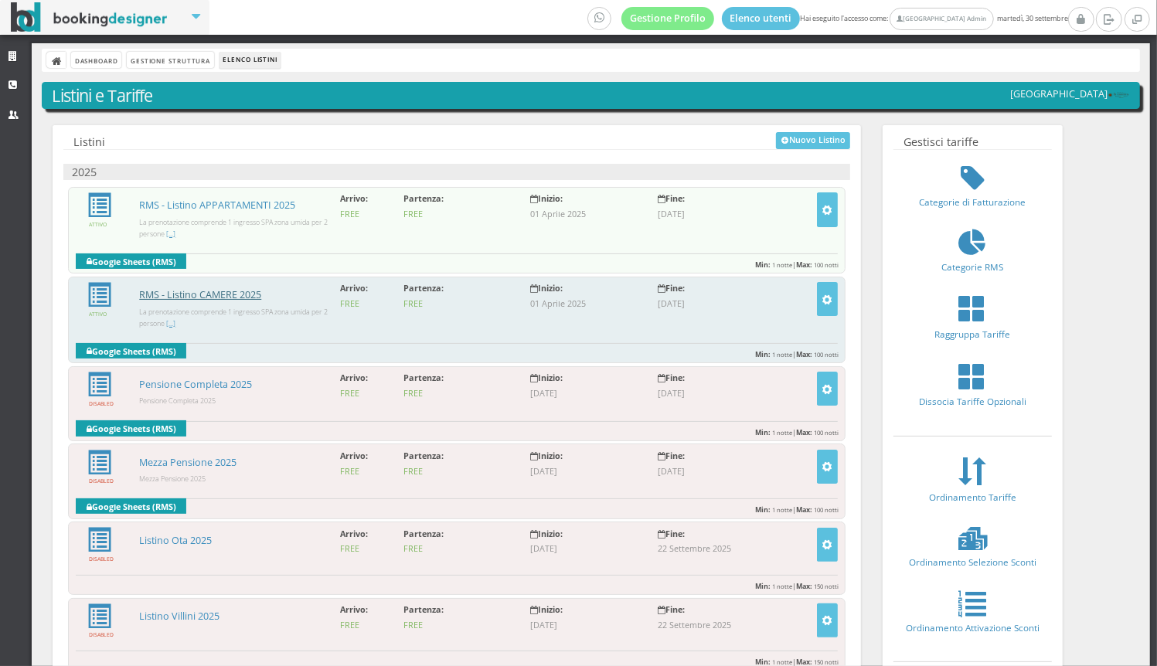
click at [173, 288] on link "RMS - Listino CAMERE 2025" at bounding box center [200, 294] width 122 height 13
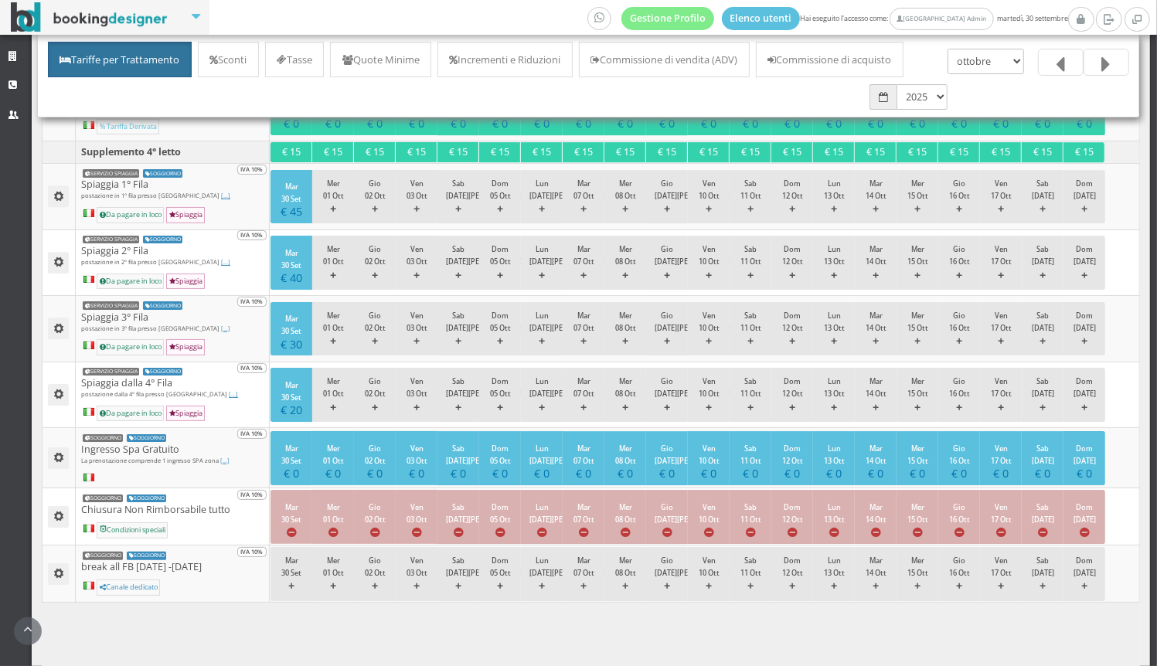
scroll to position [3825, 0]
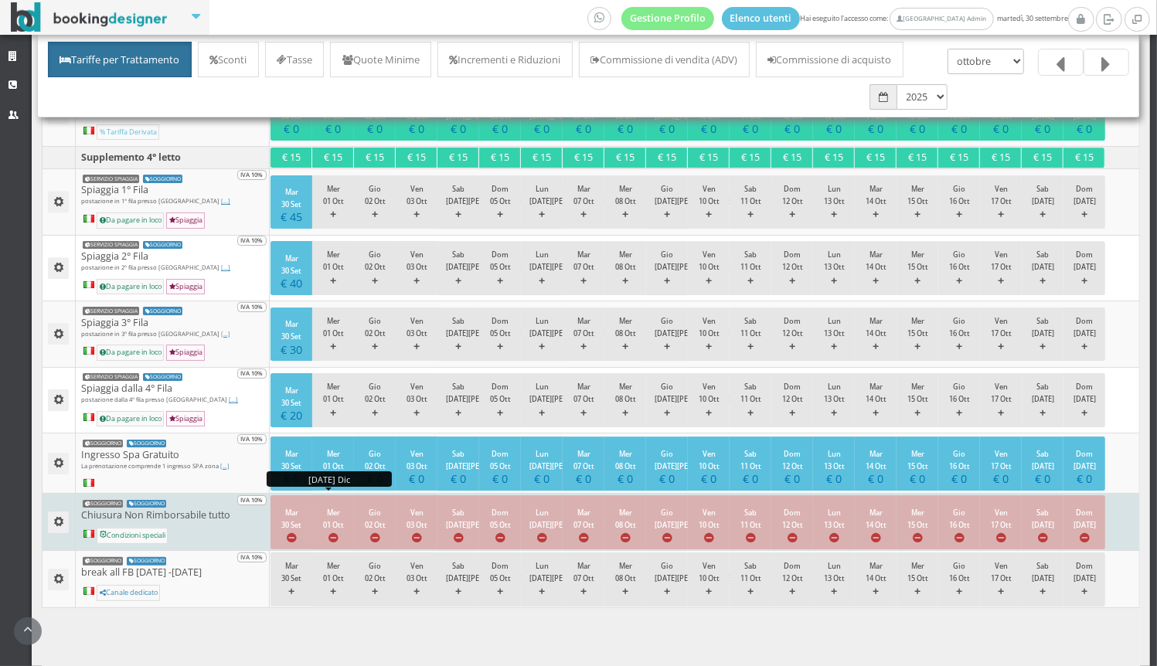
click at [352, 495] on button "Mer 01 Ott" at bounding box center [333, 521] width 42 height 53
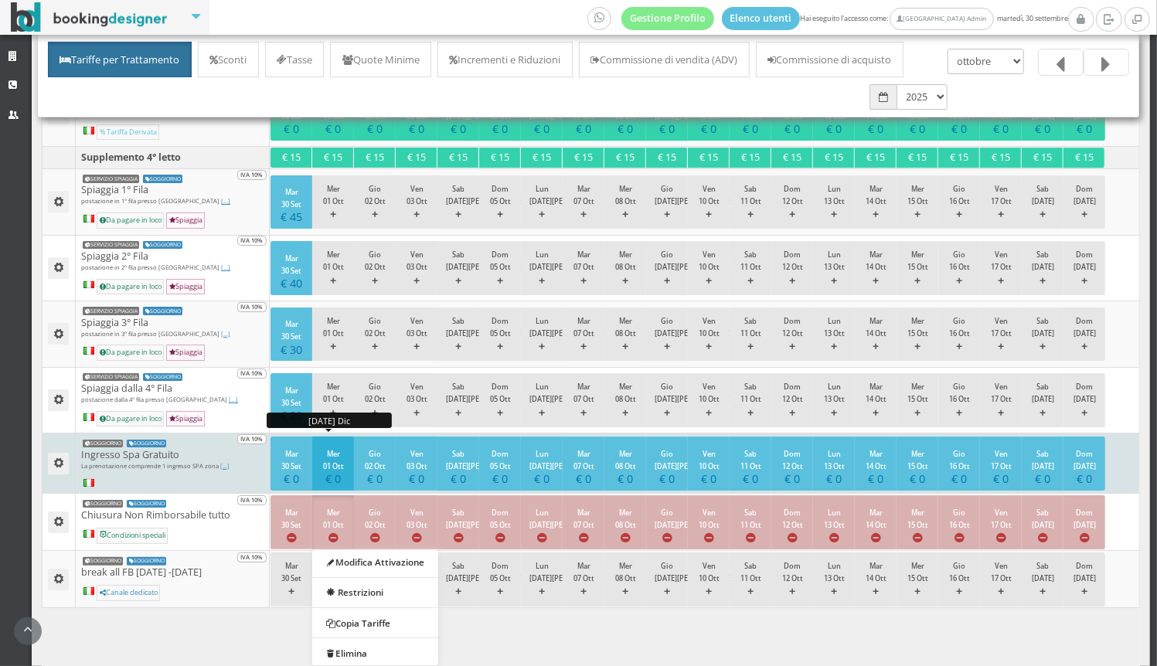
click at [331, 472] on h4 "€ 0" at bounding box center [333, 478] width 25 height 13
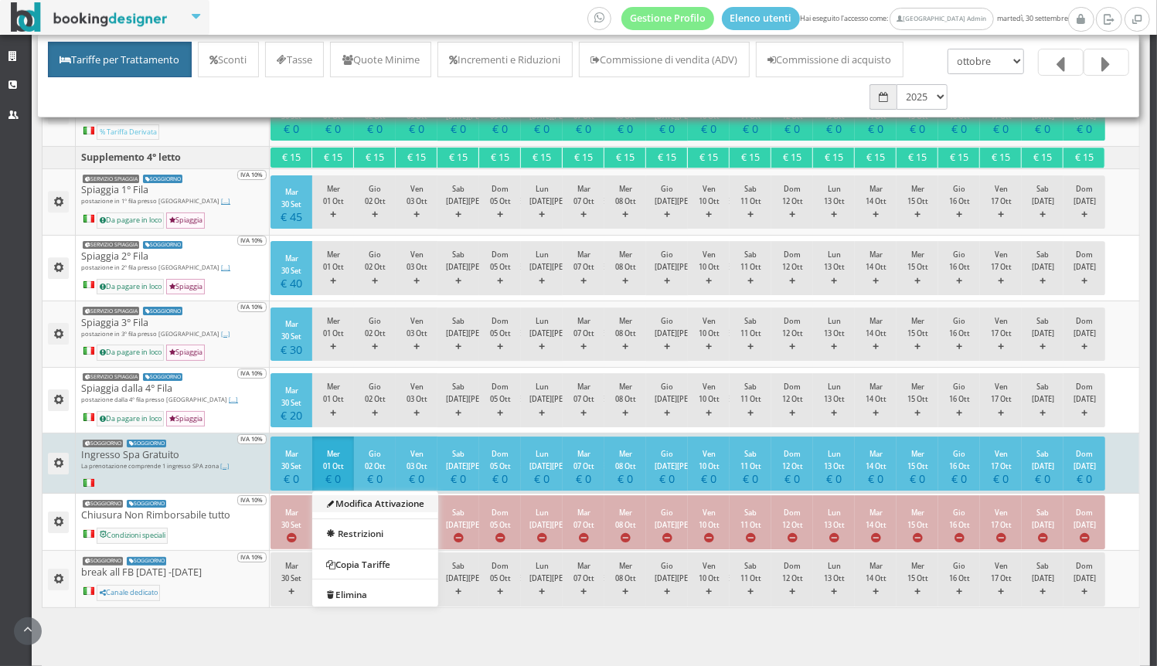
click at [357, 495] on link "Modifica Attivazione" at bounding box center [375, 503] width 126 height 17
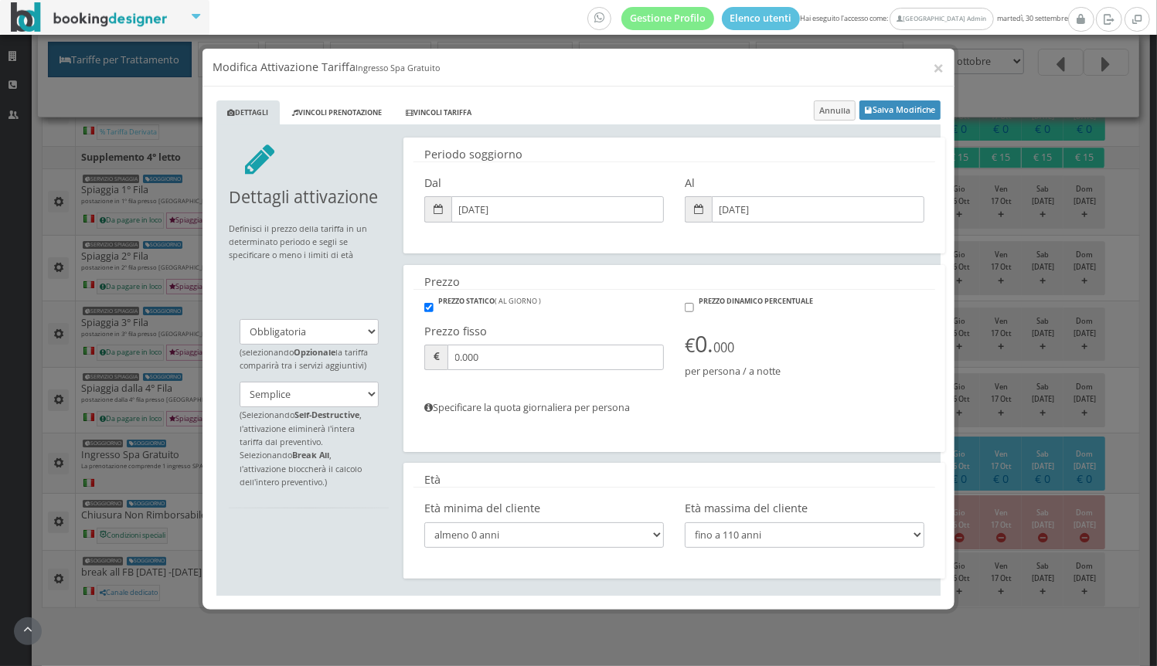
click at [150, 372] on div "× Modifica Attivazione Tariffa Ingresso Spa Gratuito Dettagli Vincoli Prenotazi…" at bounding box center [578, 333] width 1157 height 666
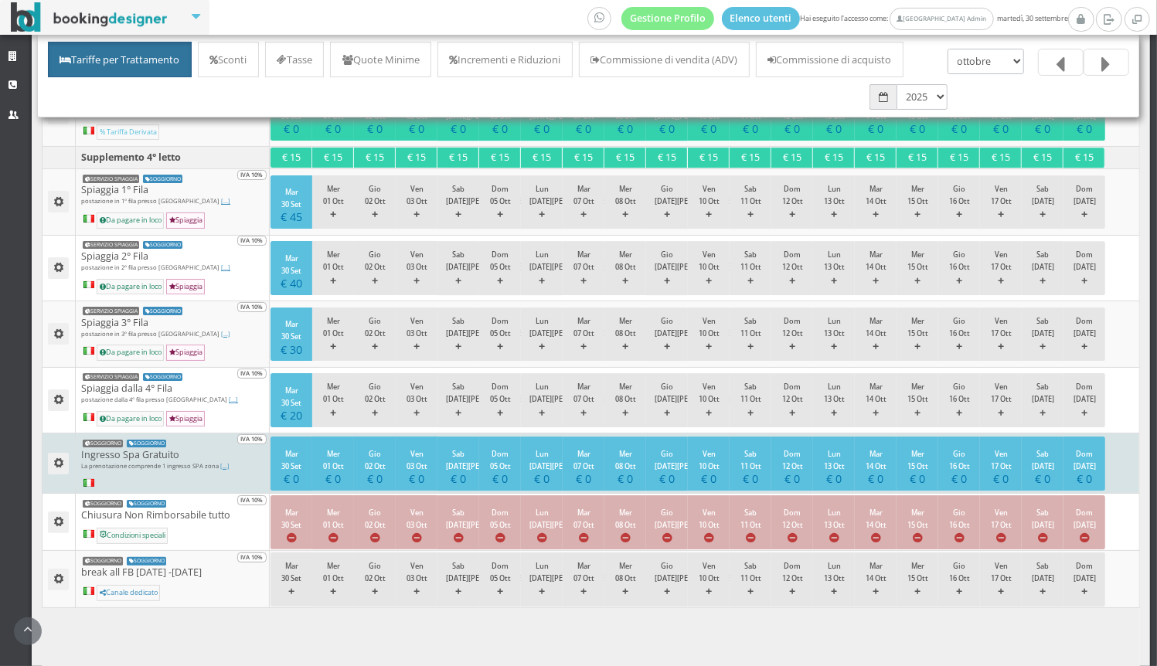
drag, startPoint x: 97, startPoint y: 391, endPoint x: 136, endPoint y: 390, distance: 38.6
click at [135, 449] on h5 "Ingresso Spa Gratuito" at bounding box center [172, 455] width 182 height 12
click at [150, 440] on small "SOGGIORNO" at bounding box center [146, 444] width 39 height 8
click at [156, 440] on small "SOGGIORNO" at bounding box center [146, 444] width 39 height 8
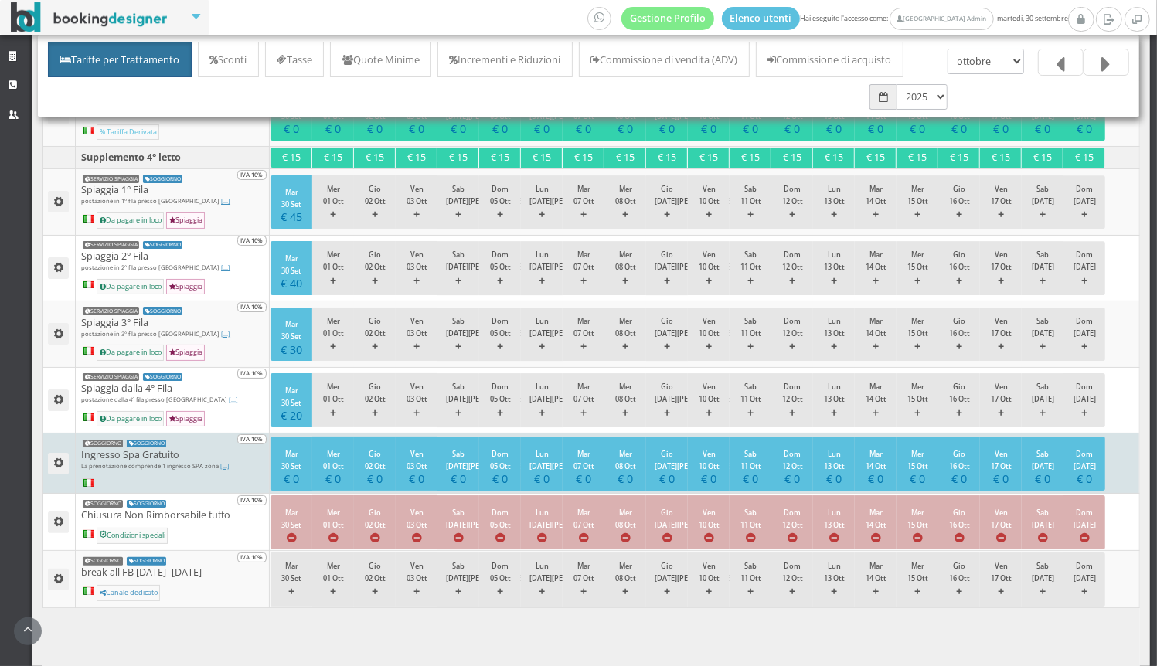
click at [185, 462] on p "La prenotazione comprende 1 ingresso SPA zona [...] umida per 2 persone della d…" at bounding box center [172, 466] width 182 height 8
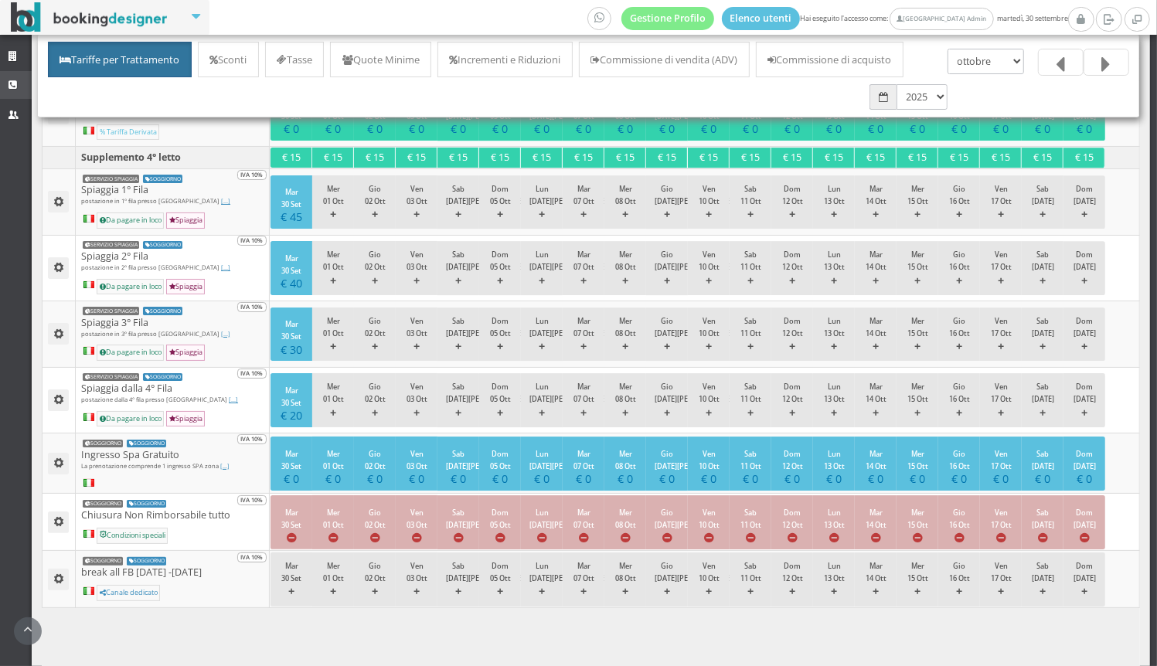
click at [18, 80] on icon at bounding box center [14, 85] width 12 height 10
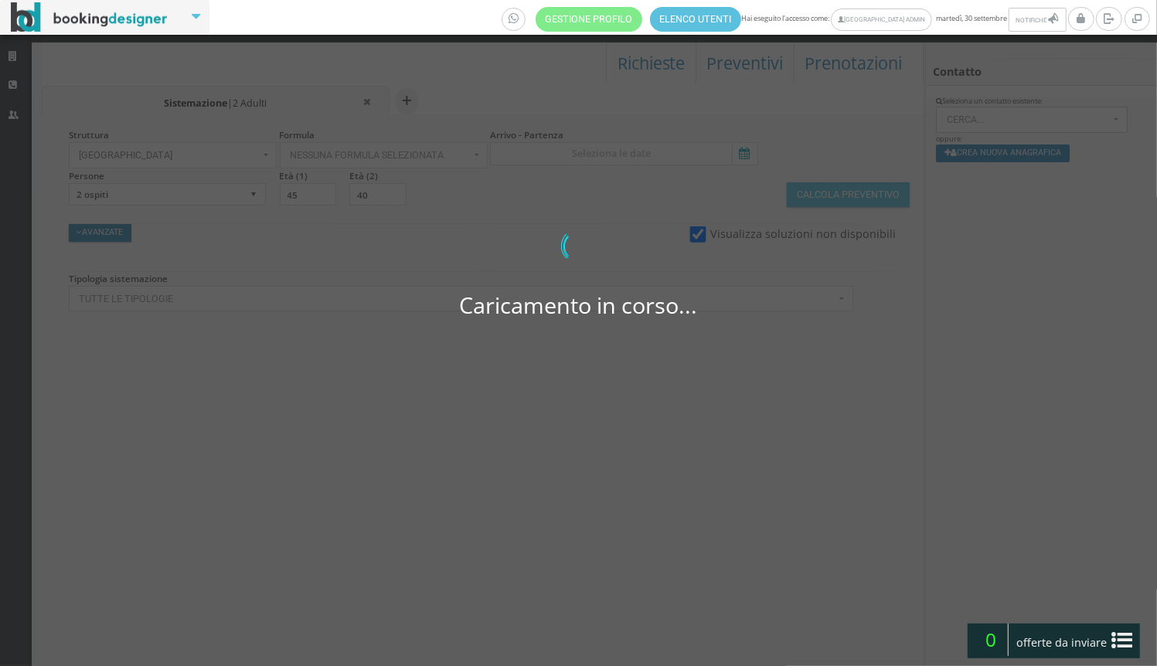
select select
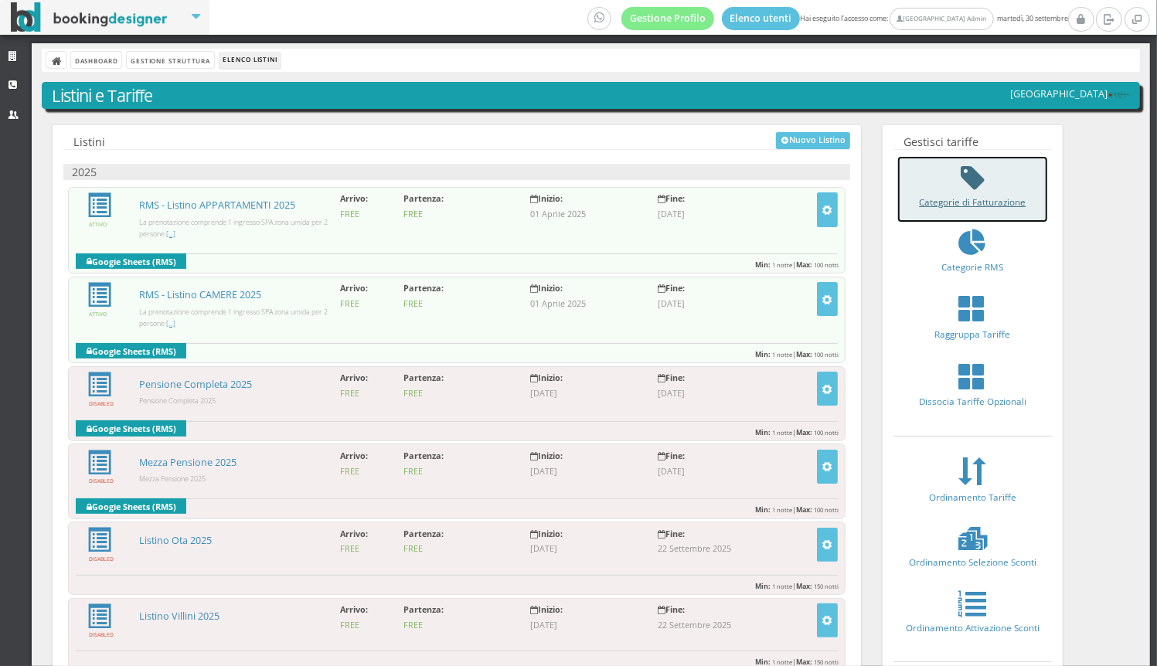
click at [954, 163] on div "Categorie di Fatturazione" at bounding box center [972, 189] width 149 height 65
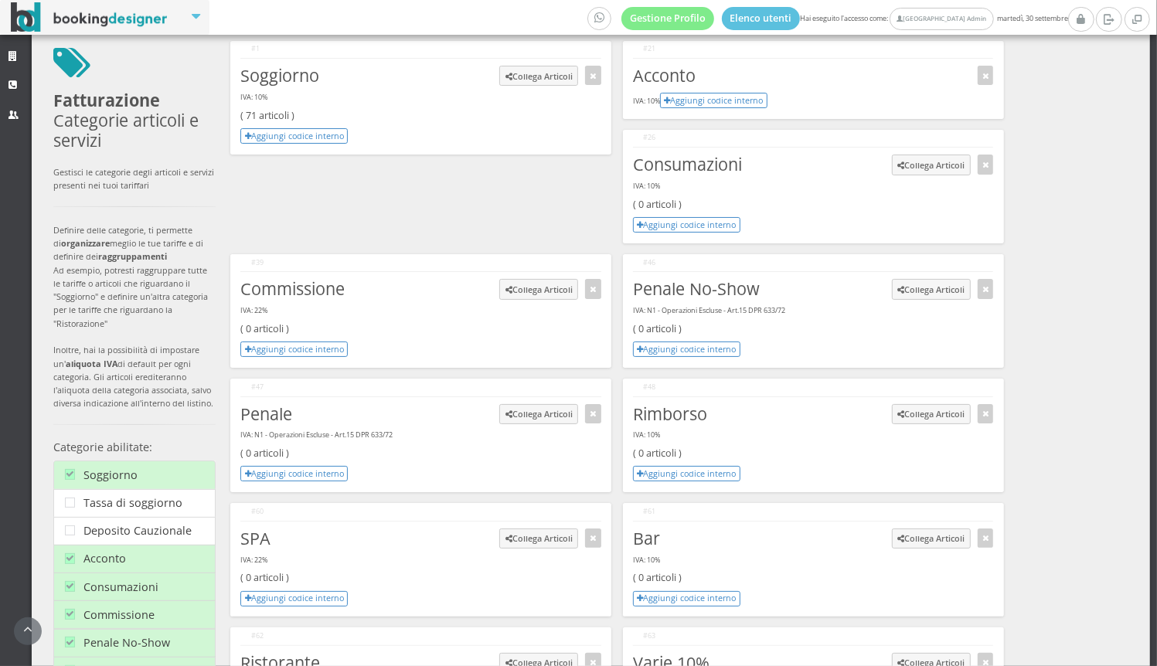
scroll to position [212, 0]
